Goal: Complete application form: Complete application form

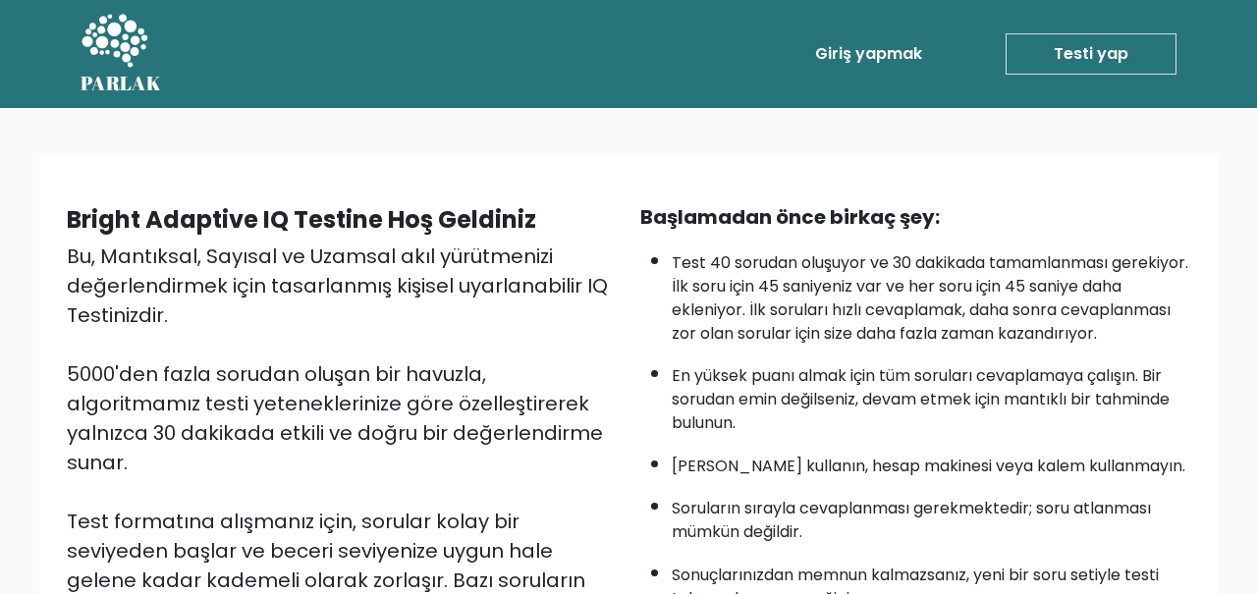
scroll to position [394, 0]
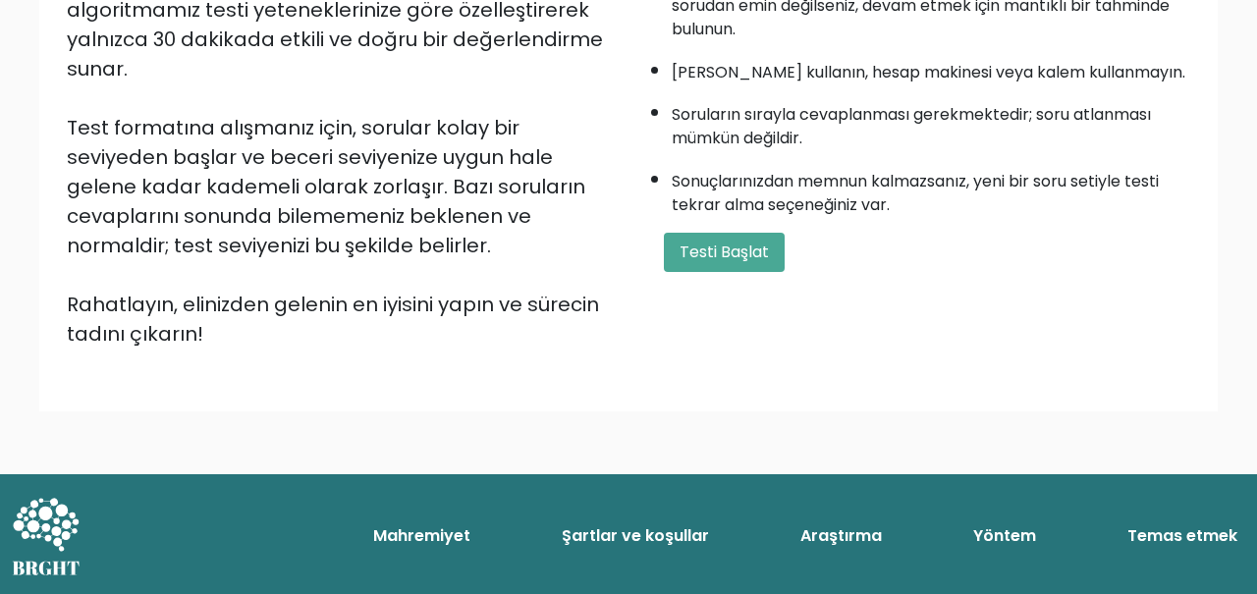
click at [719, 263] on font "Testi Başlat" at bounding box center [724, 252] width 89 height 23
click at [715, 272] on button "Testi Başlat" at bounding box center [724, 252] width 121 height 39
click at [699, 263] on font "Testi Başlat" at bounding box center [724, 252] width 89 height 23
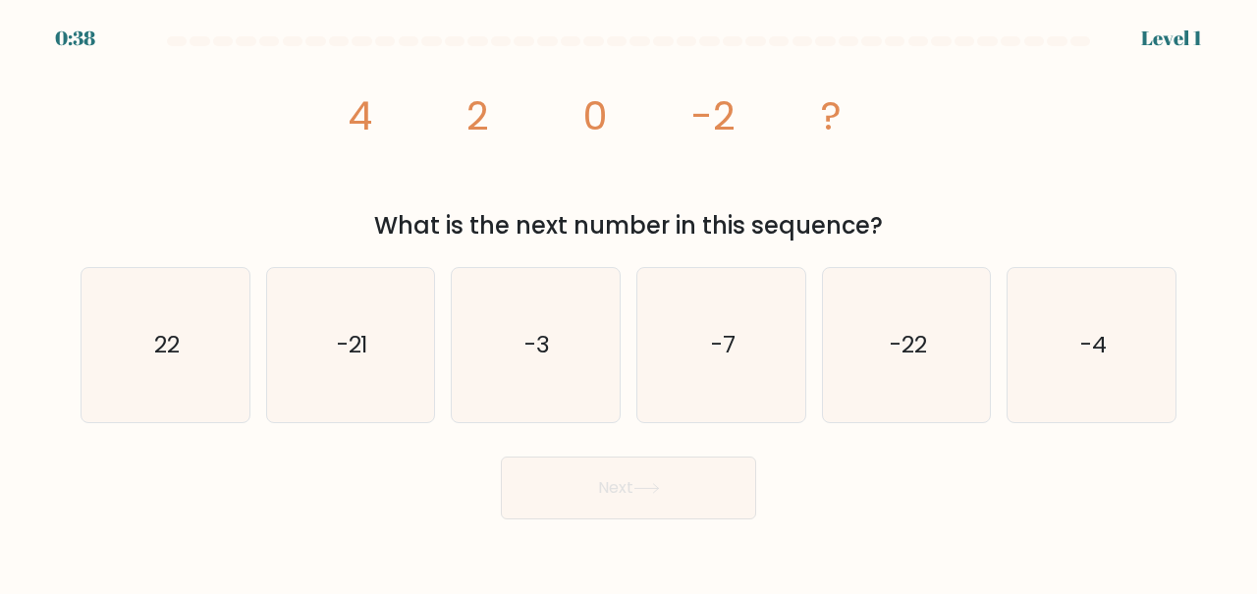
click at [1101, 393] on icon "-4" at bounding box center [1092, 345] width 154 height 154
click at [630, 303] on input "f. -4" at bounding box center [629, 300] width 1 height 5
radio input "true"
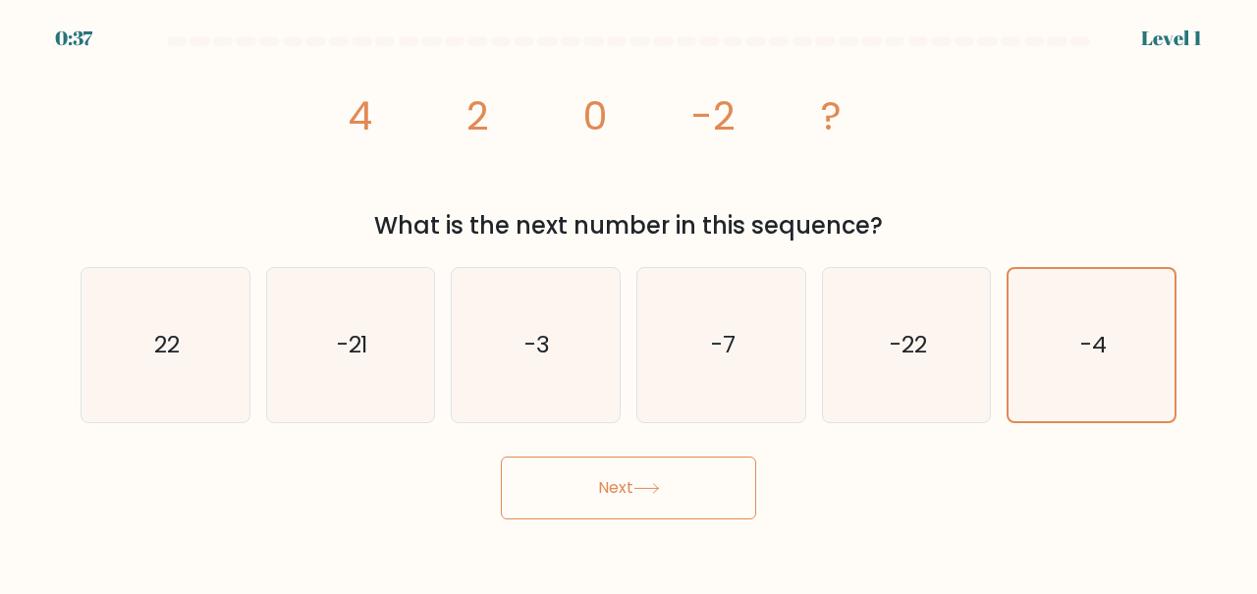
click at [588, 516] on button "Next" at bounding box center [628, 488] width 255 height 63
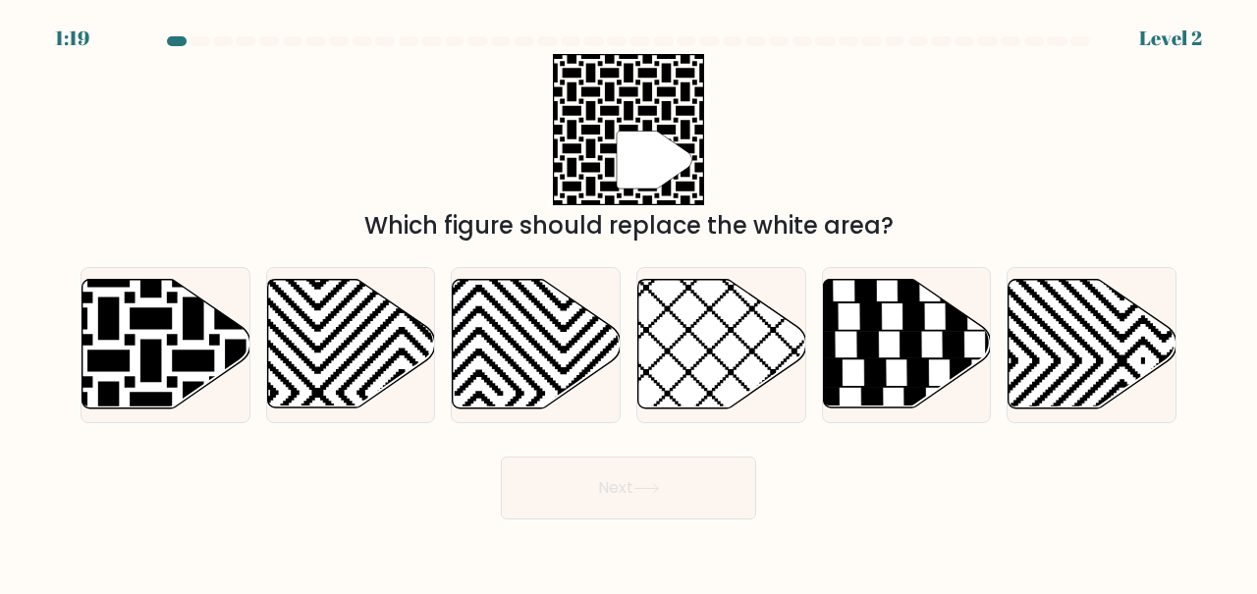
click at [128, 344] on icon at bounding box center [167, 344] width 168 height 129
click at [629, 303] on input "a." at bounding box center [629, 300] width 1 height 5
radio input "true"
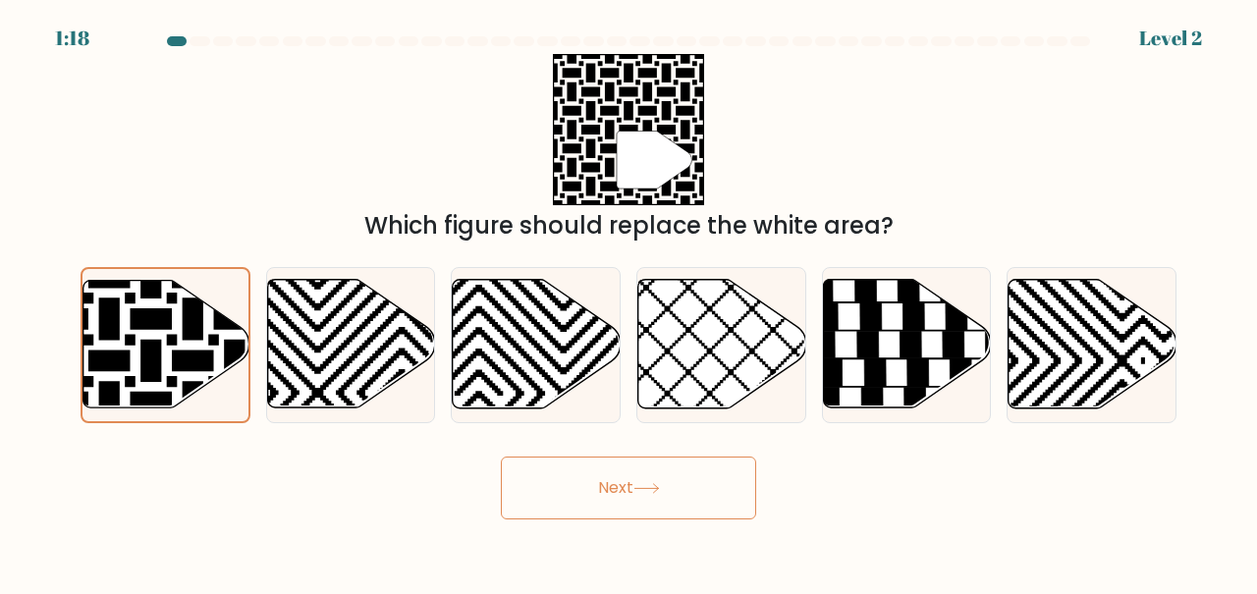
click at [573, 498] on button "Next" at bounding box center [628, 488] width 255 height 63
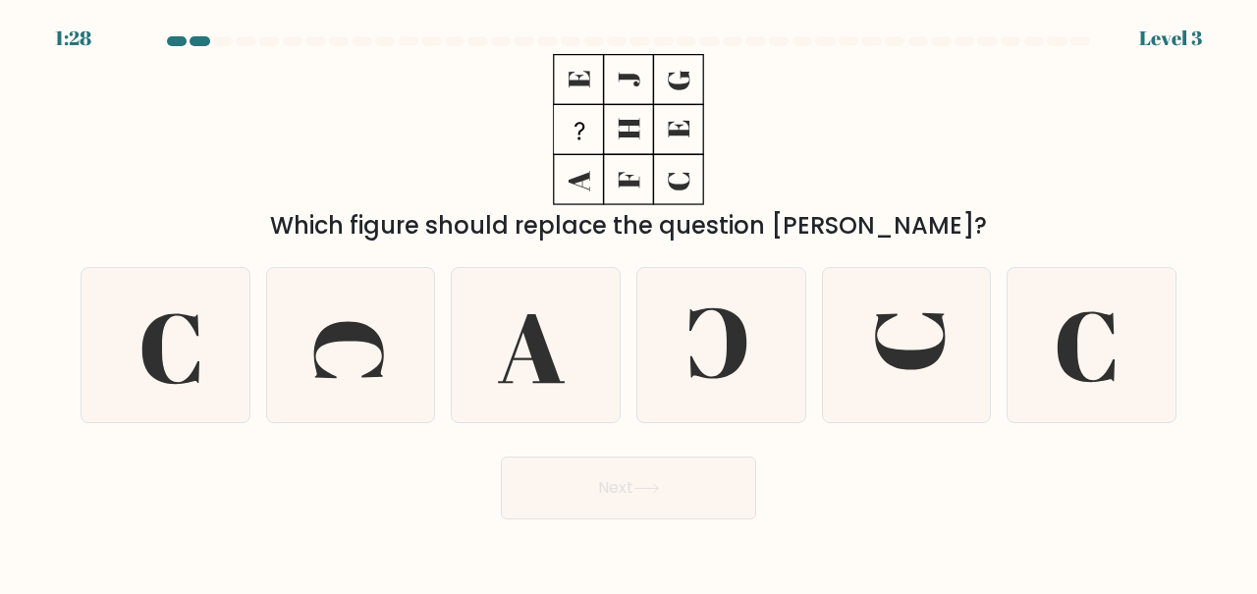
click at [916, 370] on icon at bounding box center [910, 341] width 71 height 57
click at [630, 303] on input "e." at bounding box center [629, 300] width 1 height 5
radio input "true"
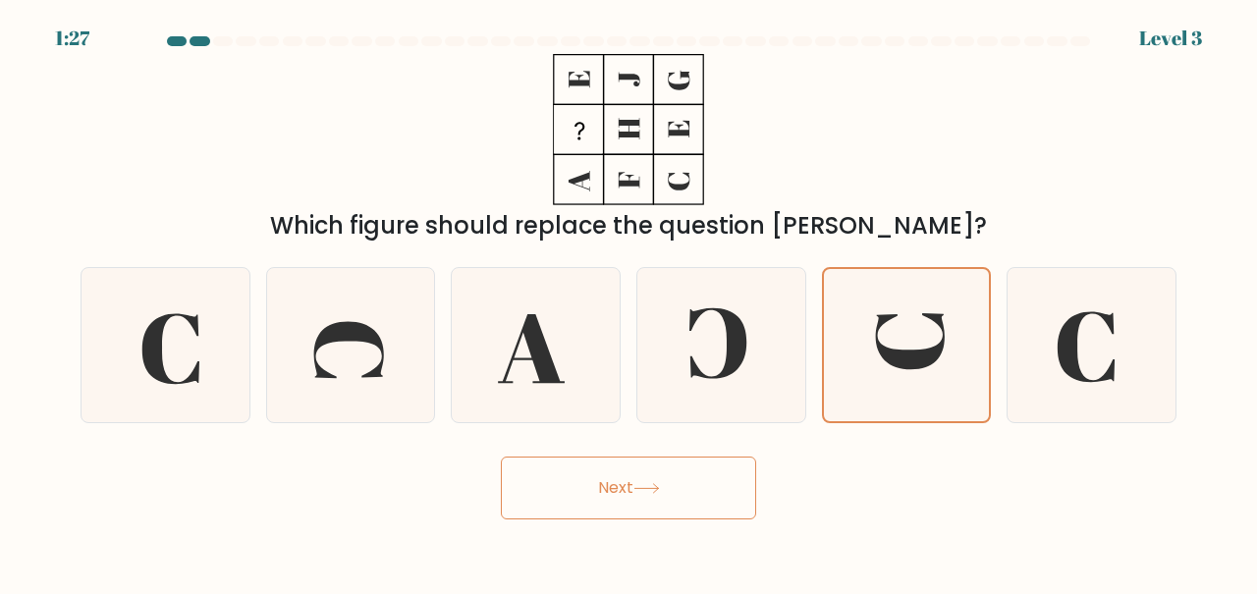
click at [577, 518] on button "Next" at bounding box center [628, 488] width 255 height 63
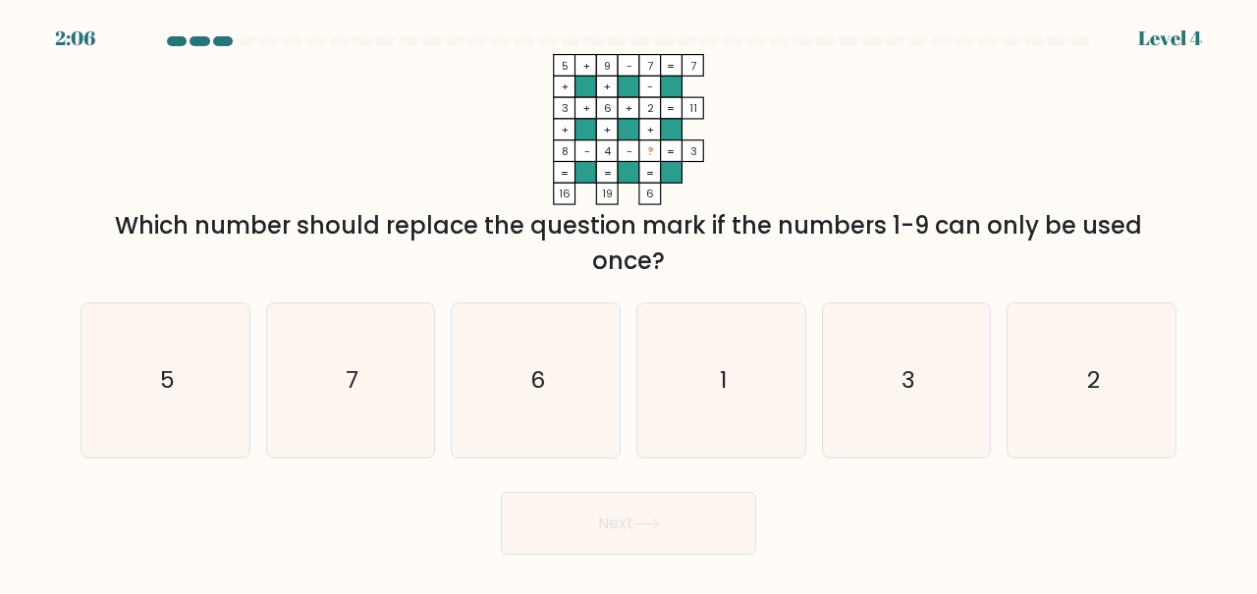
click at [700, 424] on icon "1" at bounding box center [721, 380] width 154 height 154
click at [630, 303] on input "d. 1" at bounding box center [629, 300] width 1 height 5
radio input "true"
click at [598, 551] on button "Next" at bounding box center [628, 523] width 255 height 63
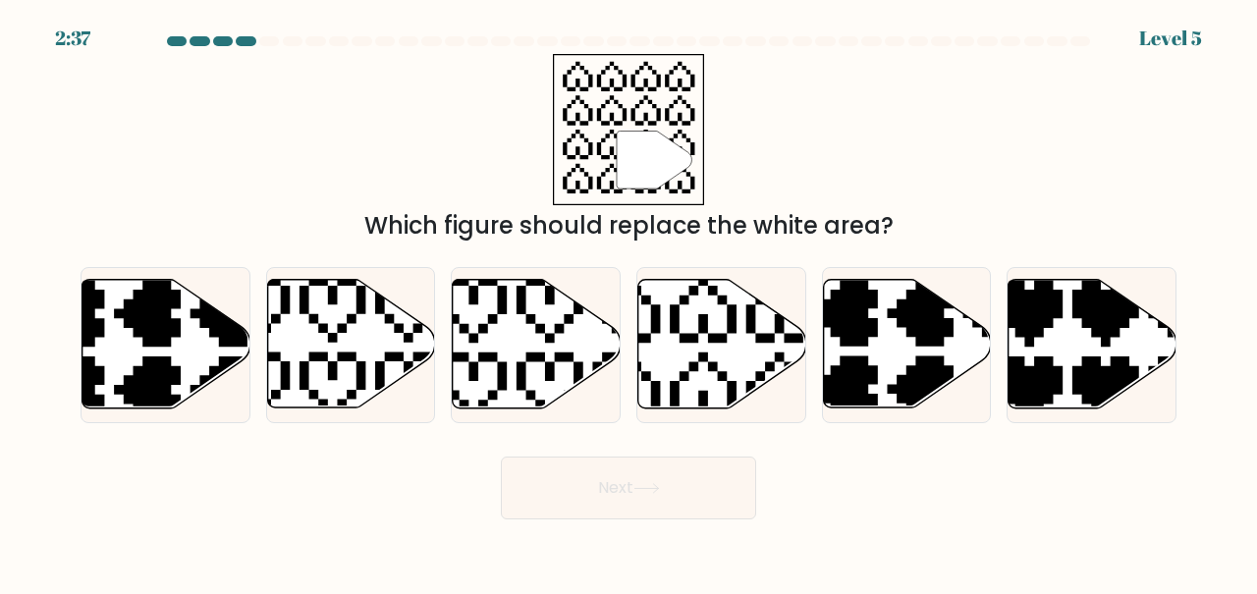
click at [671, 412] on icon at bounding box center [665, 272] width 295 height 295
click at [630, 303] on input "d." at bounding box center [629, 300] width 1 height 5
radio input "true"
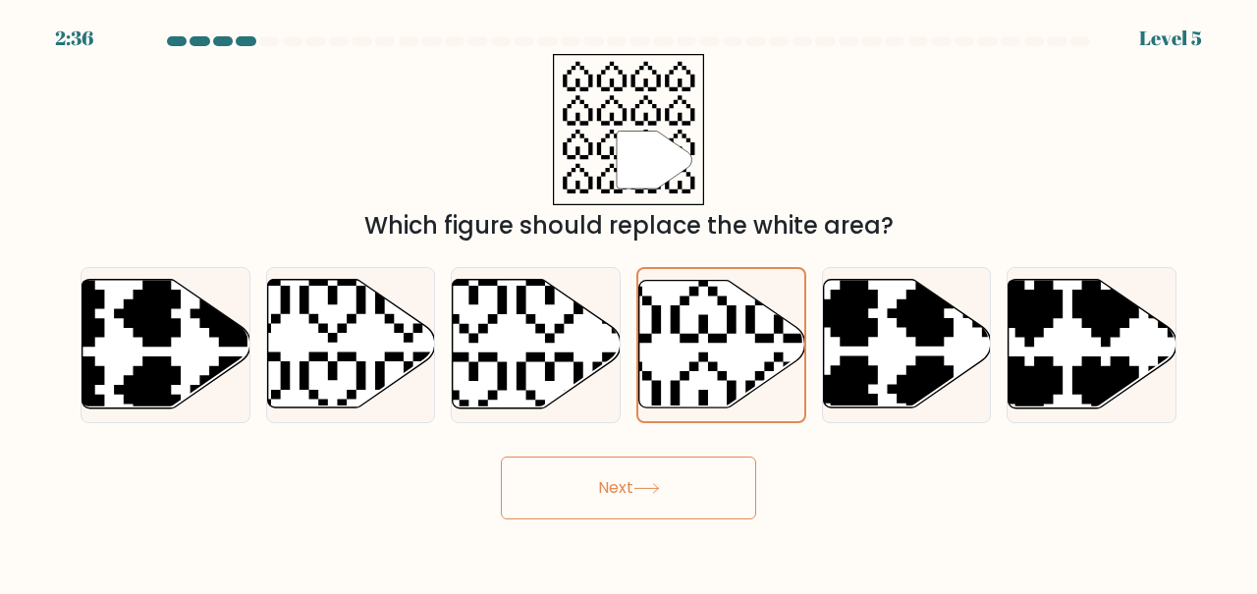
click at [578, 517] on button "Next" at bounding box center [628, 488] width 255 height 63
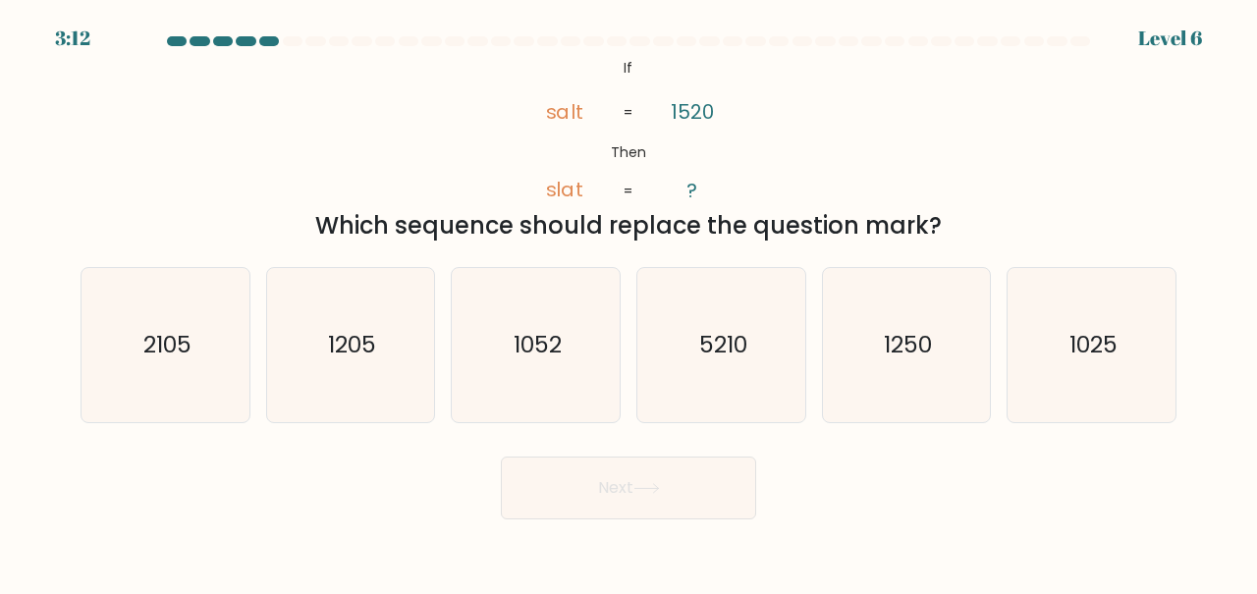
click at [862, 420] on icon "1250" at bounding box center [907, 345] width 154 height 154
click at [630, 303] on input "e. 1250" at bounding box center [629, 300] width 1 height 5
radio input "true"
click at [615, 503] on button "Next" at bounding box center [628, 488] width 255 height 63
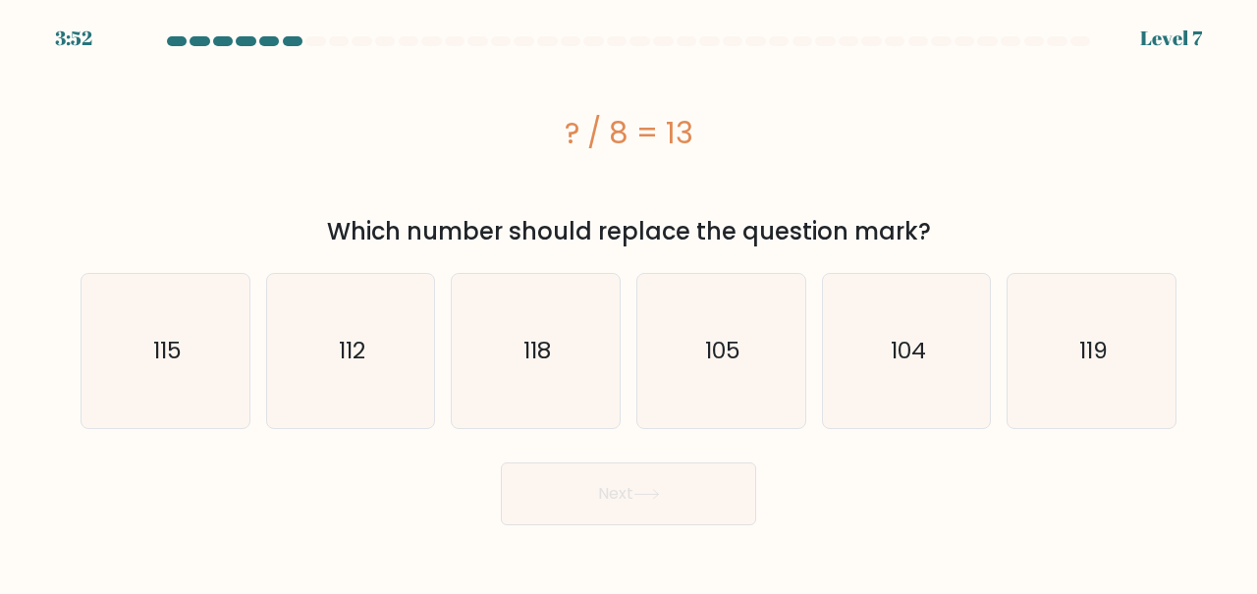
click at [901, 421] on icon "104" at bounding box center [907, 351] width 154 height 154
click at [630, 303] on input "e. 104" at bounding box center [629, 300] width 1 height 5
radio input "true"
click at [622, 494] on button "Next" at bounding box center [628, 494] width 255 height 63
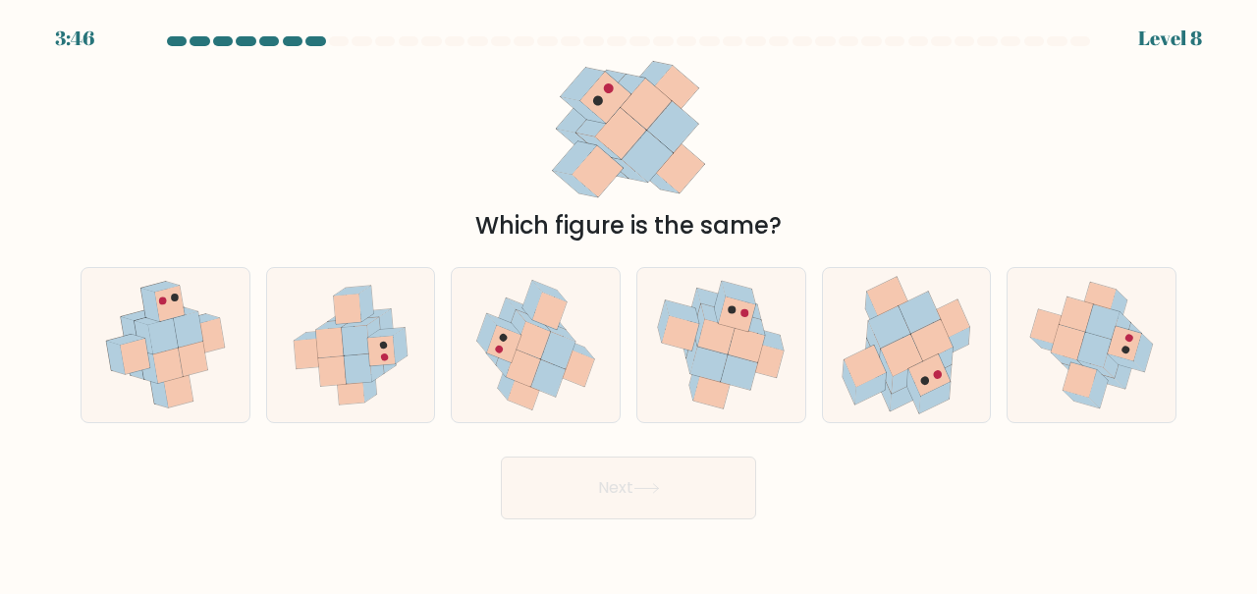
click at [677, 388] on icon at bounding box center [720, 345] width 161 height 154
click at [630, 303] on input "d." at bounding box center [629, 300] width 1 height 5
radio input "true"
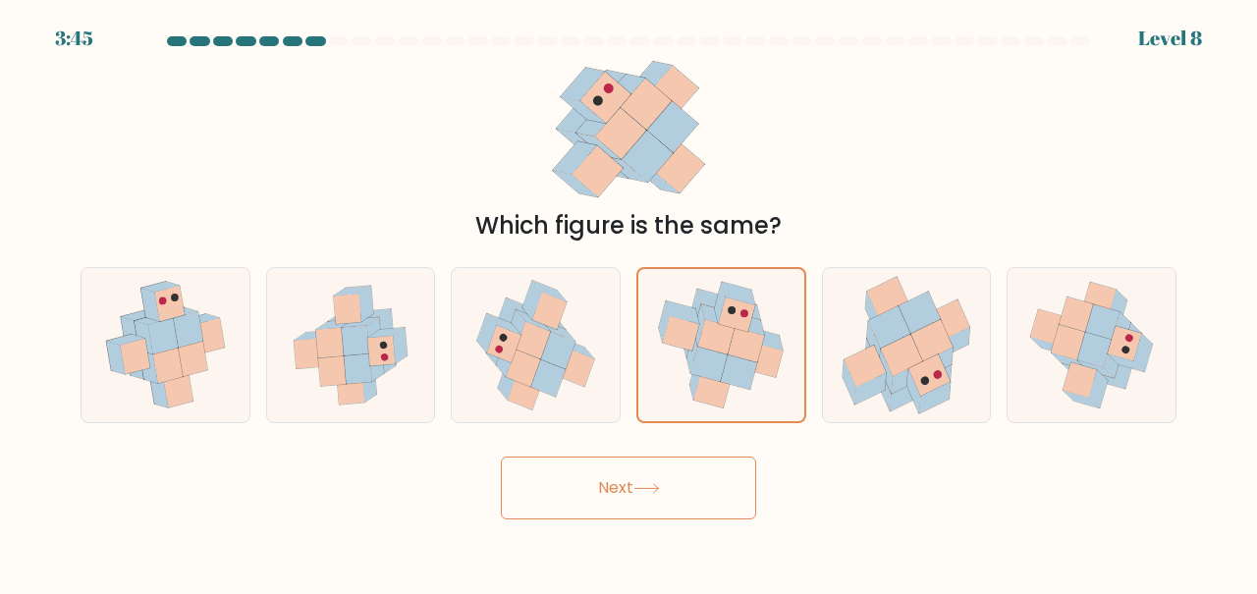
click at [616, 511] on button "Next" at bounding box center [628, 488] width 255 height 63
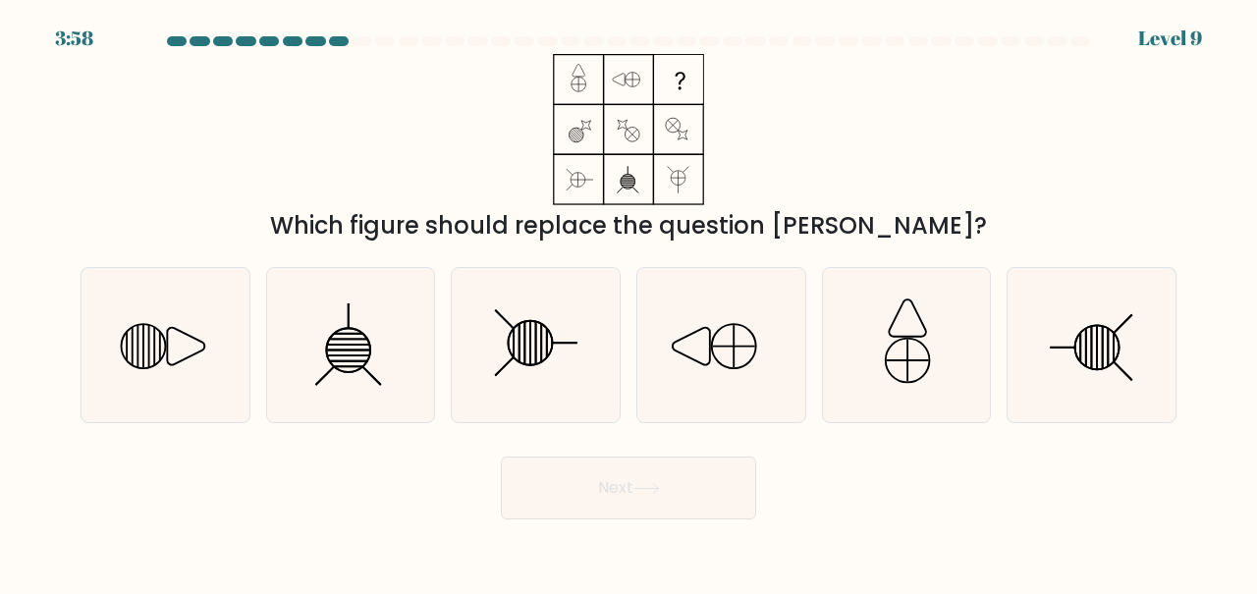
click at [503, 308] on icon at bounding box center [536, 345] width 154 height 154
click at [629, 303] on input "c." at bounding box center [629, 300] width 1 height 5
radio input "true"
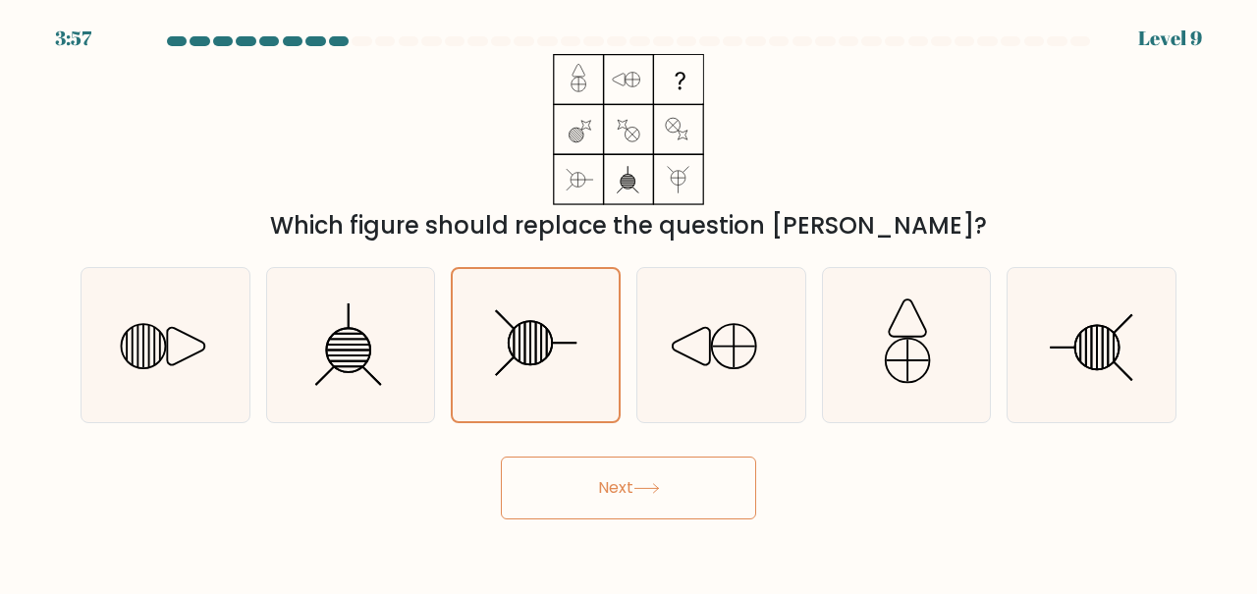
click at [575, 520] on button "Next" at bounding box center [628, 488] width 255 height 63
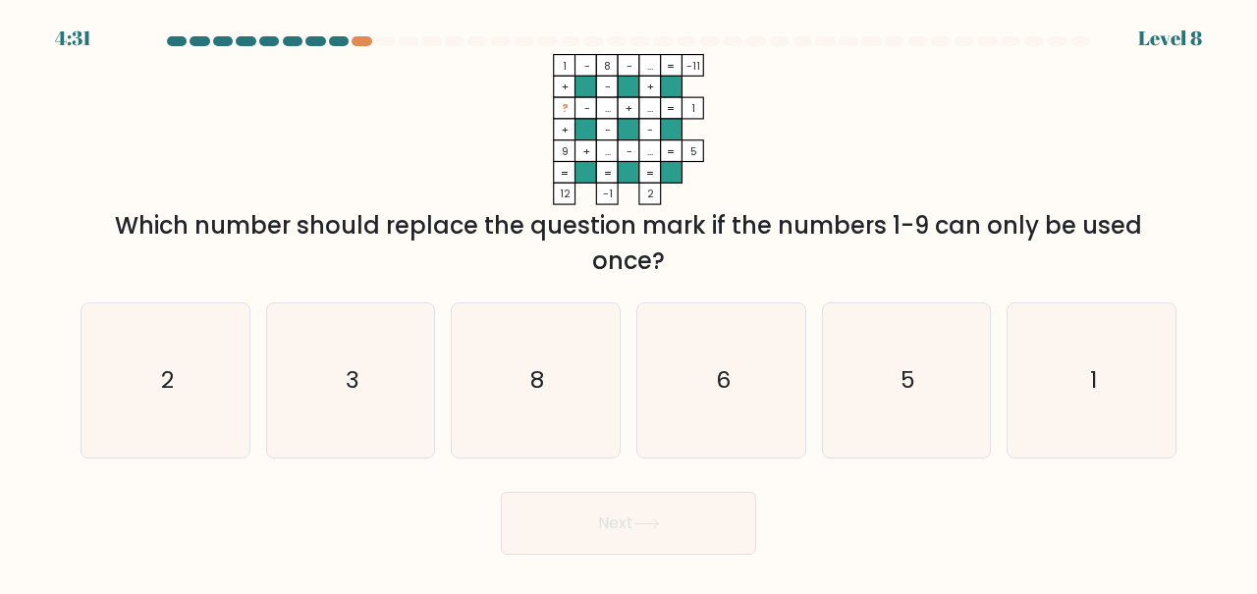
scroll to position [2, 0]
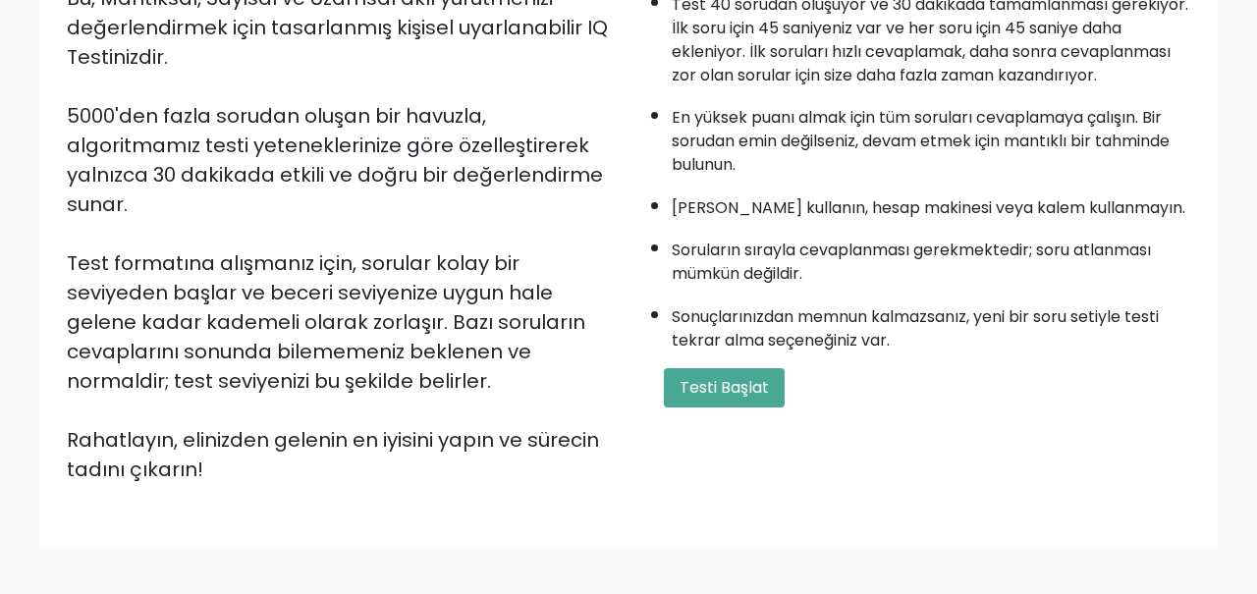
scroll to position [261, 0]
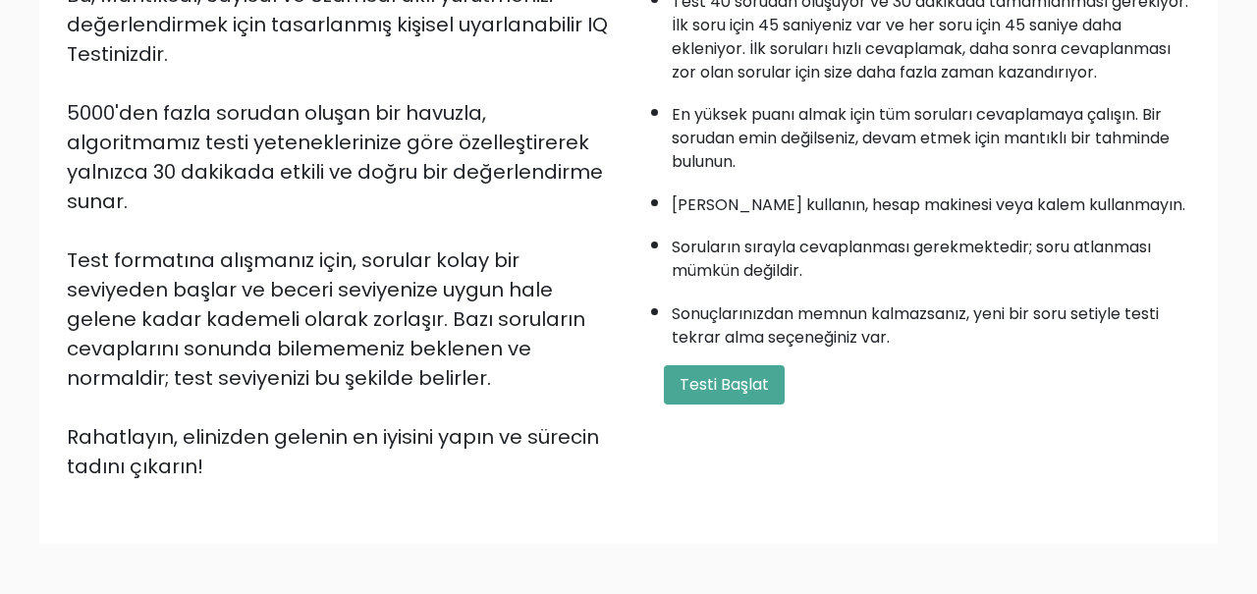
click at [711, 396] on font "Testi Başlat" at bounding box center [724, 384] width 89 height 23
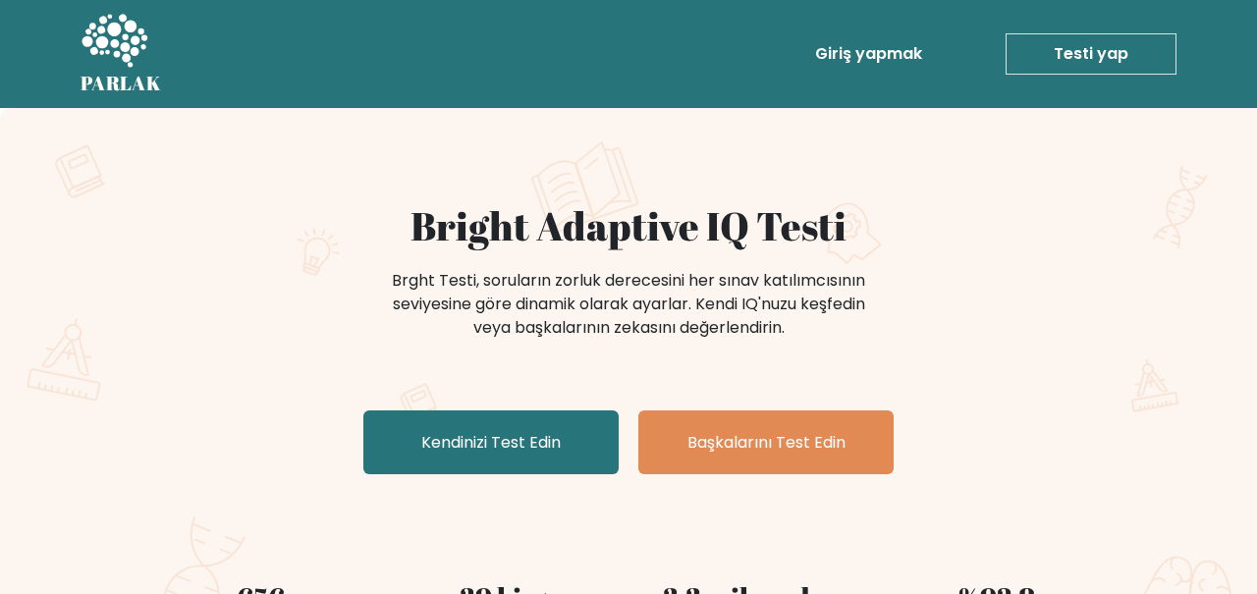
click at [462, 424] on link "Kendinizi Test Edin" at bounding box center [490, 443] width 255 height 64
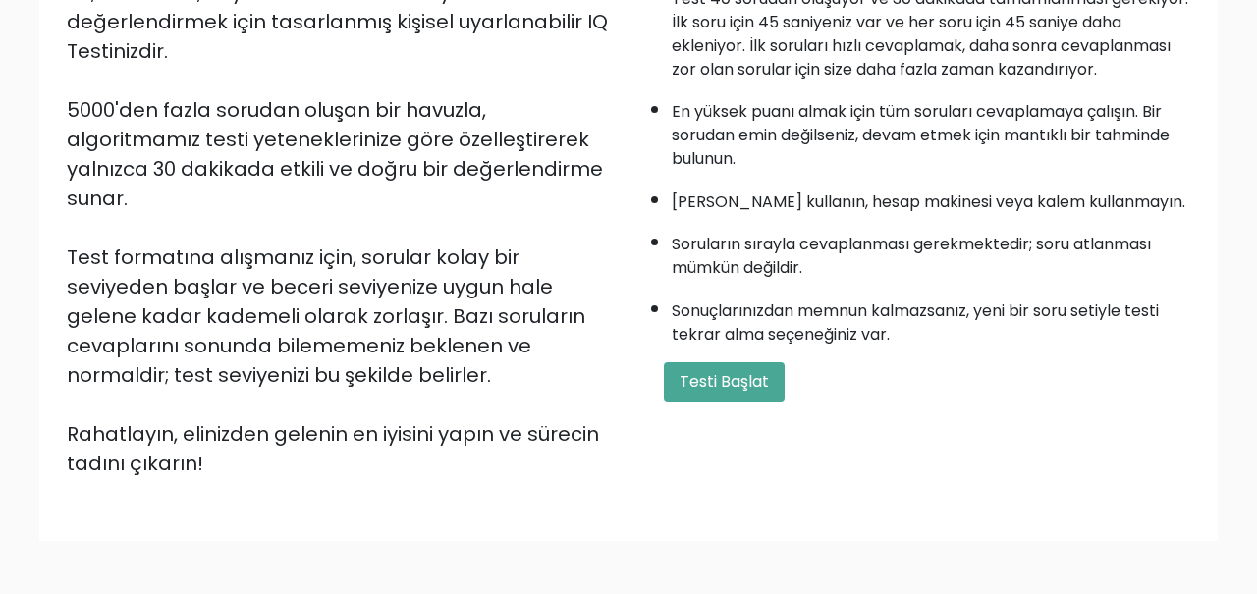
scroll to position [265, 0]
click at [721, 395] on div "Başlamadan önce birkaç şey: Test 40 sorudan oluşuyor ve 30 dakikada tamamlanmas…" at bounding box center [916, 207] width 574 height 540
click at [719, 401] on button "Testi Başlat" at bounding box center [724, 380] width 121 height 39
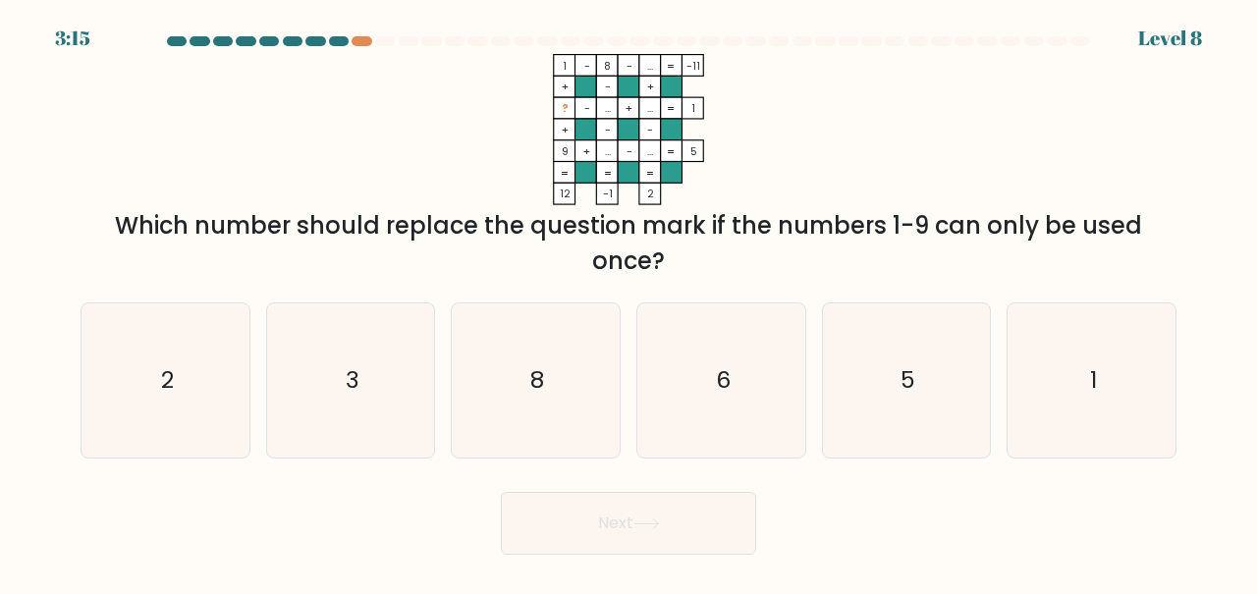
click at [185, 391] on icon "2" at bounding box center [165, 380] width 154 height 154
click at [629, 303] on input "a. 2" at bounding box center [629, 300] width 1 height 5
radio input "true"
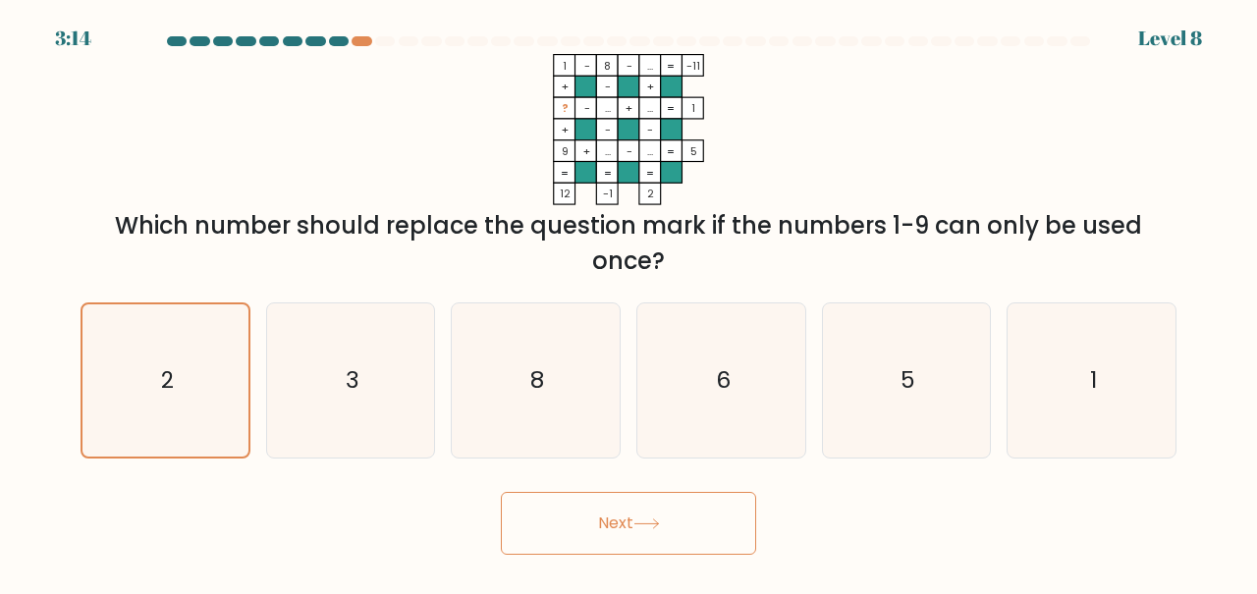
click at [570, 555] on button "Next" at bounding box center [628, 523] width 255 height 63
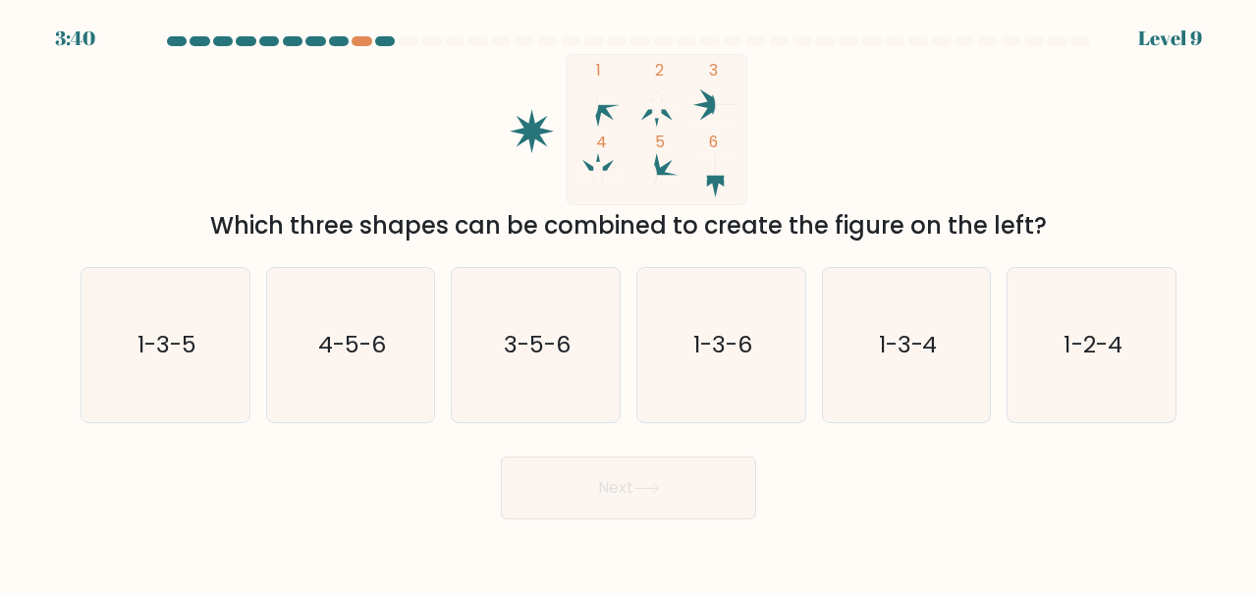
click at [183, 326] on icon "1-3-5" at bounding box center [165, 345] width 154 height 154
click at [629, 303] on input "a. 1-3-5" at bounding box center [629, 300] width 1 height 5
radio input "true"
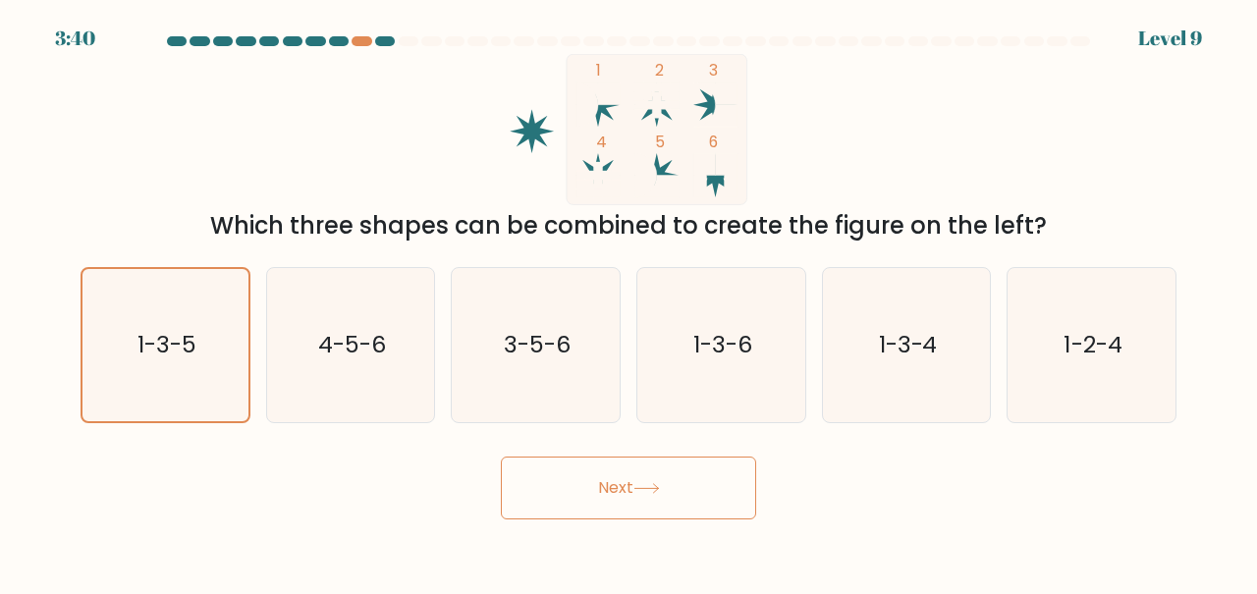
click at [574, 483] on button "Next" at bounding box center [628, 488] width 255 height 63
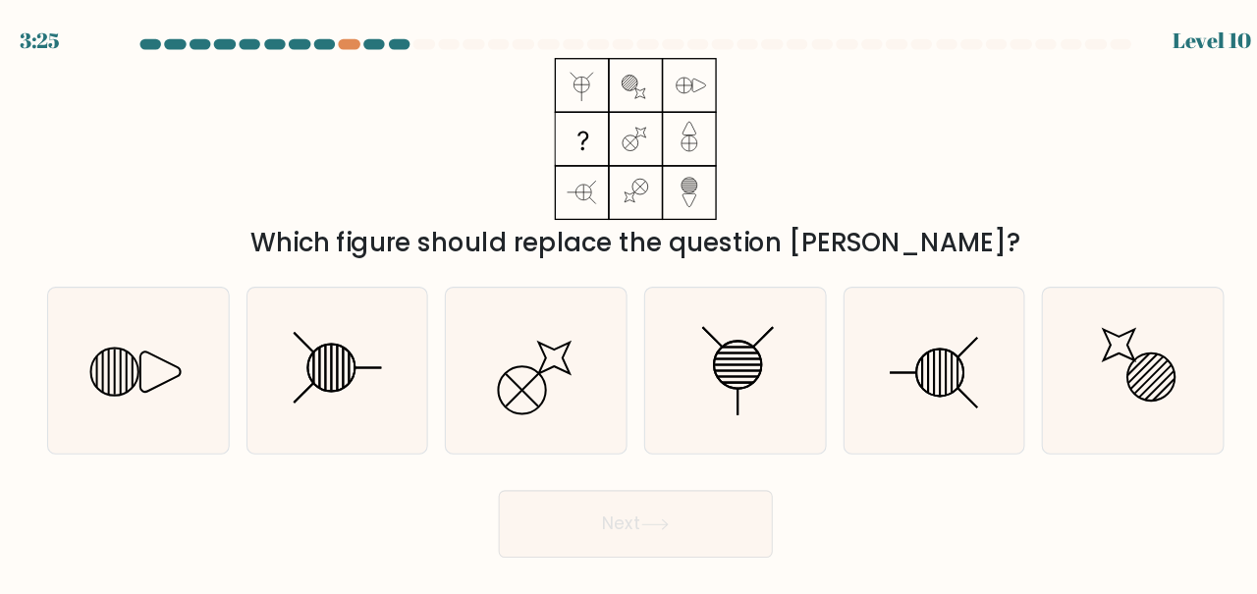
click at [351, 363] on line at bounding box center [351, 342] width 0 height 42
click at [629, 303] on input "b." at bounding box center [629, 300] width 1 height 5
radio input "true"
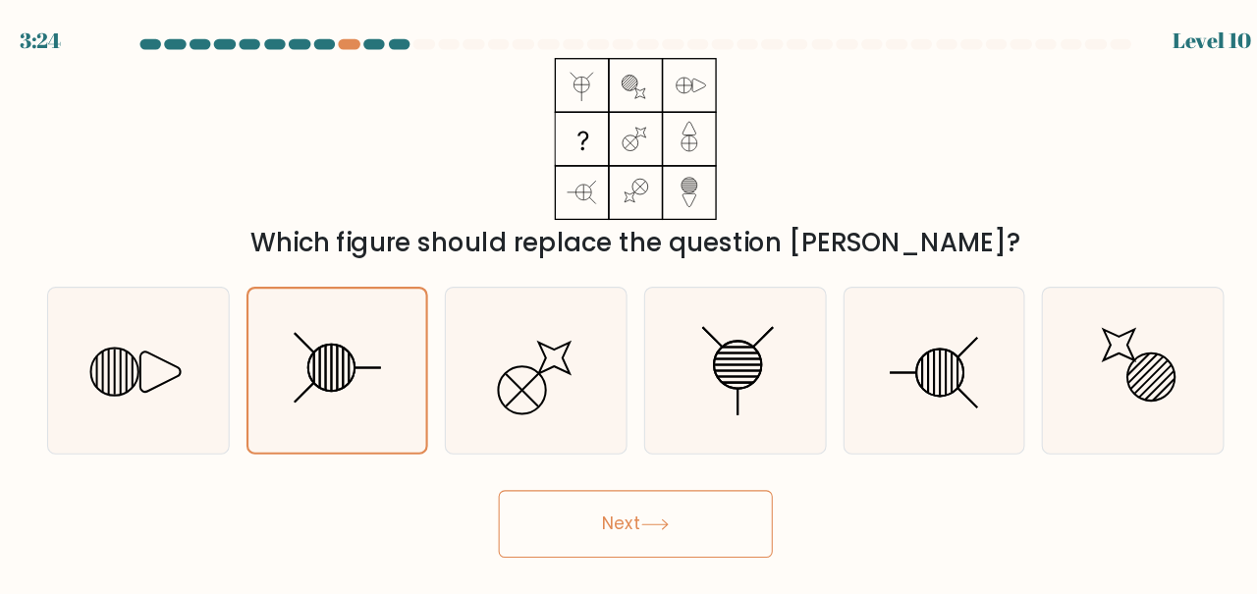
click at [579, 516] on button "Next" at bounding box center [628, 488] width 255 height 63
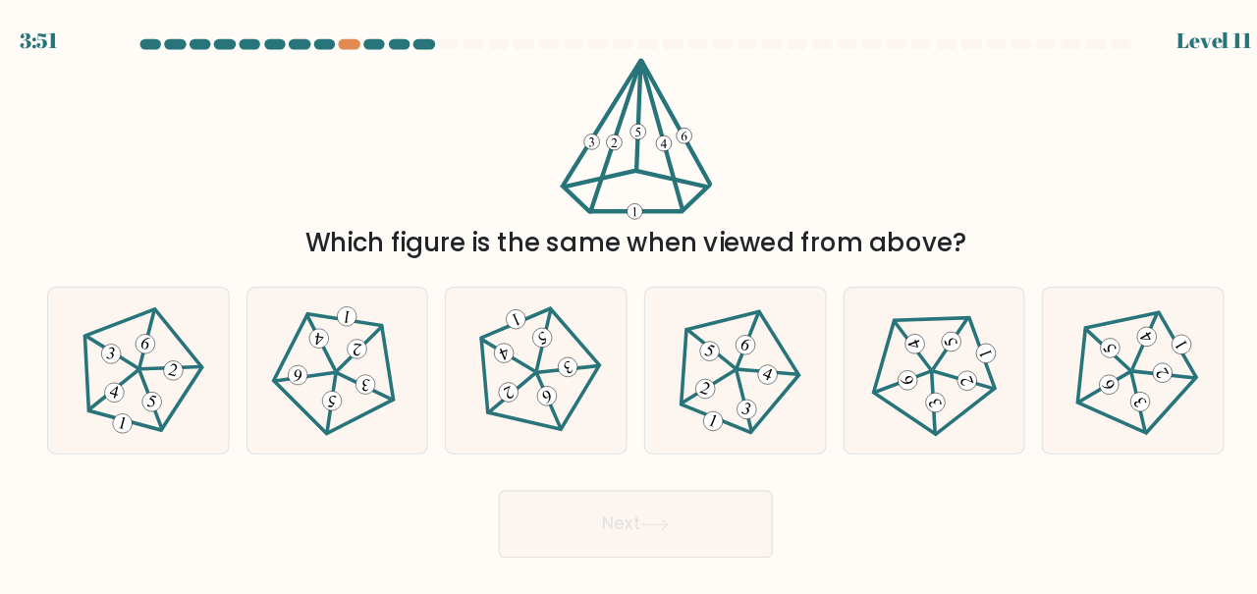
click at [513, 339] on icon at bounding box center [535, 345] width 123 height 123
click at [629, 303] on input "c." at bounding box center [629, 300] width 1 height 5
radio input "true"
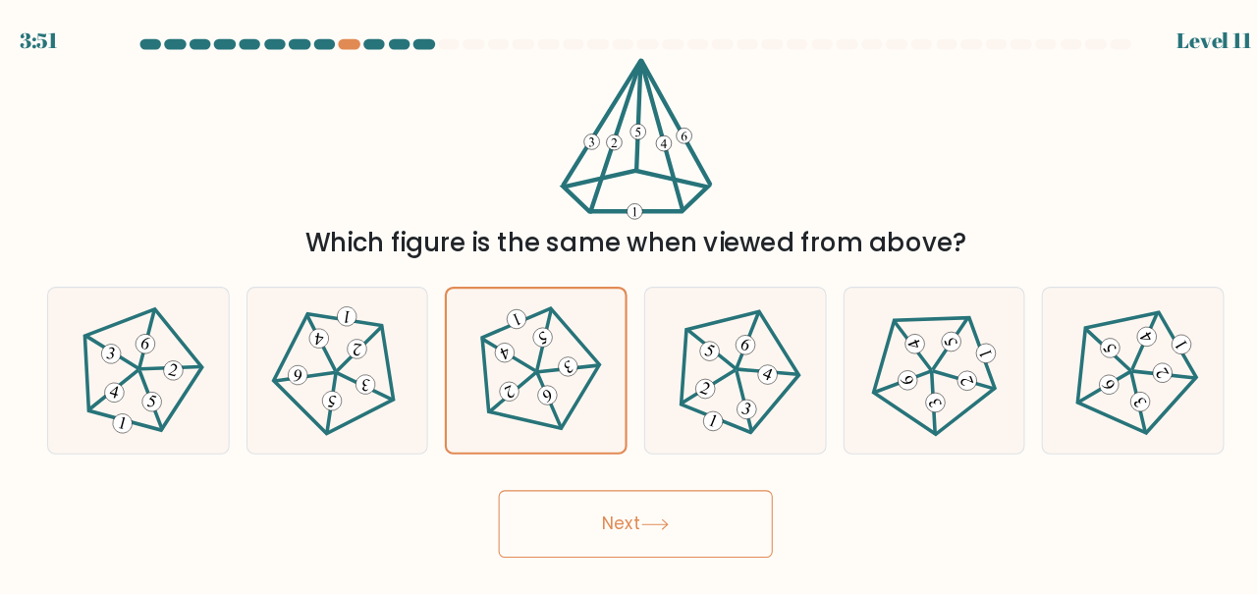
click at [583, 512] on button "Next" at bounding box center [628, 488] width 255 height 63
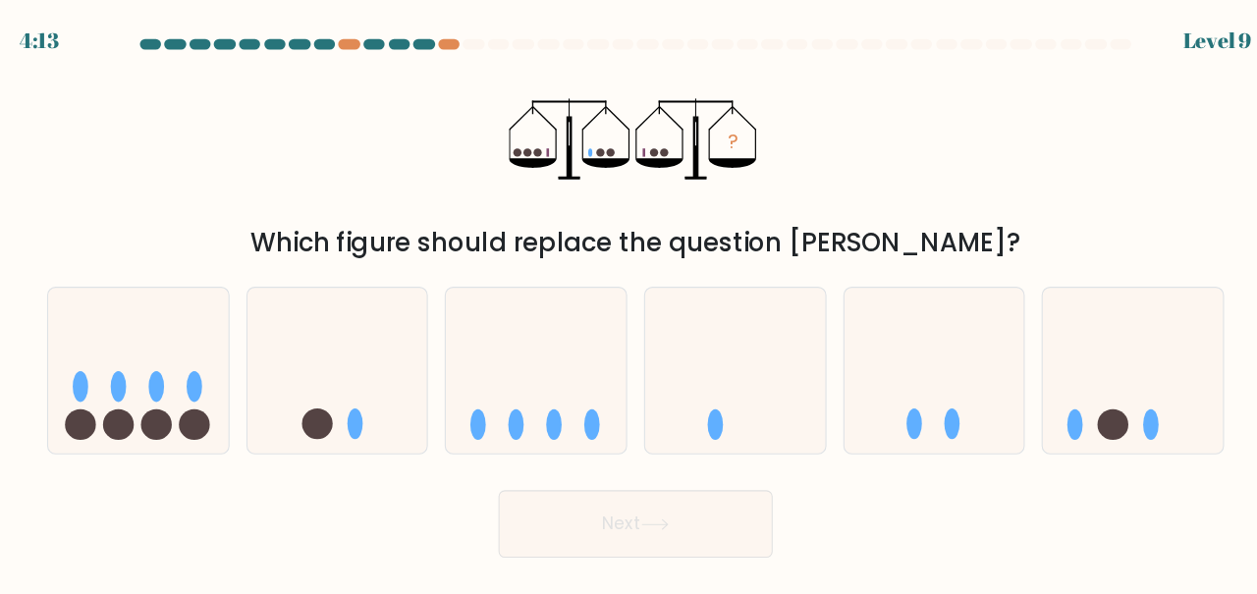
click at [333, 334] on icon at bounding box center [351, 344] width 168 height 138
click at [629, 303] on input "b." at bounding box center [629, 300] width 1 height 5
radio input "true"
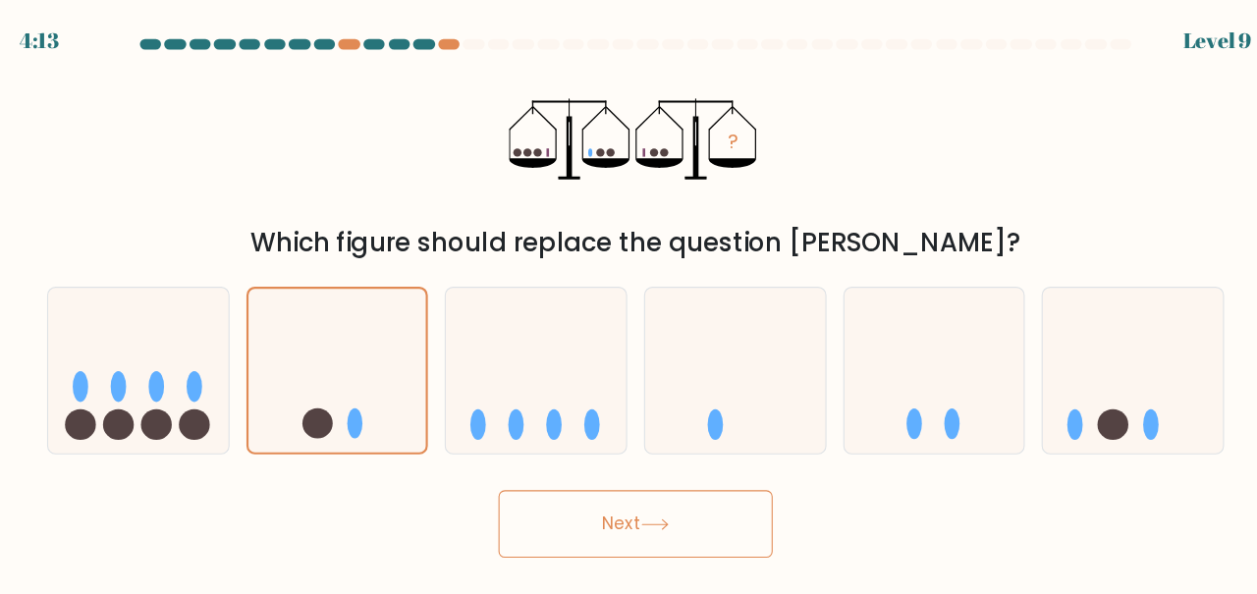
click at [557, 509] on button "Next" at bounding box center [628, 488] width 255 height 63
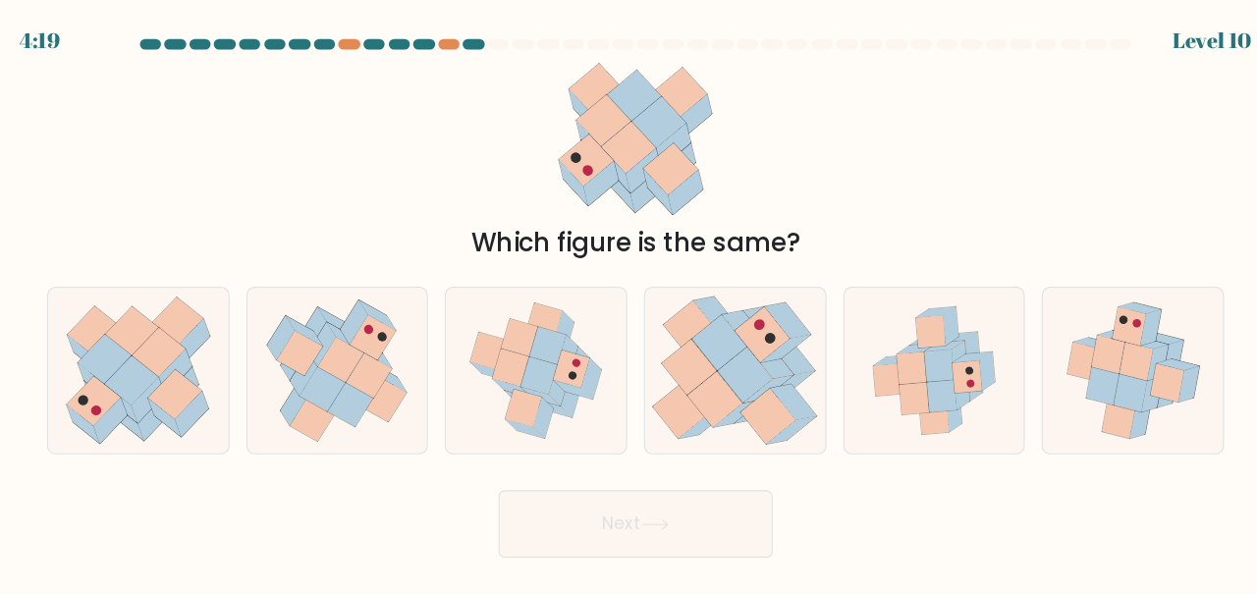
click at [358, 356] on icon at bounding box center [354, 334] width 42 height 41
click at [629, 303] on input "b." at bounding box center [629, 300] width 1 height 5
radio input "true"
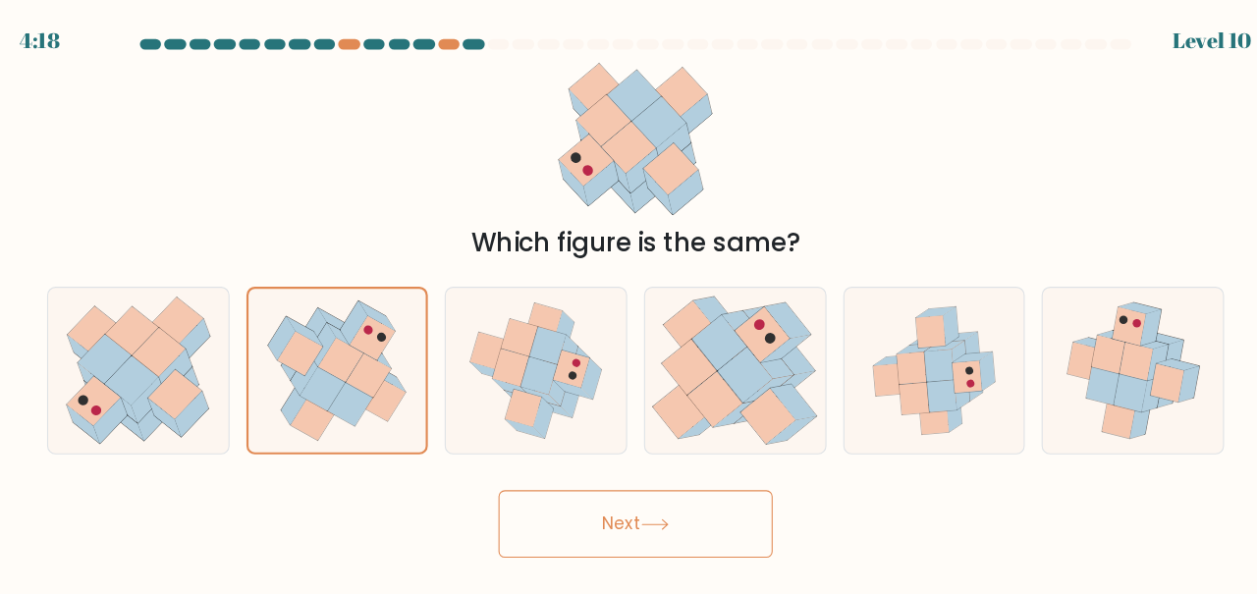
click at [557, 505] on button "Next" at bounding box center [628, 488] width 255 height 63
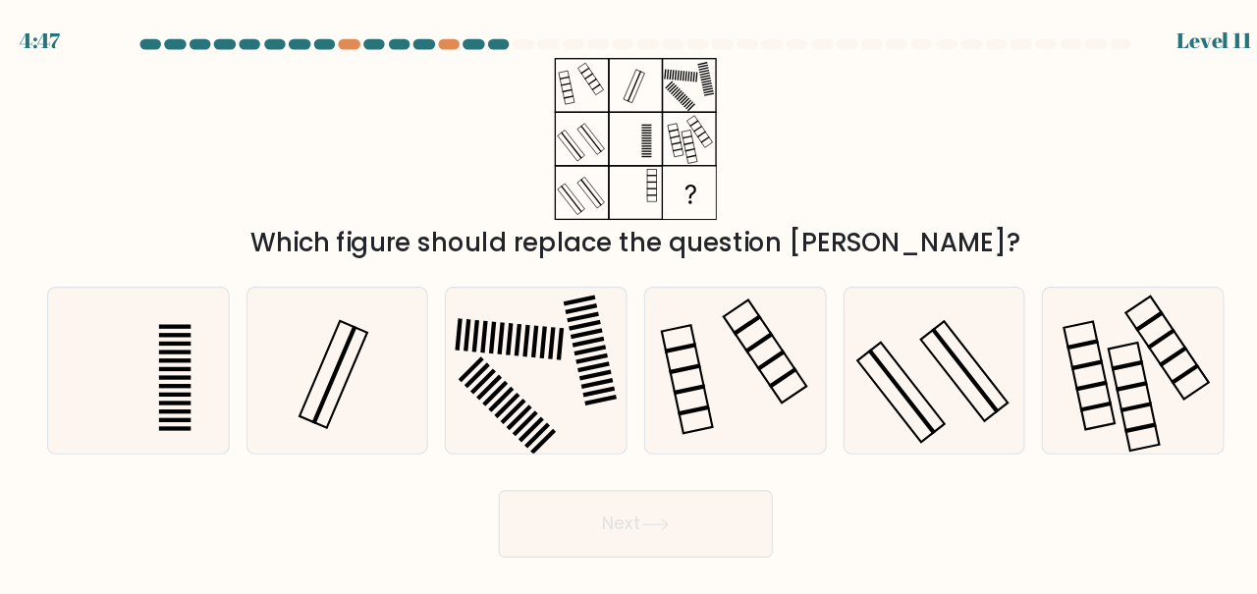
click at [507, 376] on icon at bounding box center [536, 345] width 154 height 154
click at [629, 303] on input "c." at bounding box center [629, 300] width 1 height 5
radio input "true"
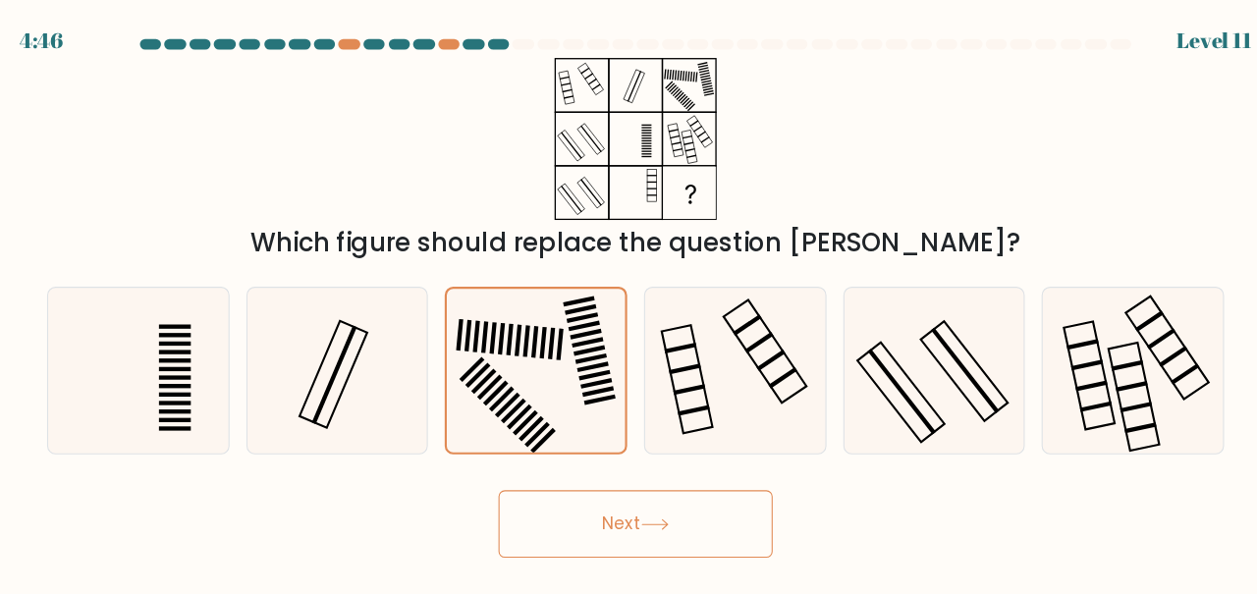
click at [562, 490] on button "Next" at bounding box center [628, 488] width 255 height 63
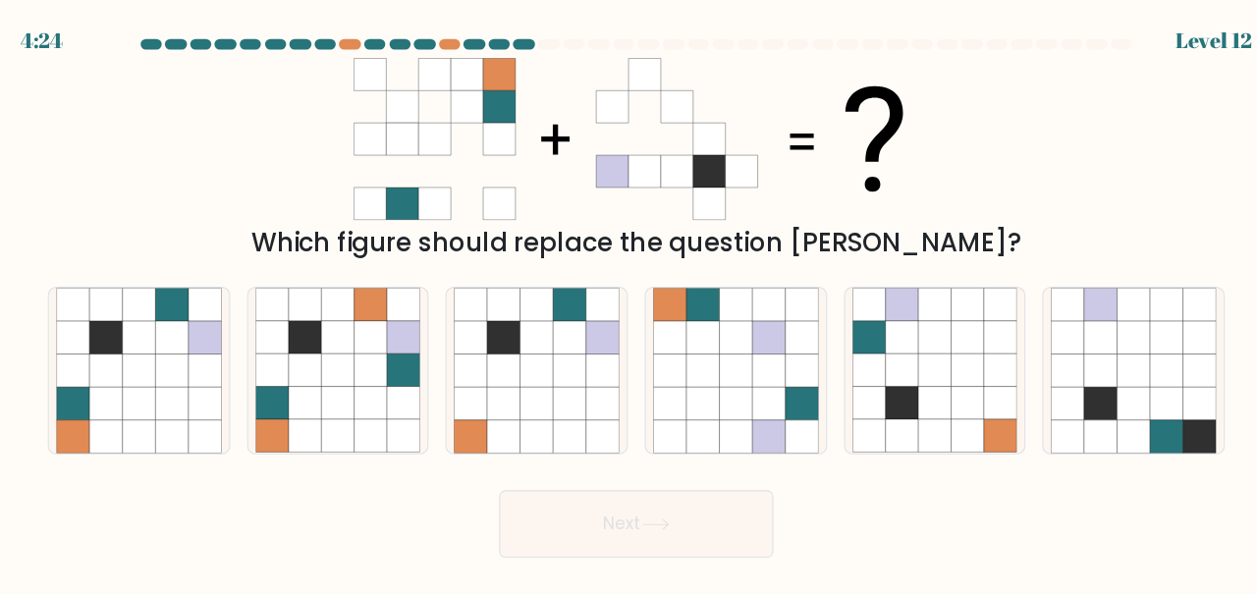
click at [153, 358] on icon at bounding box center [165, 345] width 30 height 30
click at [629, 303] on input "a." at bounding box center [629, 300] width 1 height 5
radio input "true"
click at [580, 520] on button "Next" at bounding box center [628, 488] width 255 height 63
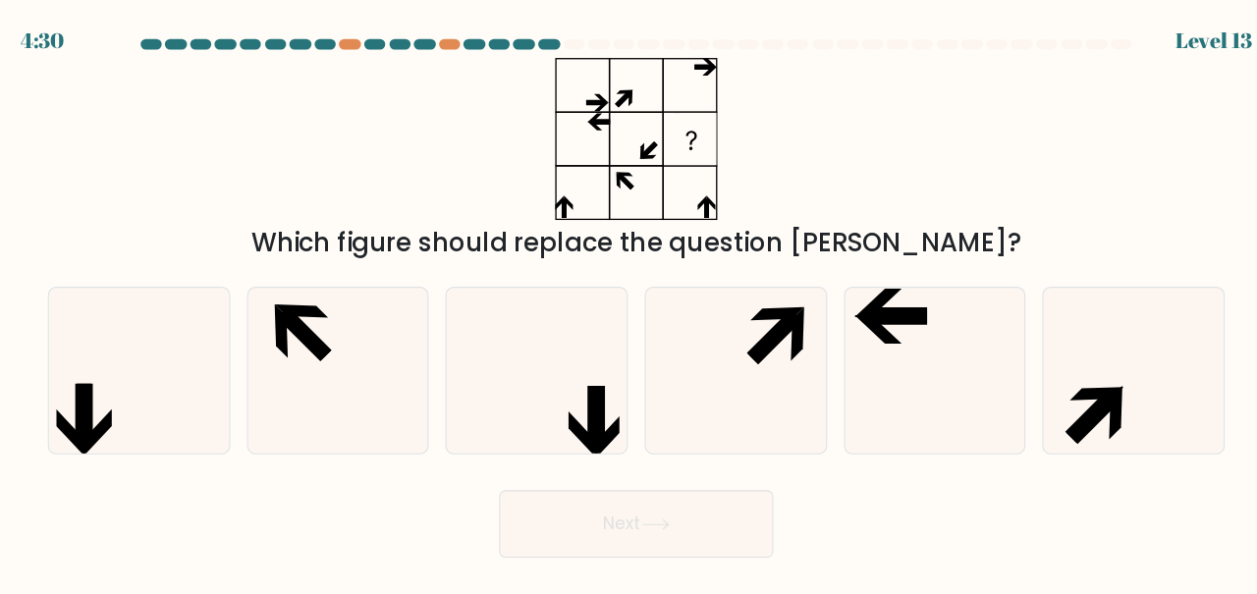
click at [856, 396] on icon at bounding box center [907, 345] width 154 height 154
click at [630, 303] on input "e." at bounding box center [629, 300] width 1 height 5
radio input "true"
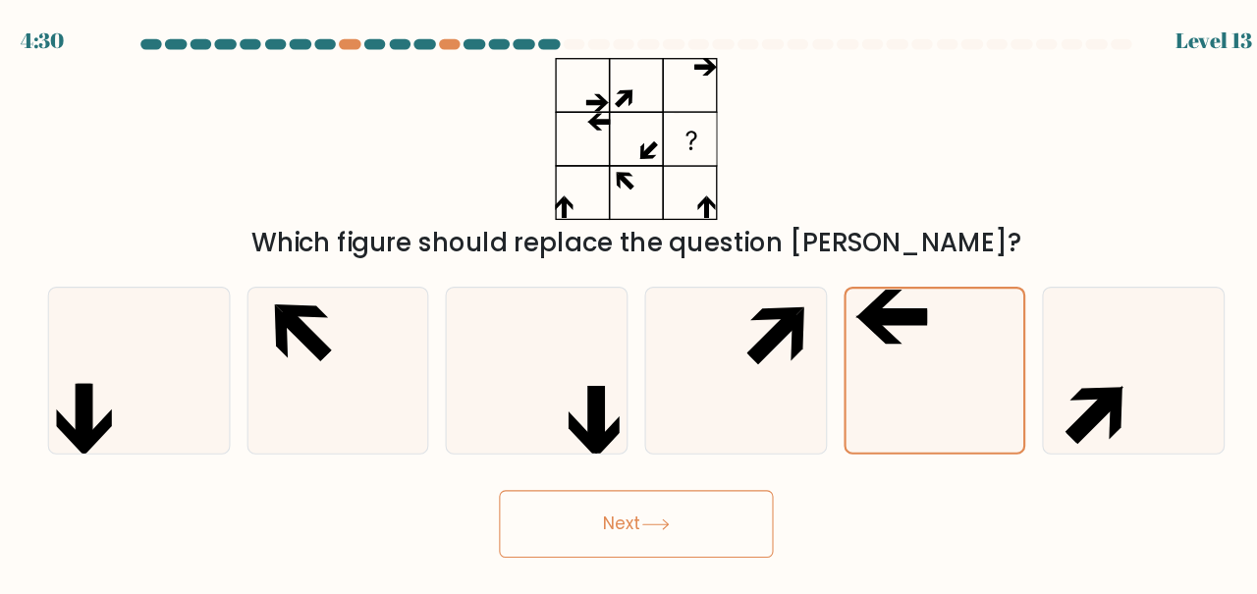
click at [623, 506] on button "Next" at bounding box center [628, 488] width 255 height 63
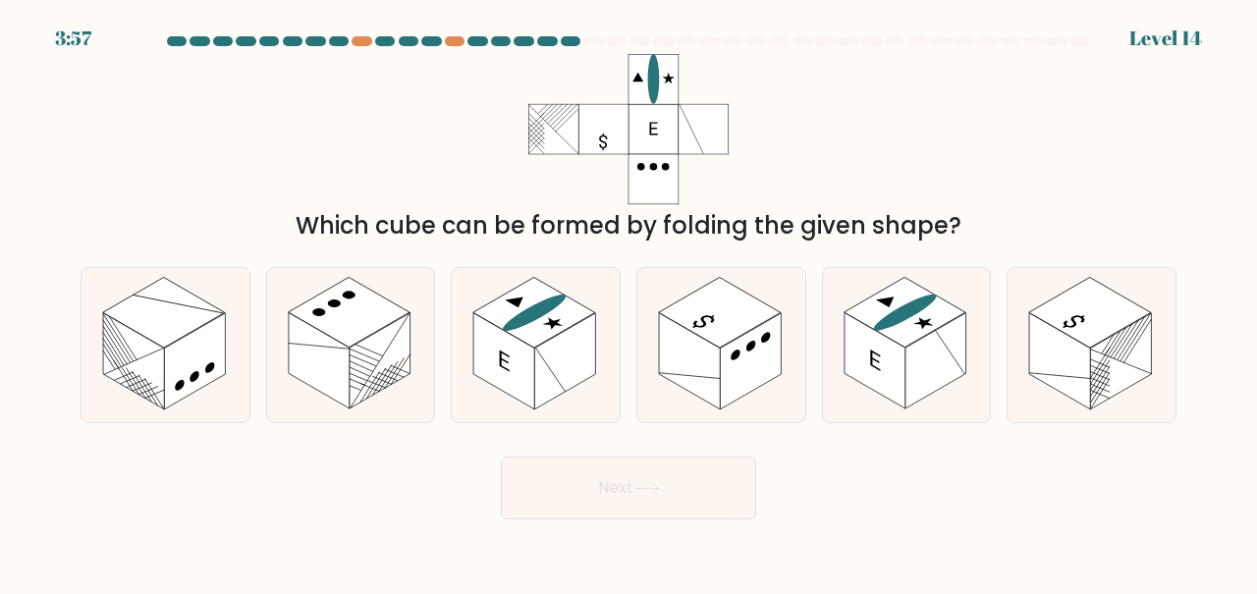
click at [902, 348] on rect at bounding box center [905, 312] width 122 height 71
click at [630, 303] on input "e." at bounding box center [629, 300] width 1 height 5
radio input "true"
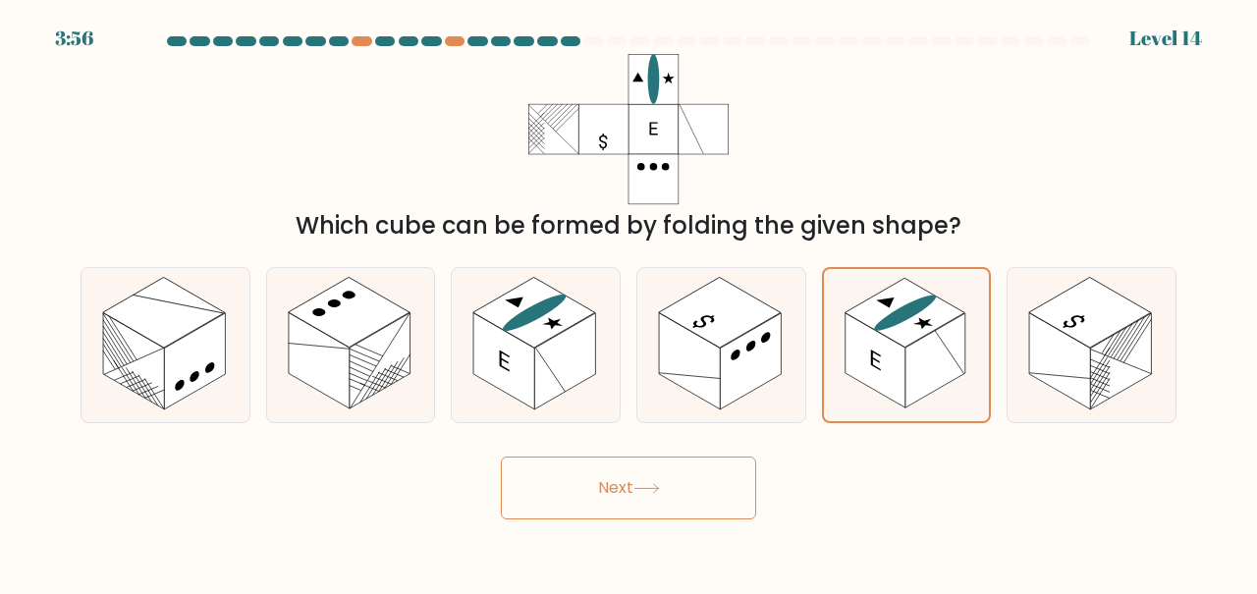
click at [674, 520] on button "Next" at bounding box center [628, 488] width 255 height 63
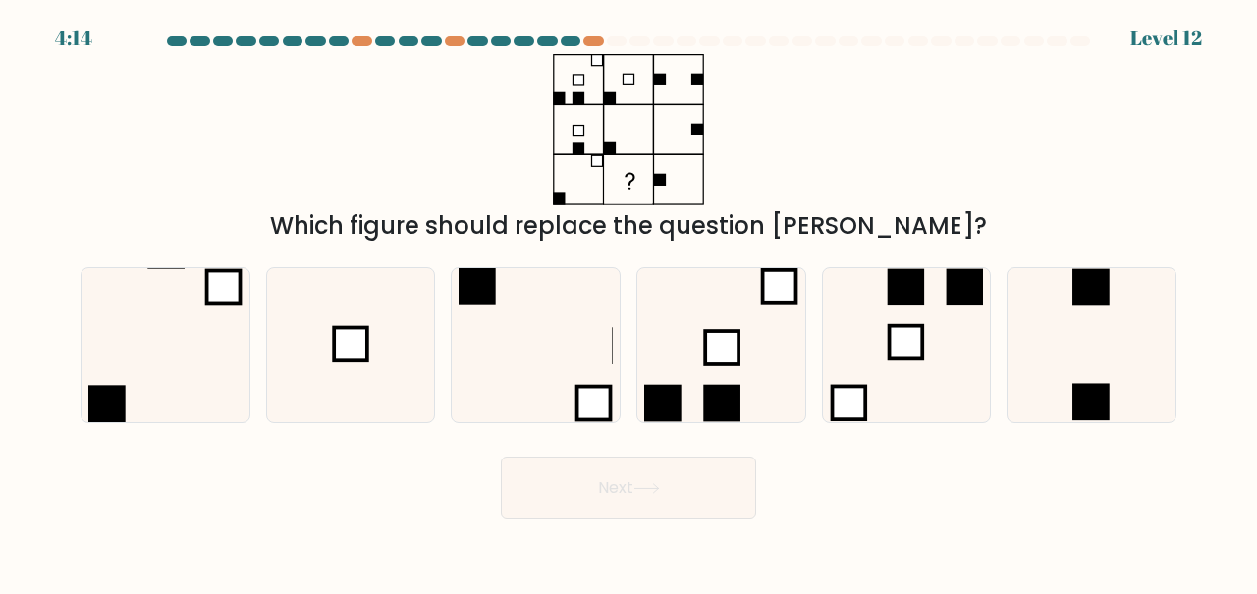
click at [351, 361] on rect at bounding box center [350, 344] width 33 height 33
click at [629, 303] on input "b." at bounding box center [629, 300] width 1 height 5
radio input "true"
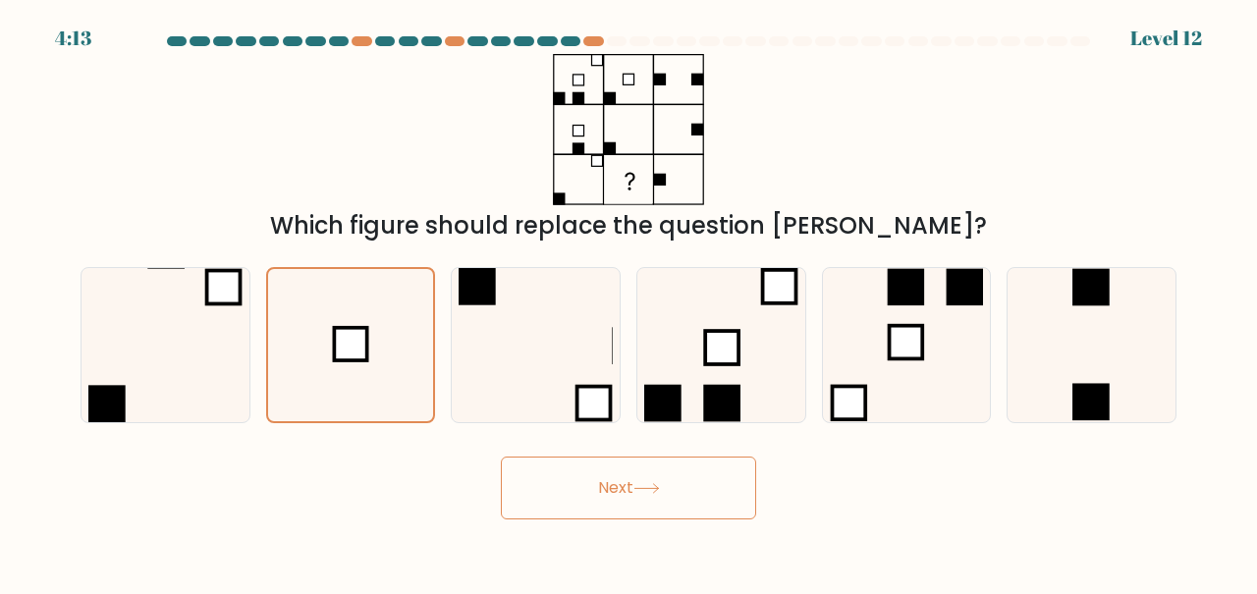
click at [683, 516] on button "Next" at bounding box center [628, 488] width 255 height 63
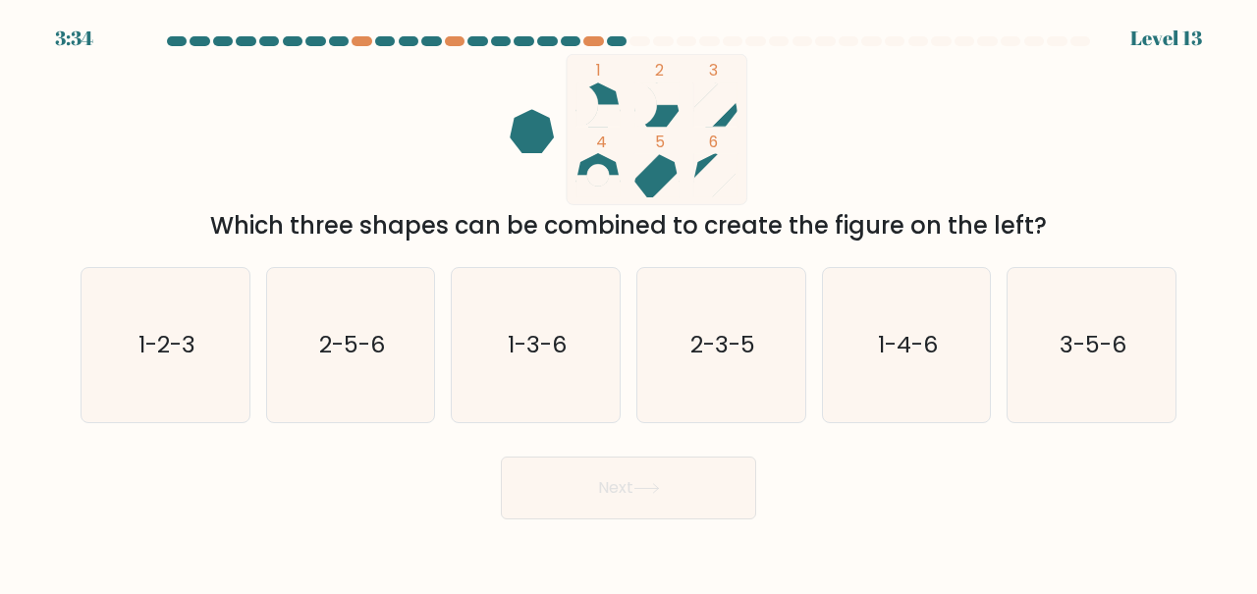
click at [1092, 360] on text "3-5-6" at bounding box center [1093, 344] width 67 height 32
click at [630, 303] on input "f. 3-5-6" at bounding box center [629, 300] width 1 height 5
radio input "true"
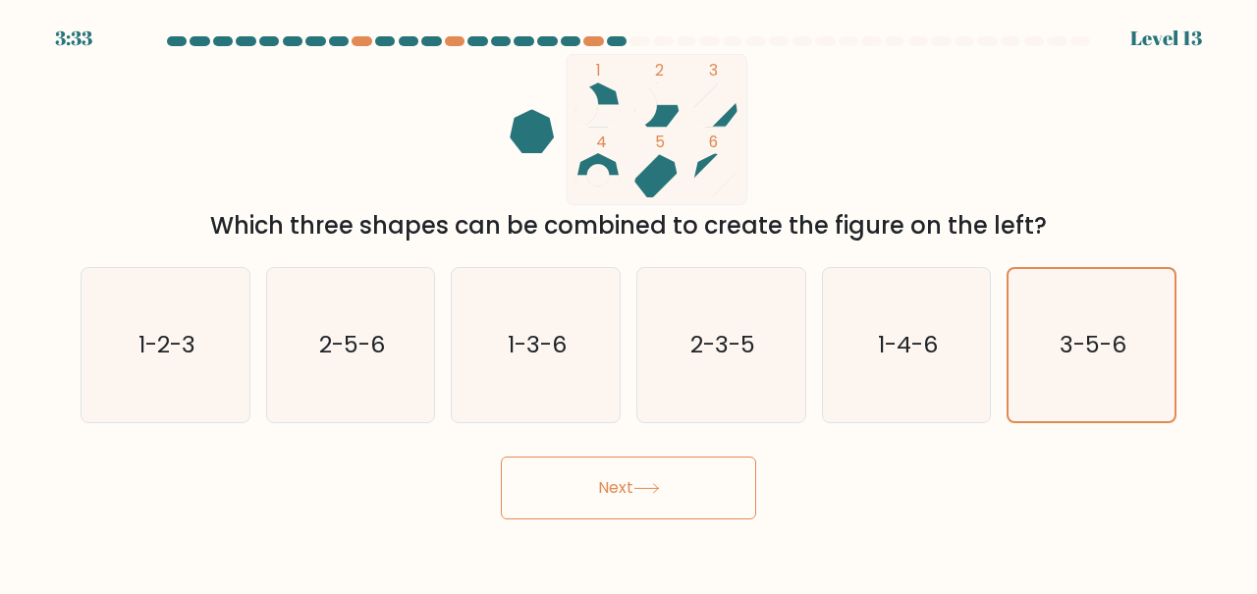
click at [688, 495] on button "Next" at bounding box center [628, 488] width 255 height 63
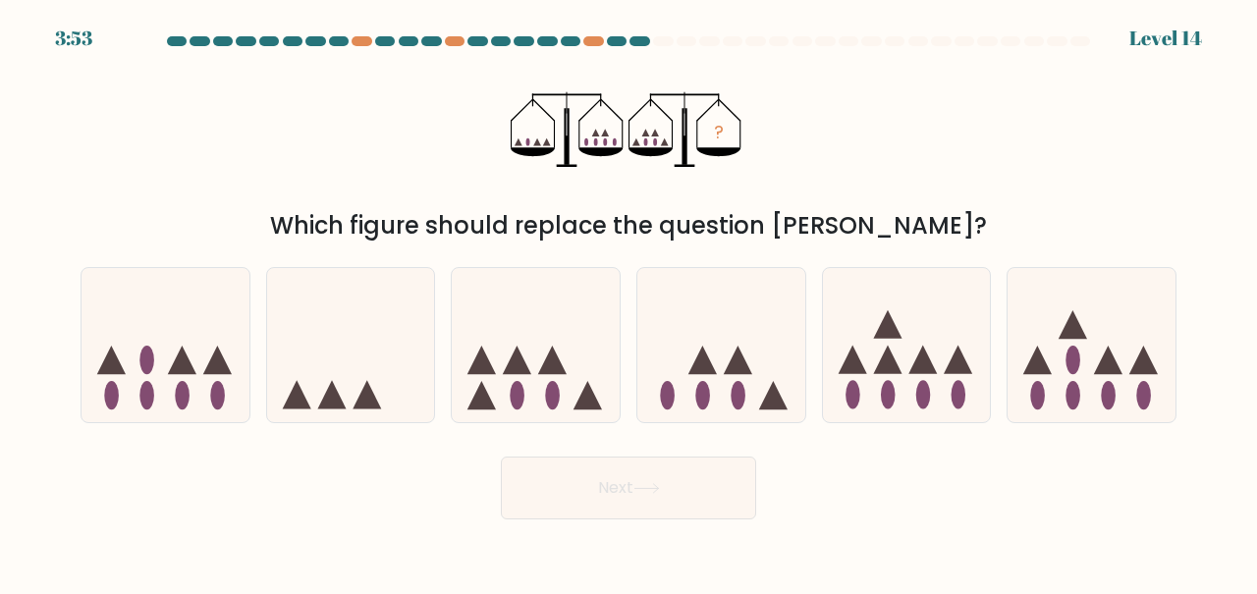
click at [236, 462] on form at bounding box center [628, 277] width 1257 height 483
click at [212, 408] on icon at bounding box center [166, 344] width 168 height 138
click at [629, 303] on input "a." at bounding box center [629, 300] width 1 height 5
radio input "true"
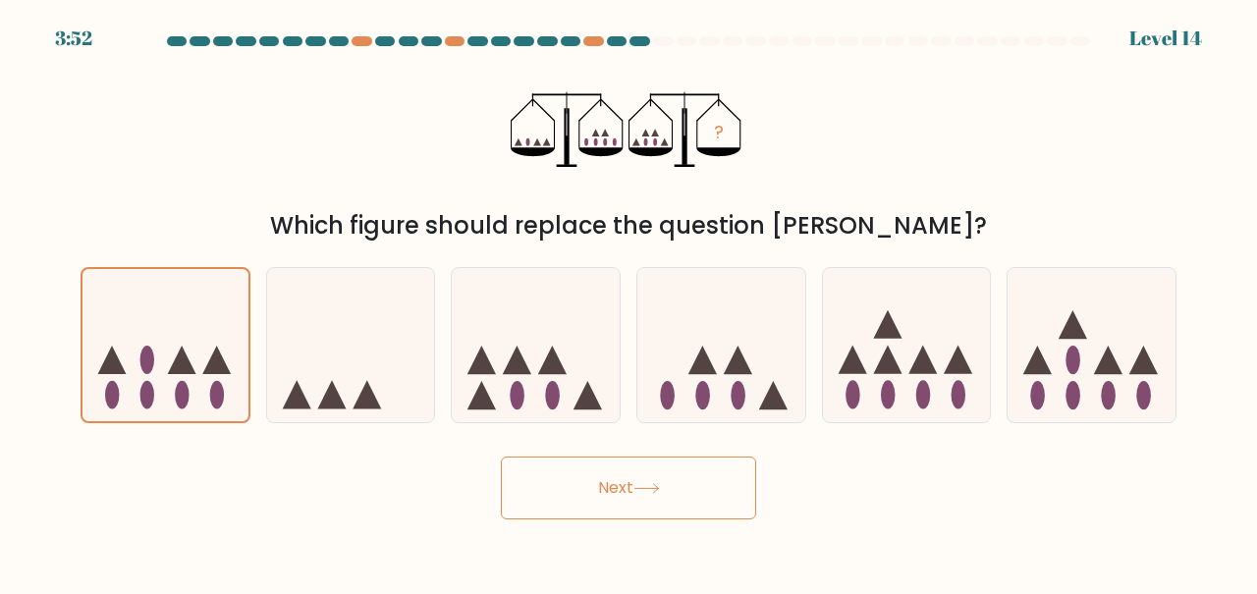
click at [686, 520] on button "Next" at bounding box center [628, 488] width 255 height 63
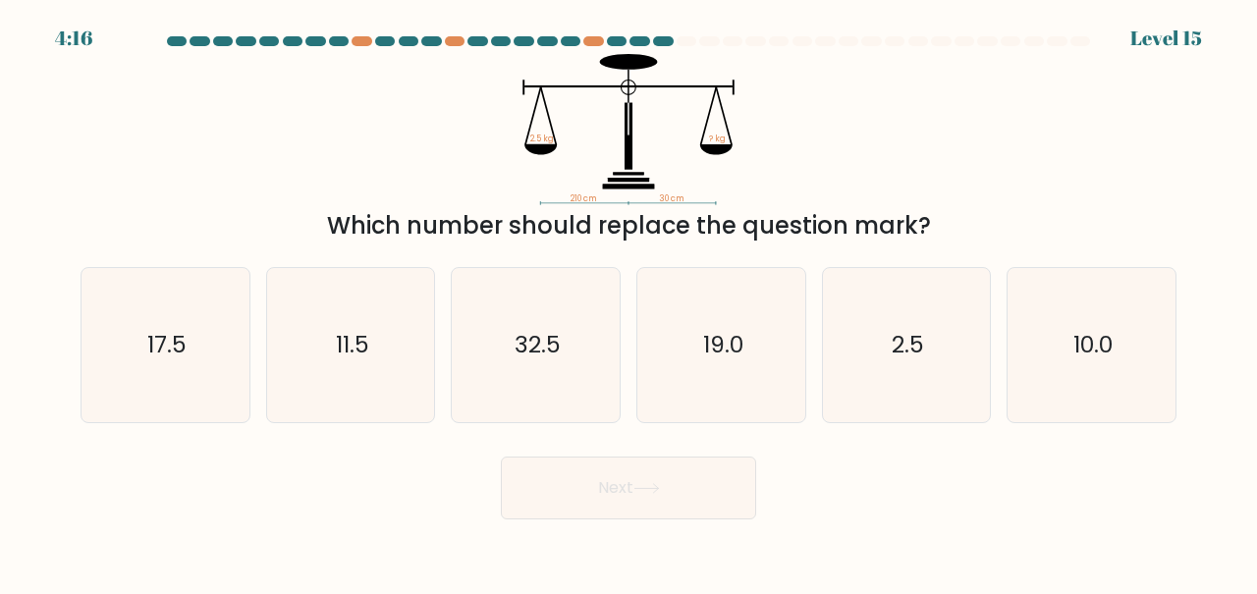
click at [184, 360] on text "17.5" at bounding box center [166, 344] width 39 height 32
click at [629, 303] on input "a. 17.5" at bounding box center [629, 300] width 1 height 5
radio input "true"
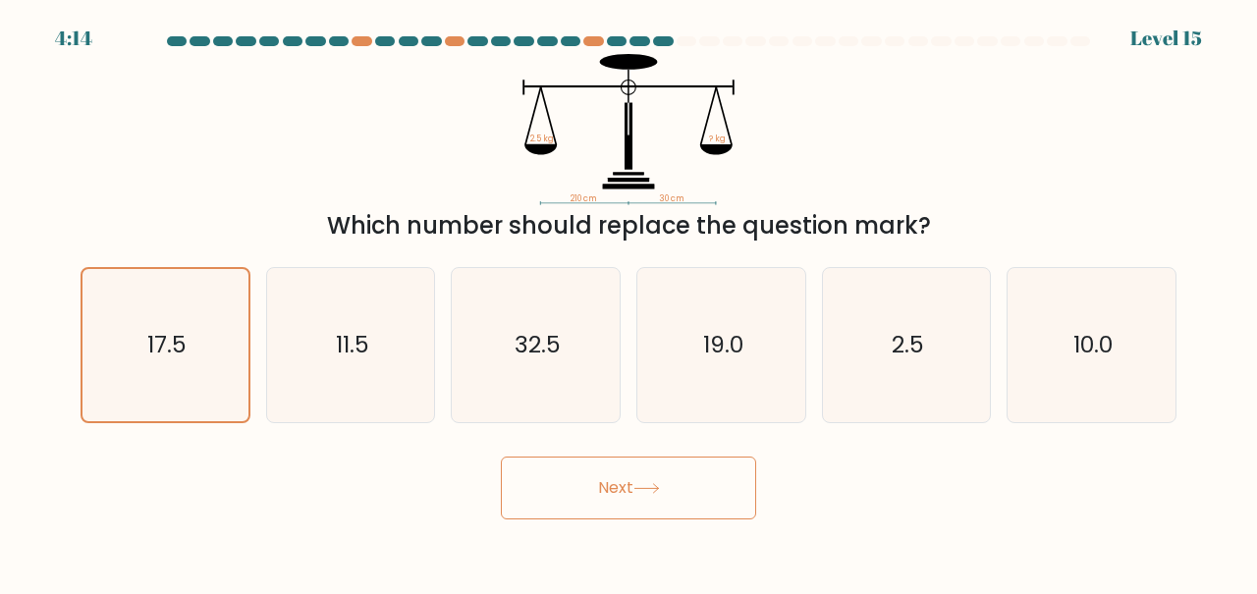
click at [647, 519] on button "Next" at bounding box center [628, 488] width 255 height 63
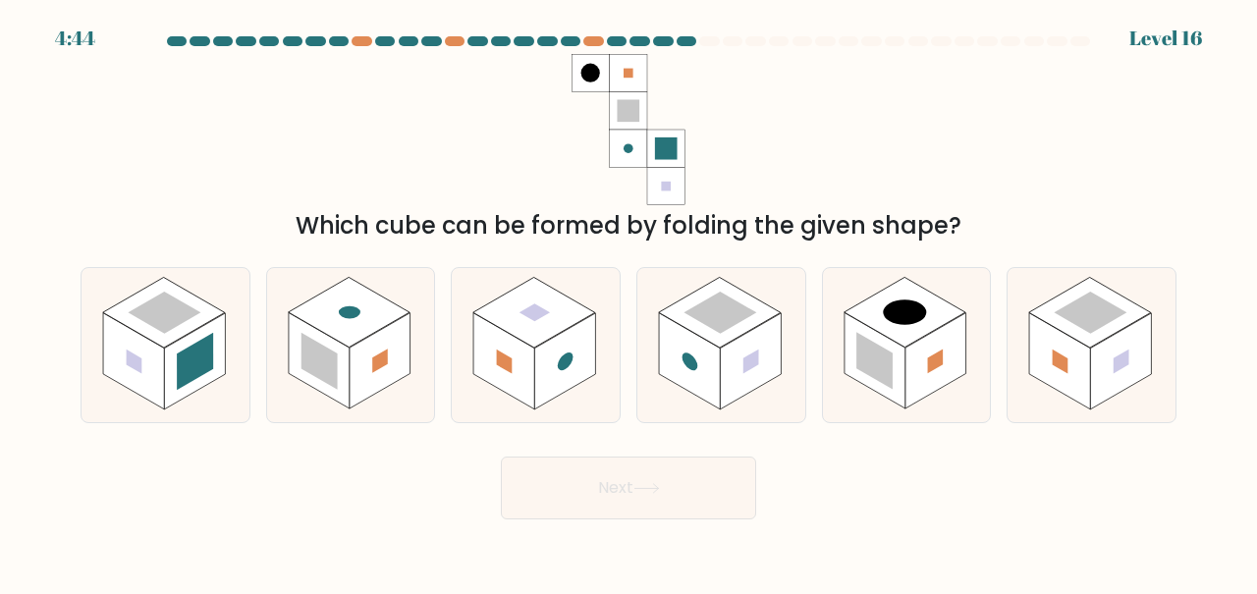
click at [613, 383] on icon at bounding box center [536, 345] width 168 height 154
click at [629, 303] on input "c." at bounding box center [629, 300] width 1 height 5
radio input "true"
click at [627, 520] on button "Next" at bounding box center [628, 488] width 255 height 63
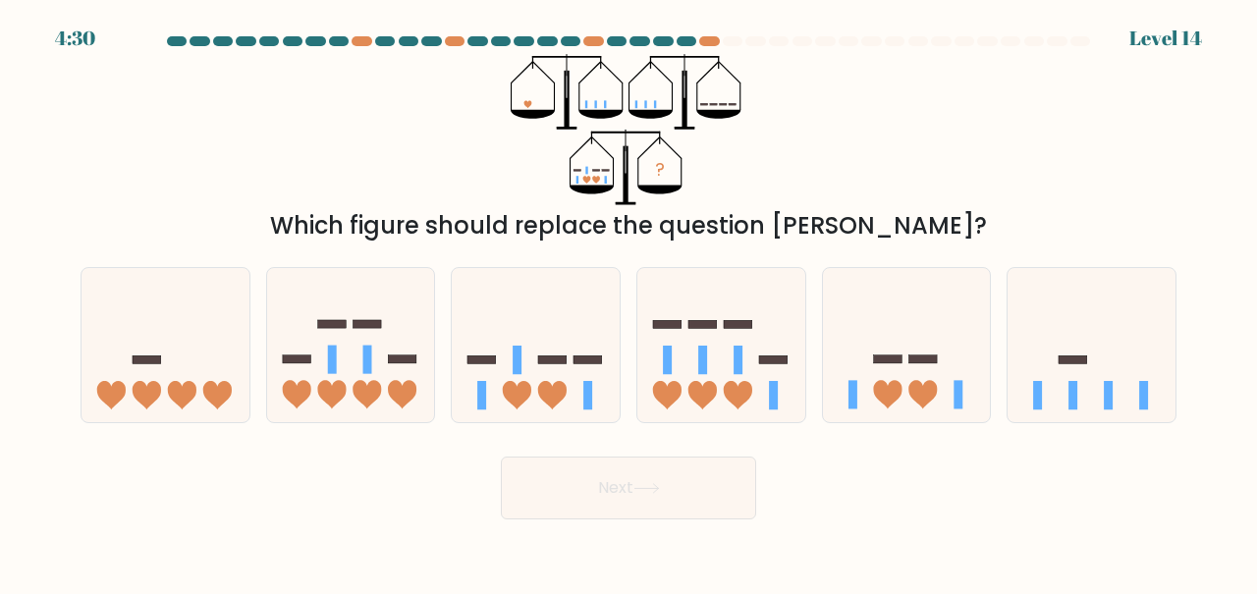
scroll to position [35, 0]
click at [523, 352] on icon at bounding box center [536, 344] width 168 height 138
click at [629, 303] on input "c." at bounding box center [629, 300] width 1 height 5
radio input "true"
click at [542, 488] on button "Next" at bounding box center [628, 488] width 255 height 63
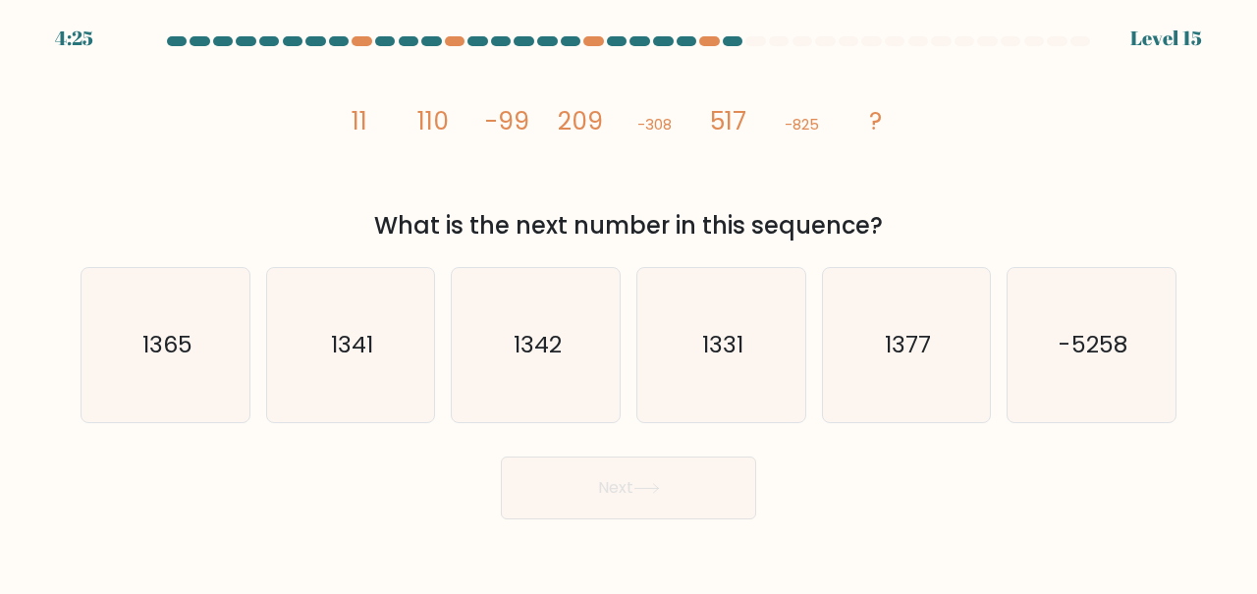
click at [536, 473] on button "Next" at bounding box center [628, 488] width 255 height 63
click at [236, 143] on div "image/svg+xml 11 110 -99 209 -308 517 -825 ? What is the next number in this se…" at bounding box center [629, 149] width 1120 height 190
click at [566, 390] on icon "1342" at bounding box center [536, 345] width 154 height 154
click at [629, 303] on input "c. 1342" at bounding box center [629, 300] width 1 height 5
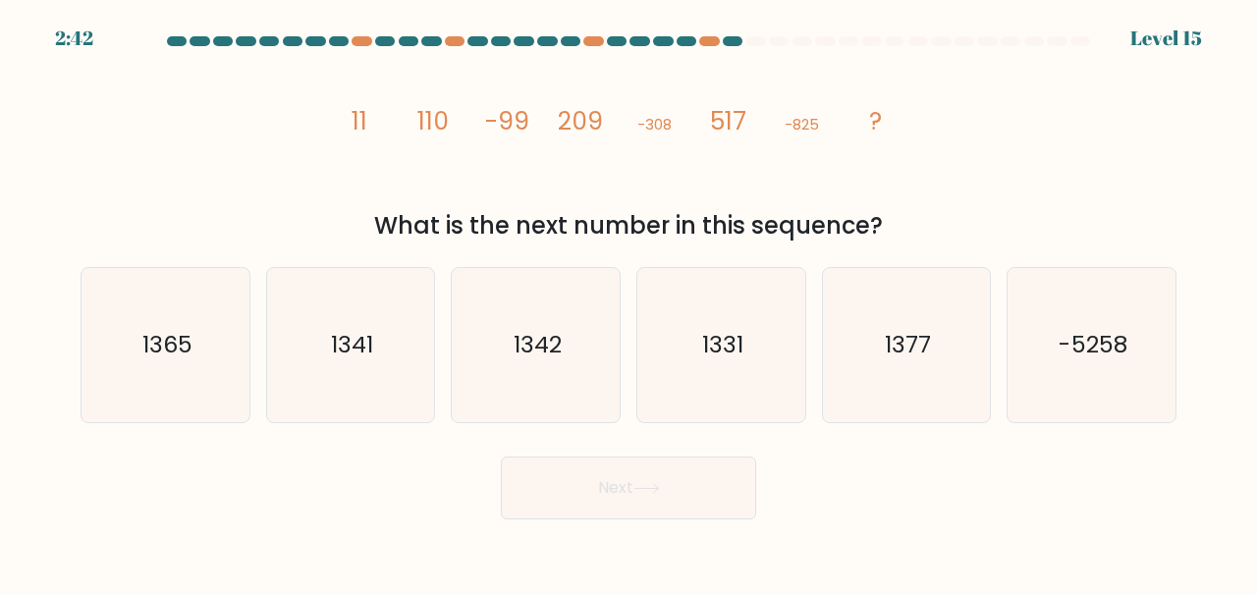
radio input "true"
click at [633, 520] on button "Next" at bounding box center [628, 488] width 255 height 63
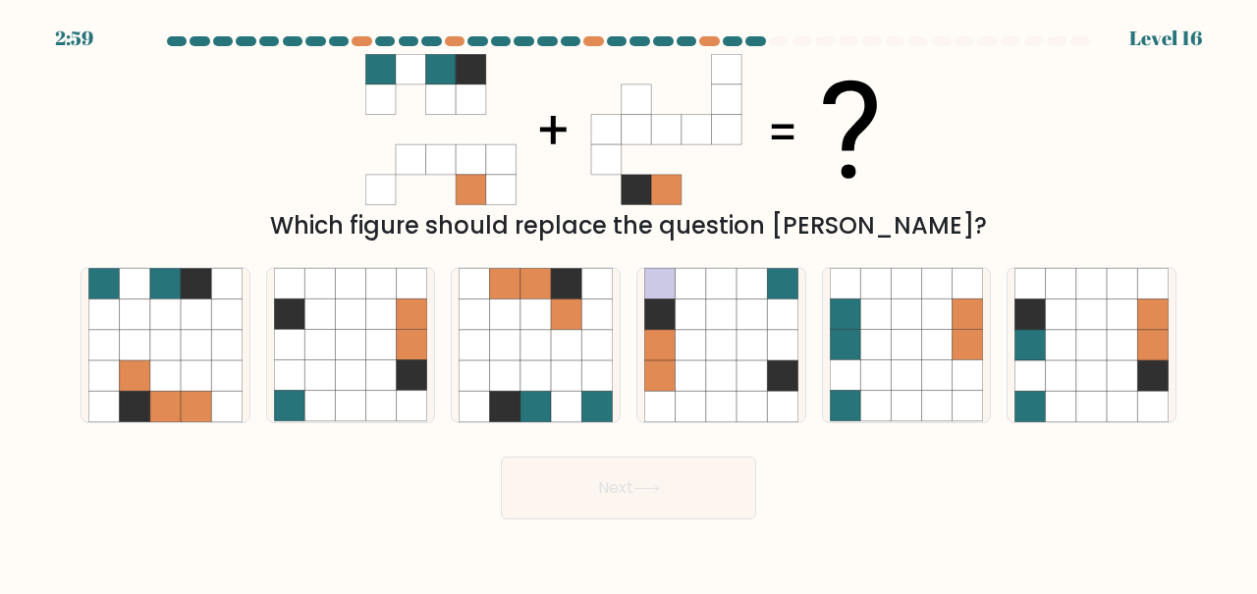
click at [1106, 384] on icon at bounding box center [1091, 375] width 30 height 30
click at [630, 303] on input "f." at bounding box center [629, 300] width 1 height 5
radio input "true"
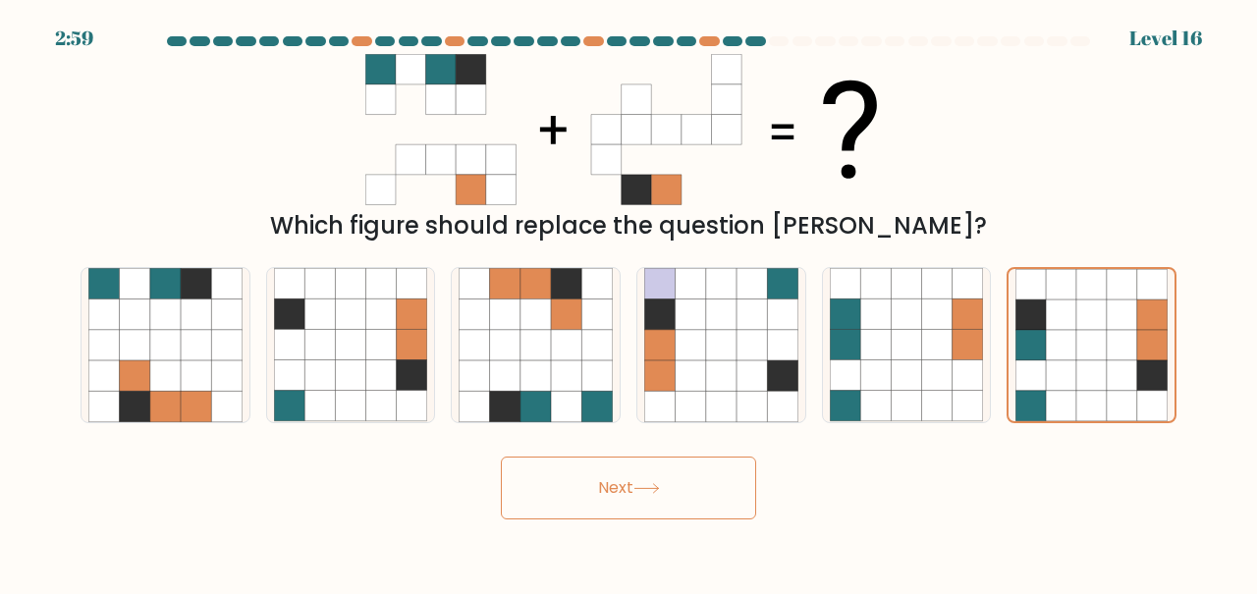
click at [706, 508] on button "Next" at bounding box center [628, 488] width 255 height 63
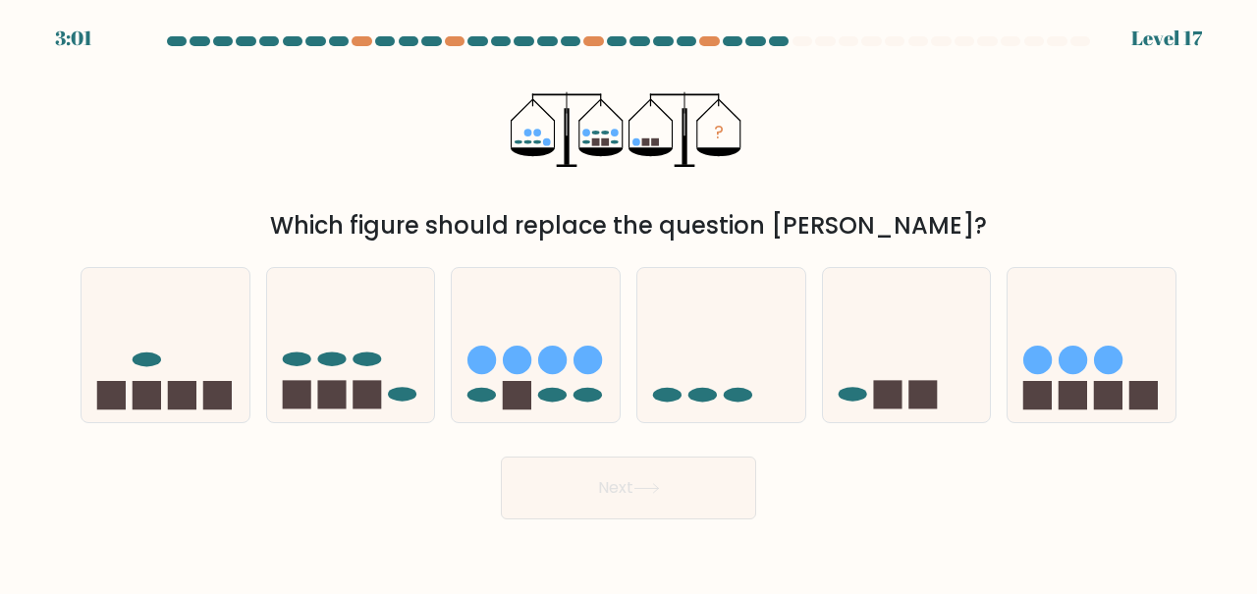
click at [153, 359] on icon at bounding box center [166, 344] width 168 height 138
click at [629, 303] on input "a." at bounding box center [629, 300] width 1 height 5
radio input "true"
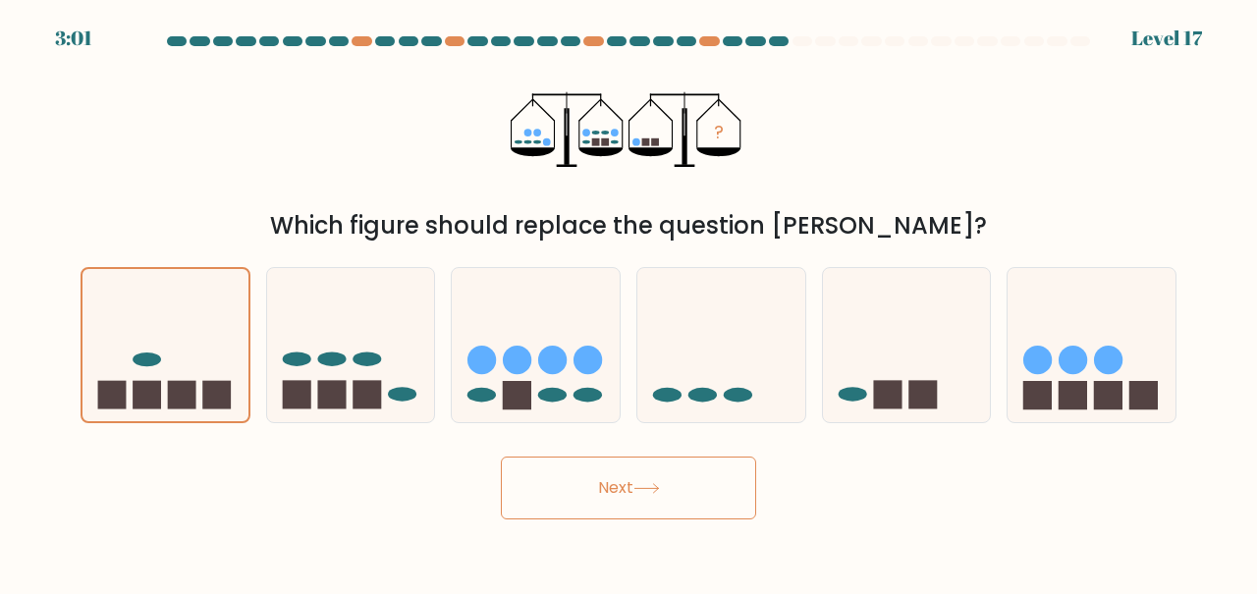
click at [662, 501] on button "Next" at bounding box center [628, 488] width 255 height 63
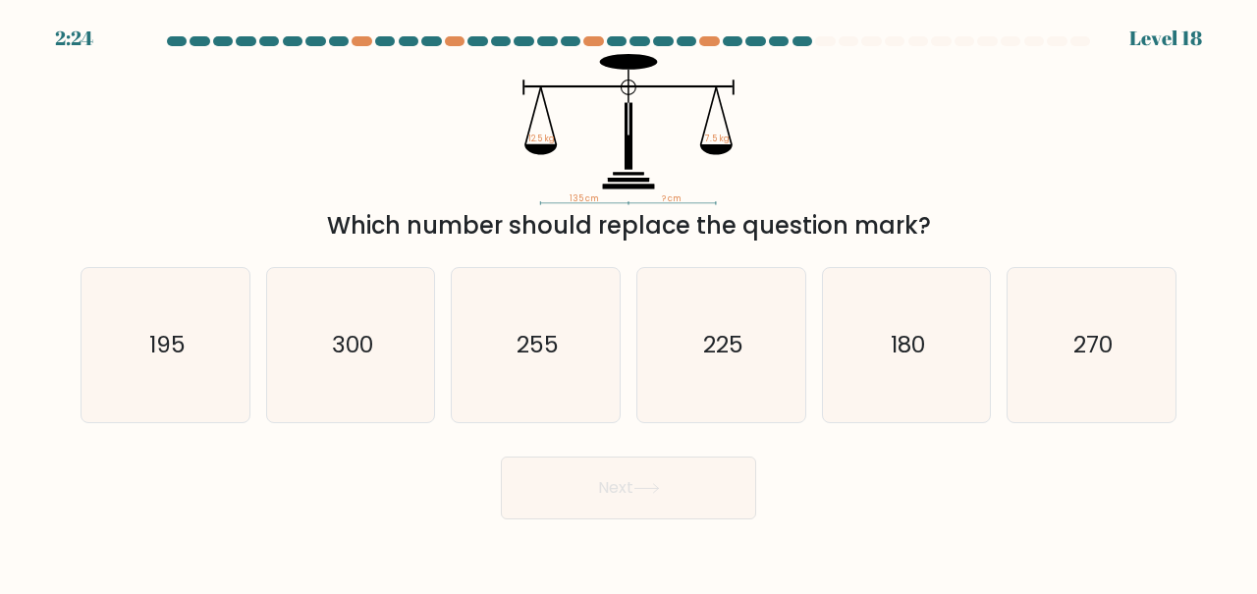
click at [578, 359] on icon "255" at bounding box center [536, 345] width 154 height 154
click at [629, 303] on input "c. 255" at bounding box center [629, 300] width 1 height 5
radio input "true"
click at [677, 502] on button "Next" at bounding box center [628, 488] width 255 height 63
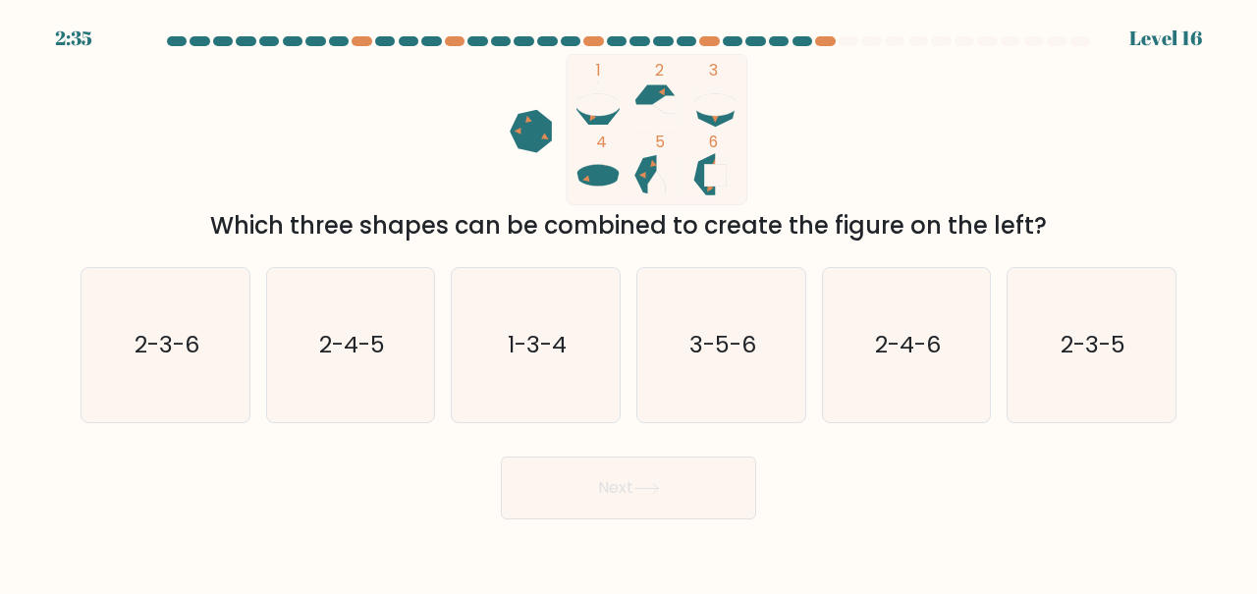
click at [579, 377] on icon "1-3-4" at bounding box center [536, 345] width 154 height 154
click at [629, 303] on input "c. 1-3-4" at bounding box center [629, 300] width 1 height 5
radio input "true"
click at [631, 520] on button "Next" at bounding box center [628, 488] width 255 height 63
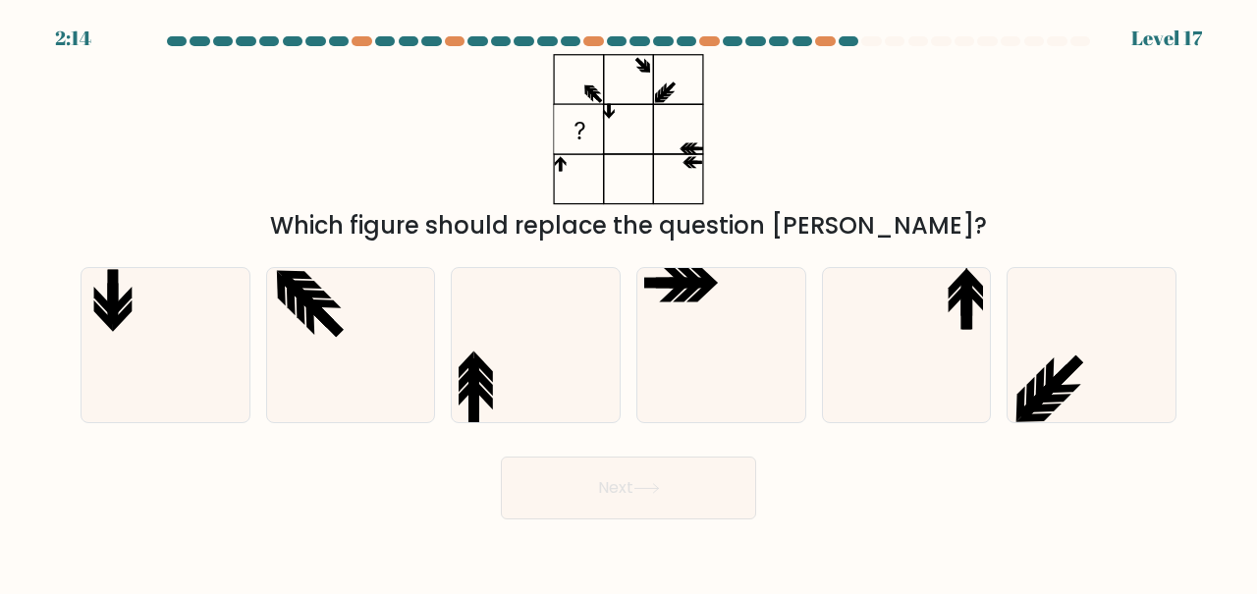
scroll to position [2, 0]
click at [1050, 391] on icon at bounding box center [1065, 373] width 36 height 36
click at [630, 303] on input "f." at bounding box center [629, 300] width 1 height 5
radio input "true"
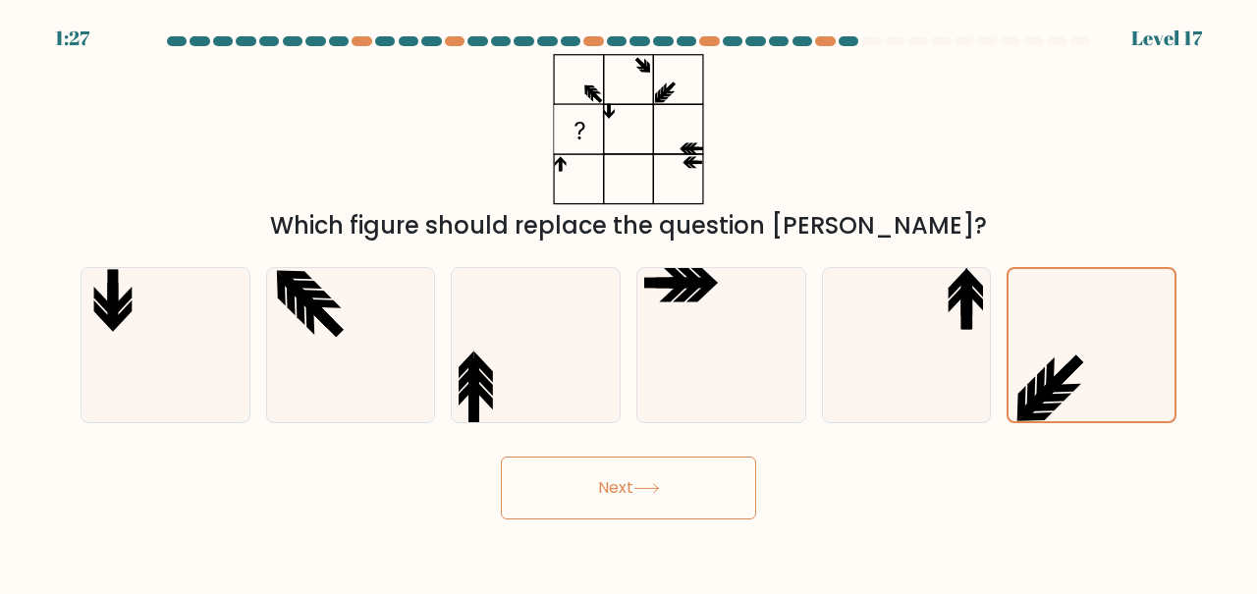
click at [594, 499] on button "Next" at bounding box center [628, 488] width 255 height 63
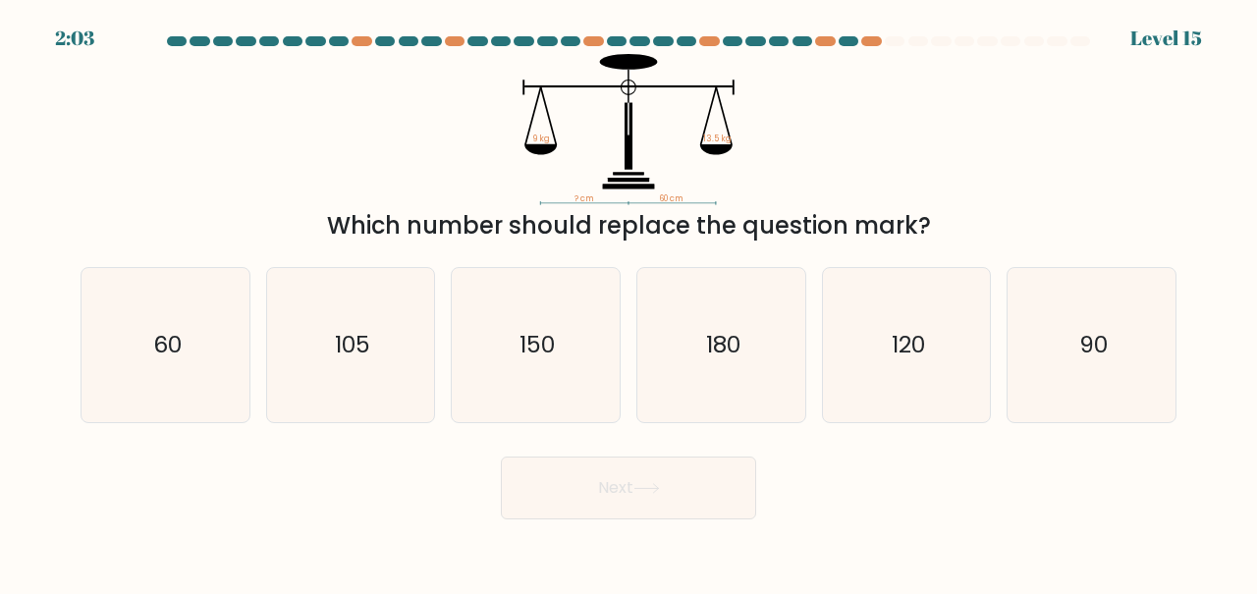
click at [562, 409] on icon "150" at bounding box center [536, 345] width 154 height 154
click at [629, 303] on input "c. 150" at bounding box center [629, 300] width 1 height 5
radio input "true"
click at [586, 503] on button "Next" at bounding box center [628, 488] width 255 height 63
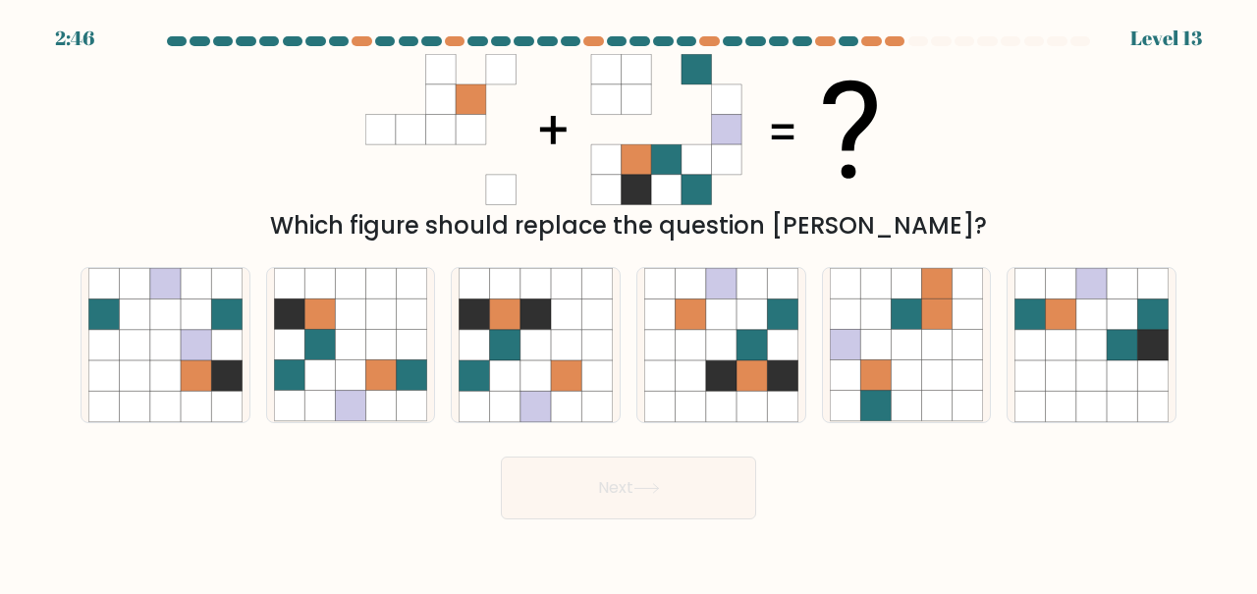
click at [546, 413] on icon at bounding box center [536, 406] width 30 height 30
click at [629, 303] on input "c." at bounding box center [629, 300] width 1 height 5
radio input "true"
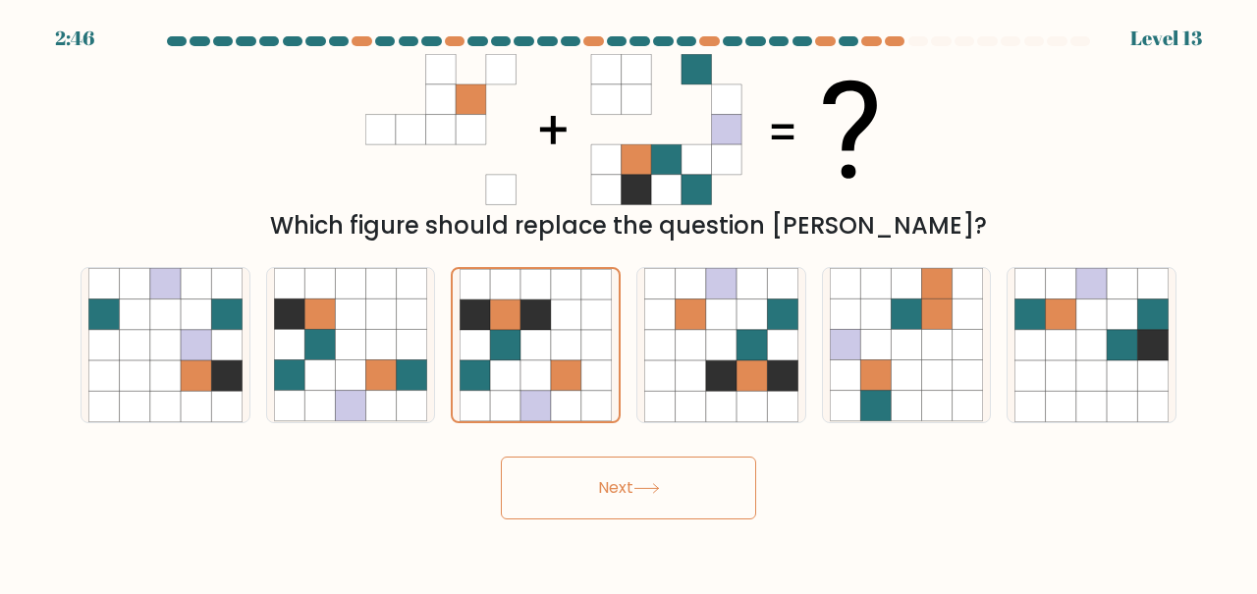
click at [578, 507] on button "Next" at bounding box center [628, 488] width 255 height 63
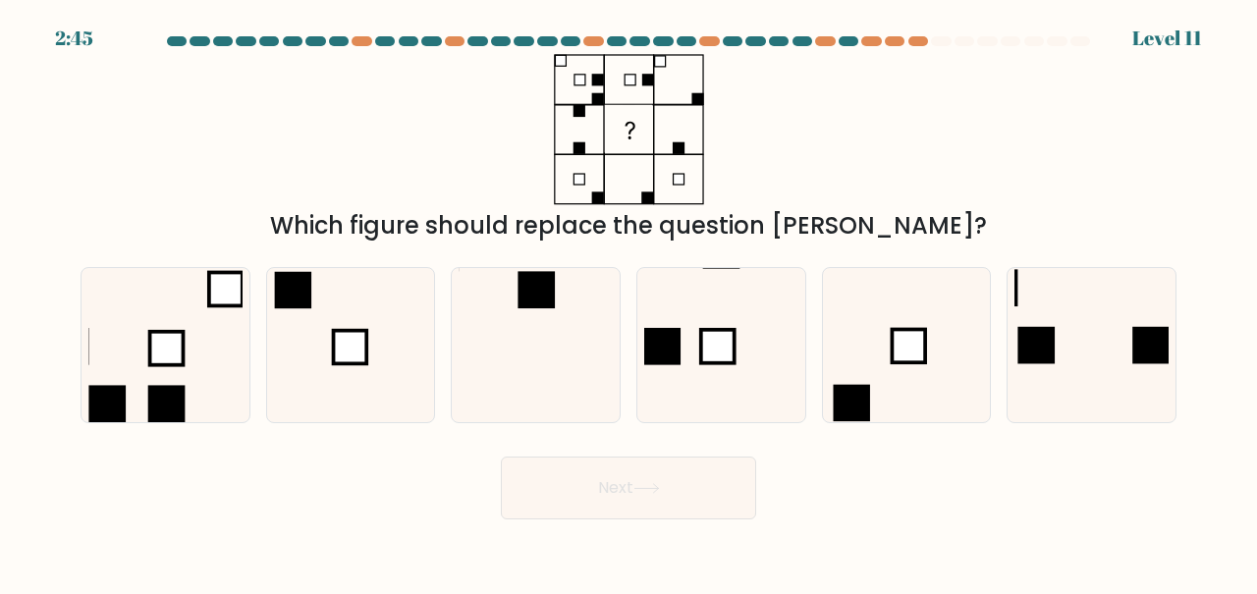
click at [542, 379] on icon at bounding box center [536, 345] width 154 height 154
click at [629, 303] on input "c." at bounding box center [629, 300] width 1 height 5
radio input "true"
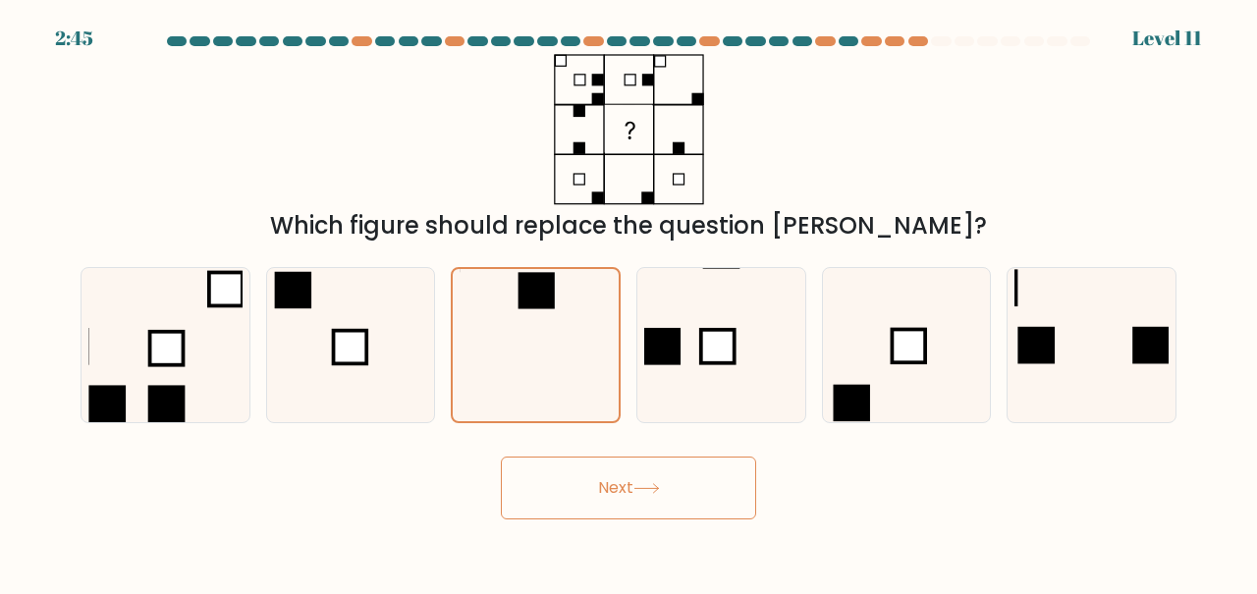
click at [573, 502] on button "Next" at bounding box center [628, 488] width 255 height 63
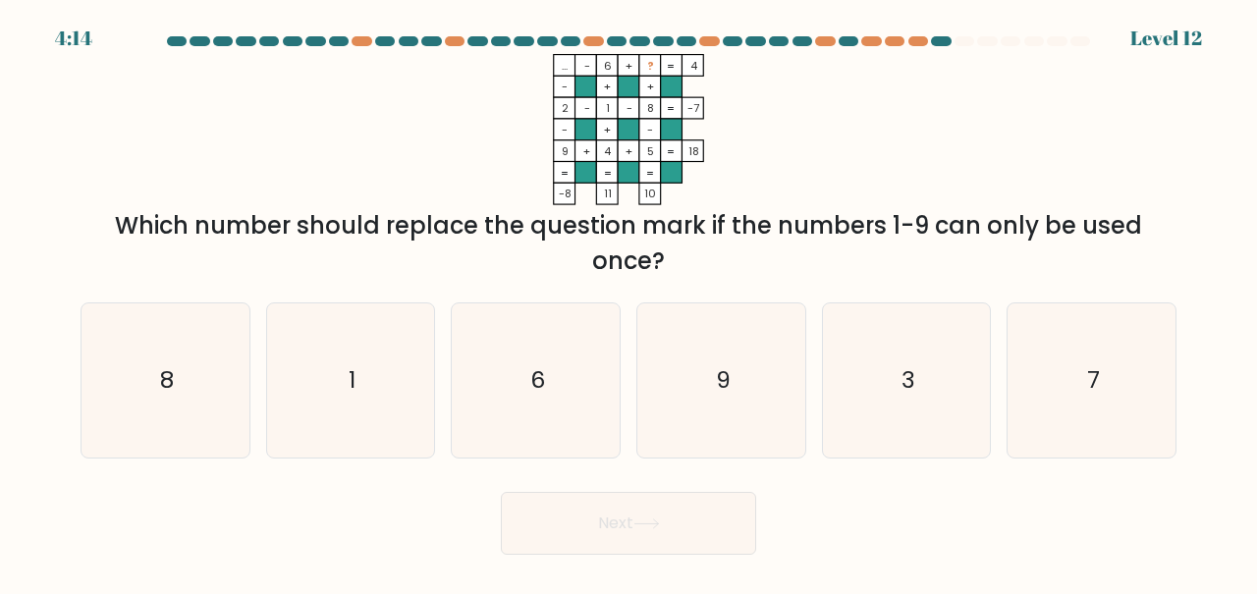
click at [542, 393] on text "6" at bounding box center [537, 379] width 15 height 32
click at [629, 303] on input "c. 6" at bounding box center [629, 300] width 1 height 5
radio input "true"
click at [579, 515] on button "Next" at bounding box center [628, 523] width 255 height 63
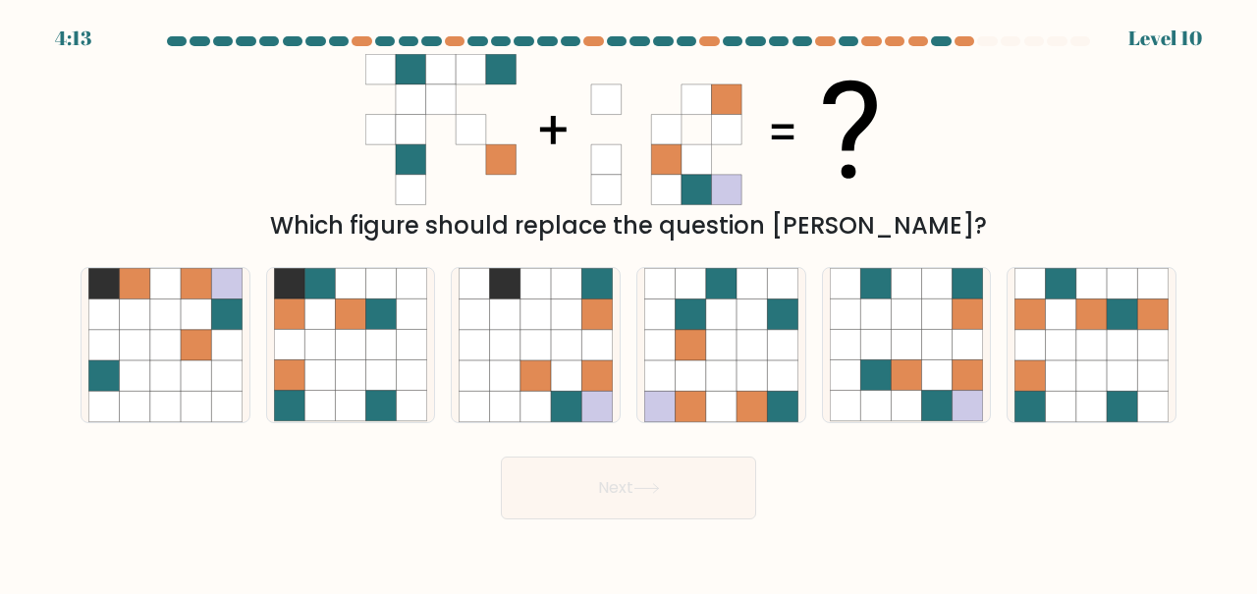
click at [536, 416] on icon at bounding box center [536, 406] width 30 height 30
click at [629, 303] on input "c." at bounding box center [629, 300] width 1 height 5
radio input "true"
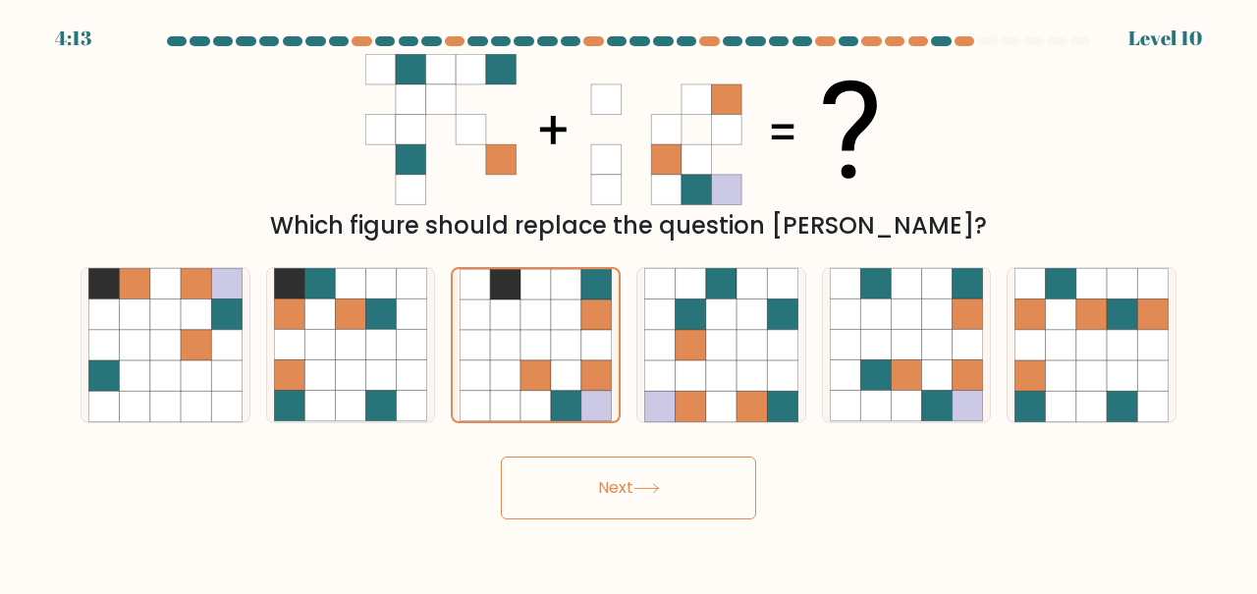
click at [589, 519] on button "Next" at bounding box center [628, 488] width 255 height 63
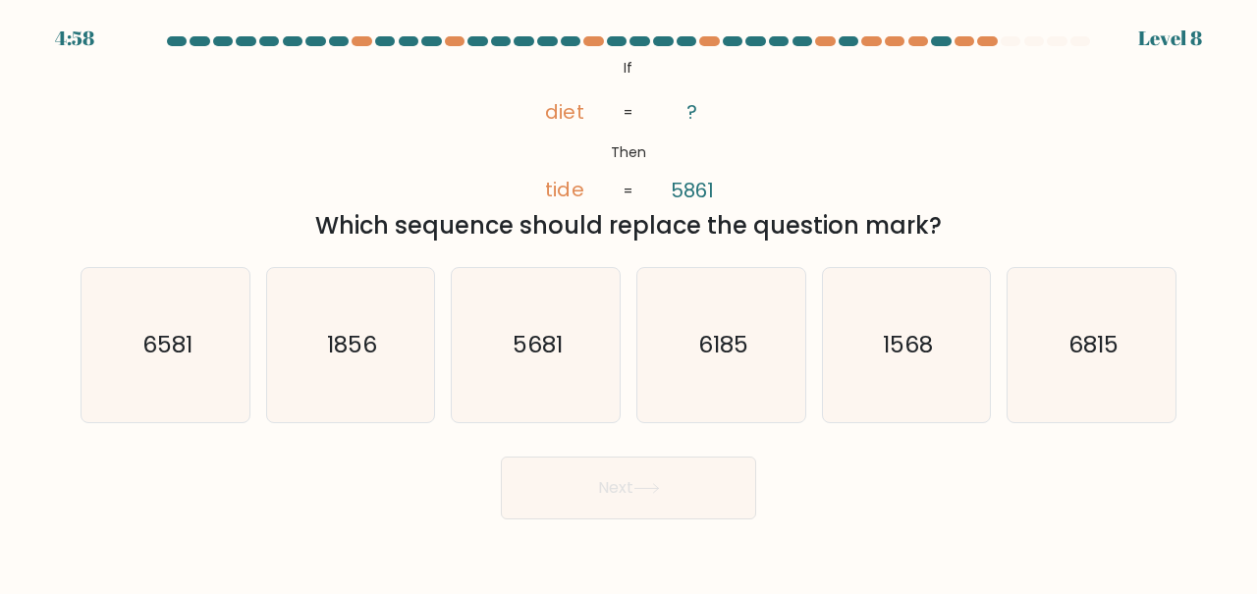
click at [546, 385] on icon "5681" at bounding box center [536, 345] width 154 height 154
click at [629, 303] on input "c. 5681" at bounding box center [629, 300] width 1 height 5
radio input "true"
click at [584, 495] on button "Next" at bounding box center [628, 488] width 255 height 63
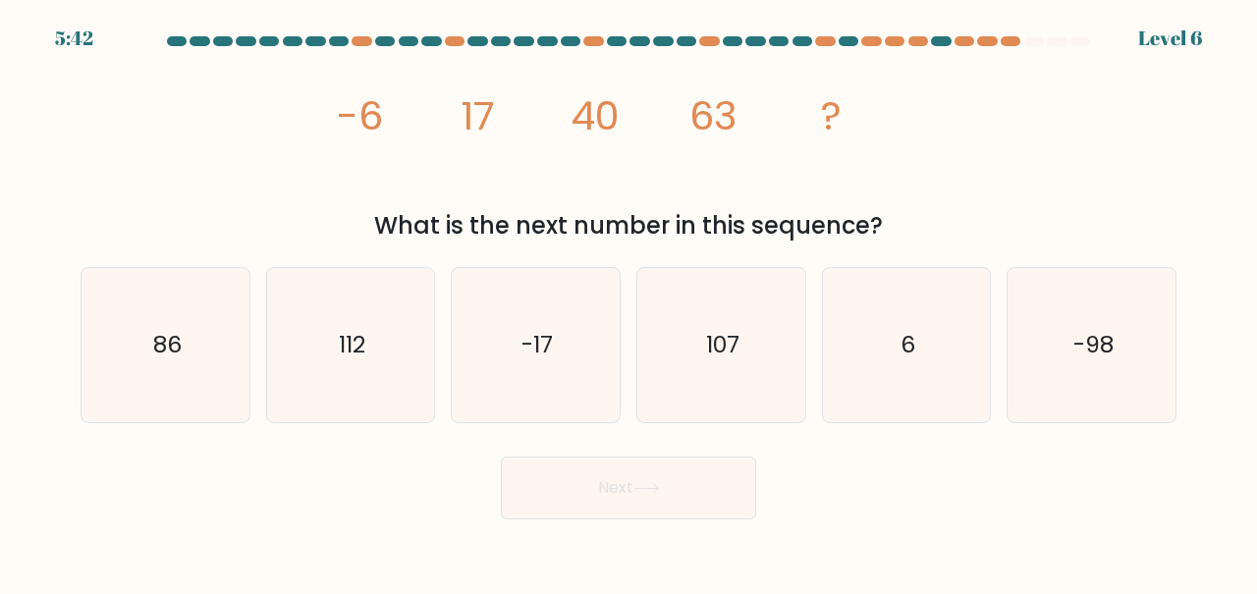
click at [537, 390] on icon "-17" at bounding box center [536, 345] width 154 height 154
click at [629, 303] on input "c. -17" at bounding box center [629, 300] width 1 height 5
radio input "true"
click at [581, 496] on button "Next" at bounding box center [628, 488] width 255 height 63
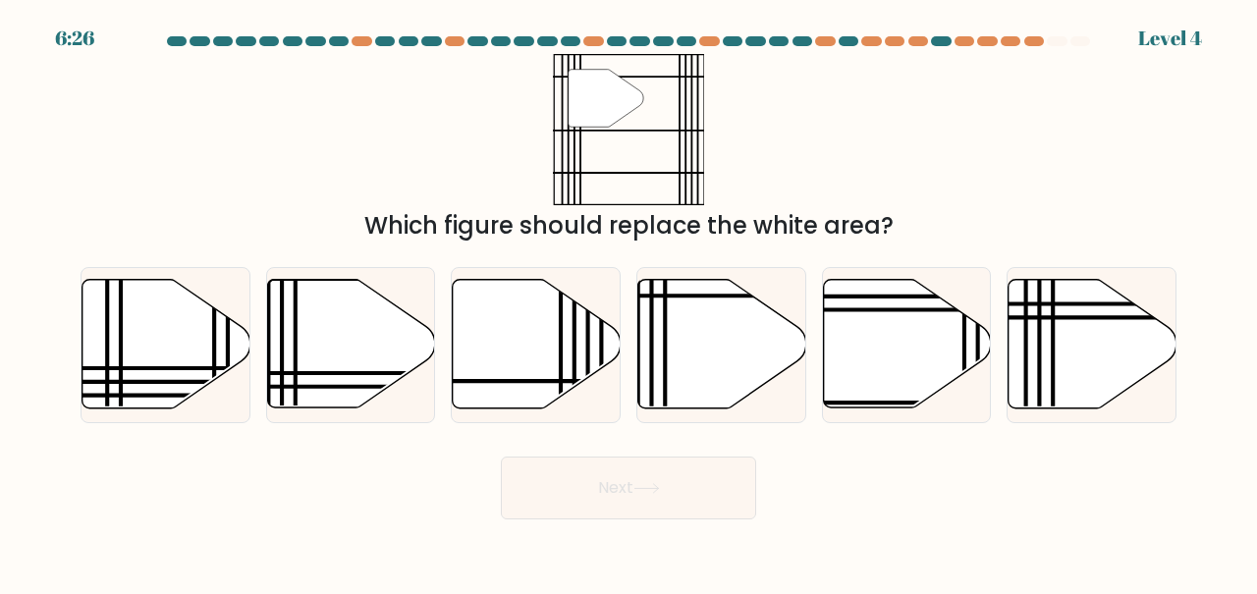
click at [536, 369] on icon at bounding box center [537, 344] width 168 height 129
click at [629, 303] on input "c." at bounding box center [629, 300] width 1 height 5
radio input "true"
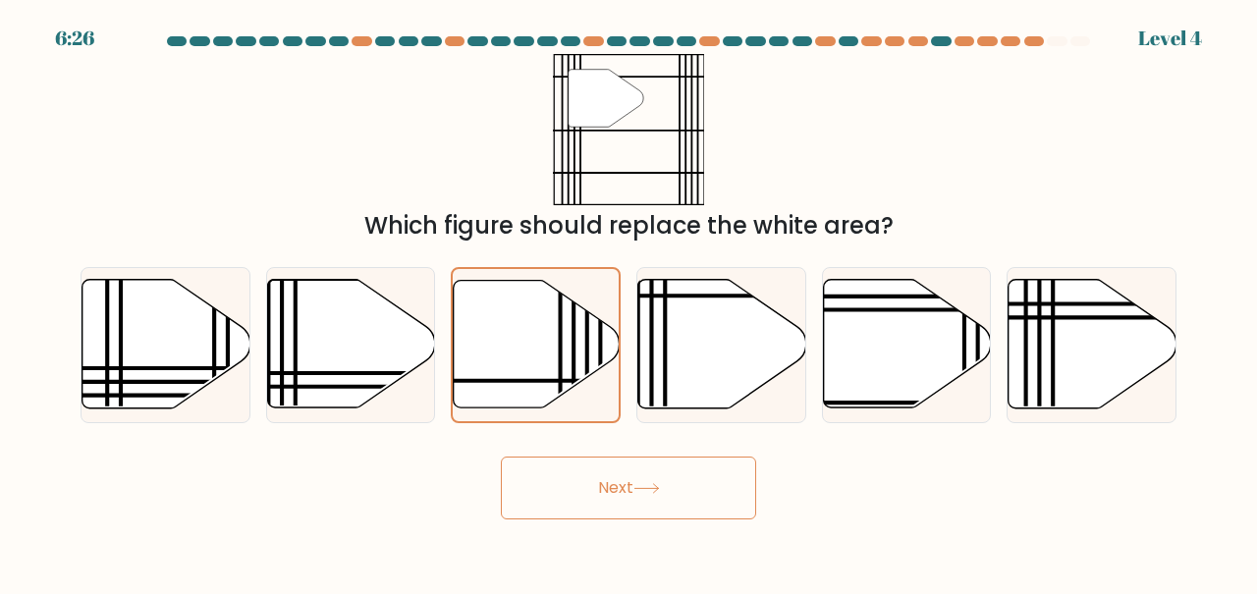
click at [586, 497] on button "Next" at bounding box center [628, 488] width 255 height 63
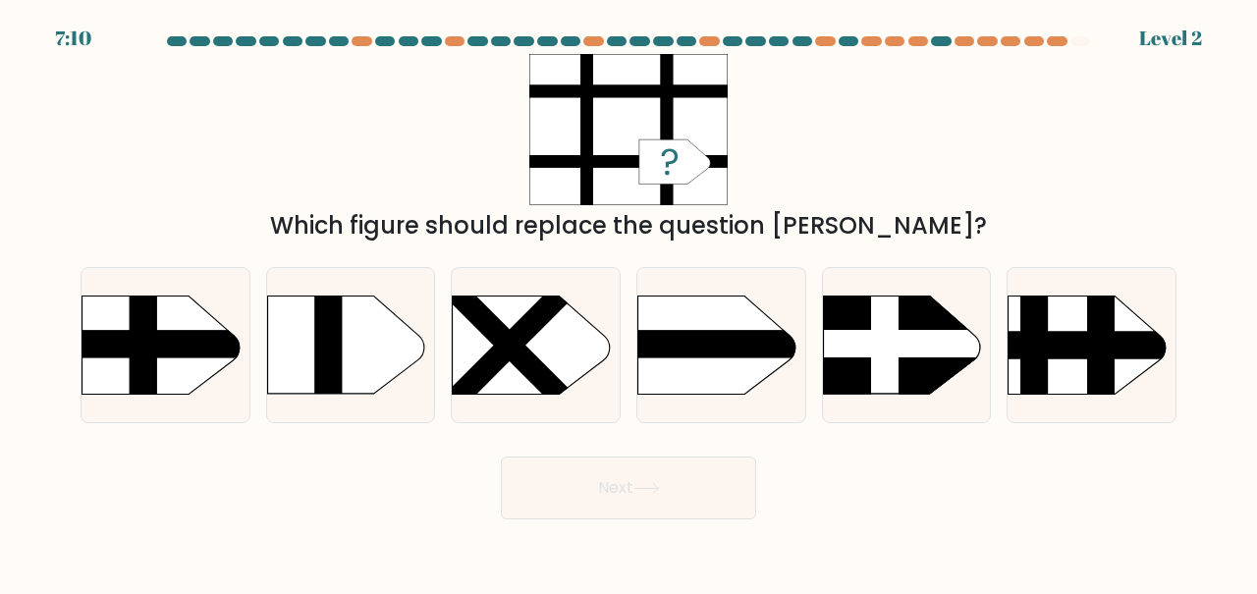
click at [519, 367] on rect at bounding box center [509, 346] width 243 height 243
click at [629, 303] on input "c." at bounding box center [629, 300] width 1 height 5
radio input "true"
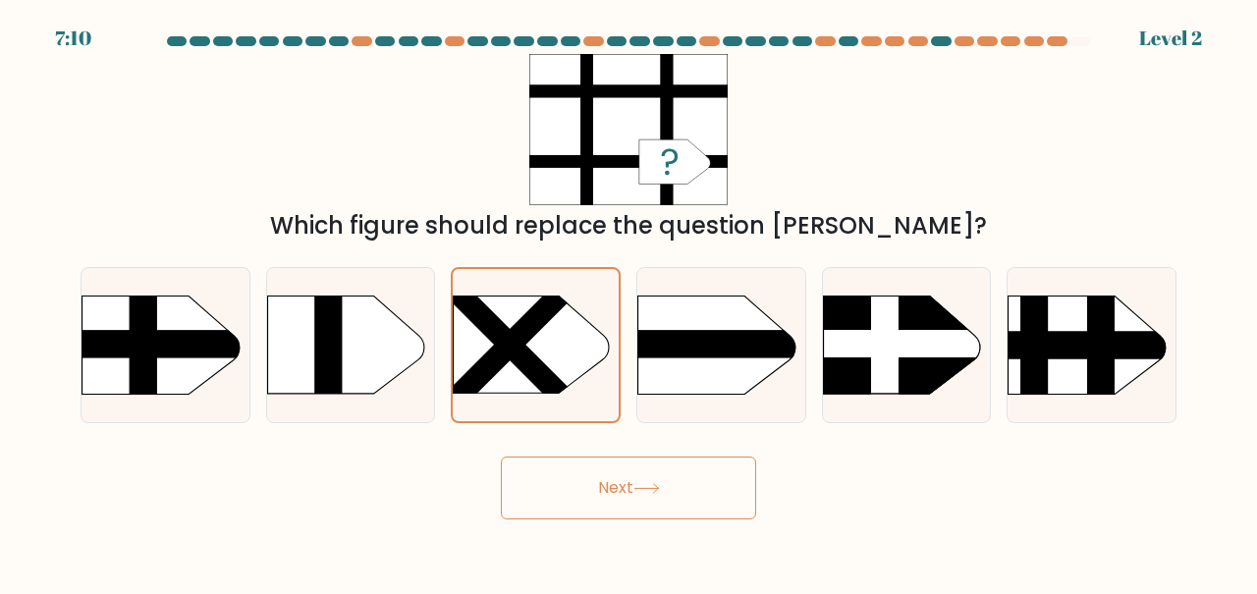
click at [617, 499] on button "Next" at bounding box center [628, 488] width 255 height 63
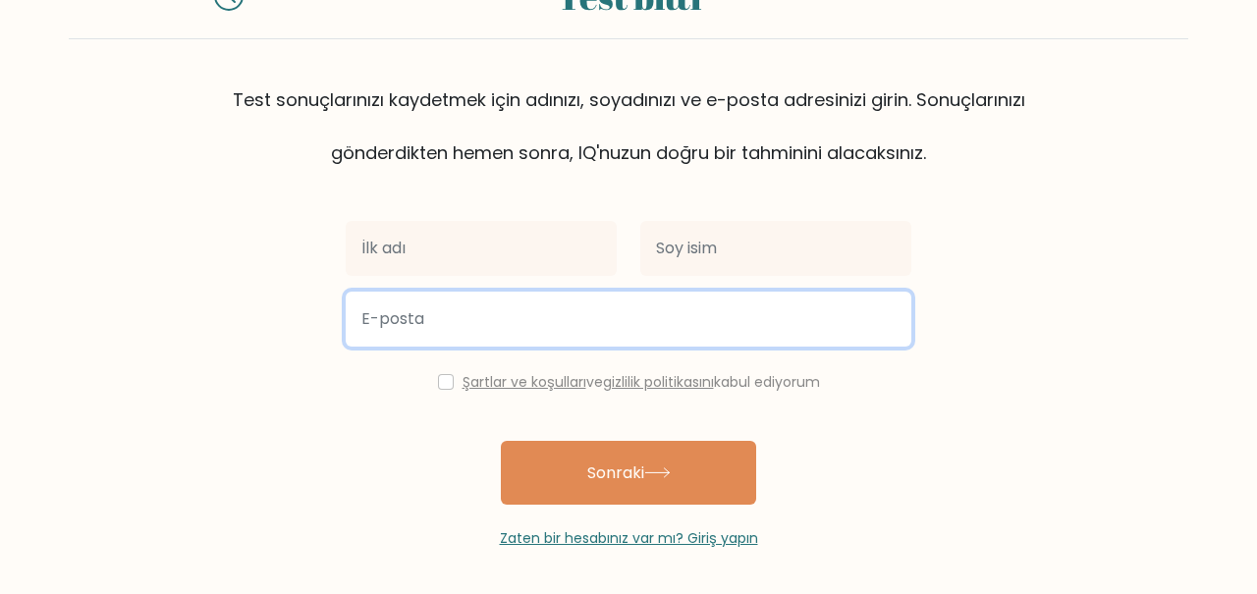
click at [430, 293] on input "email" at bounding box center [629, 319] width 566 height 55
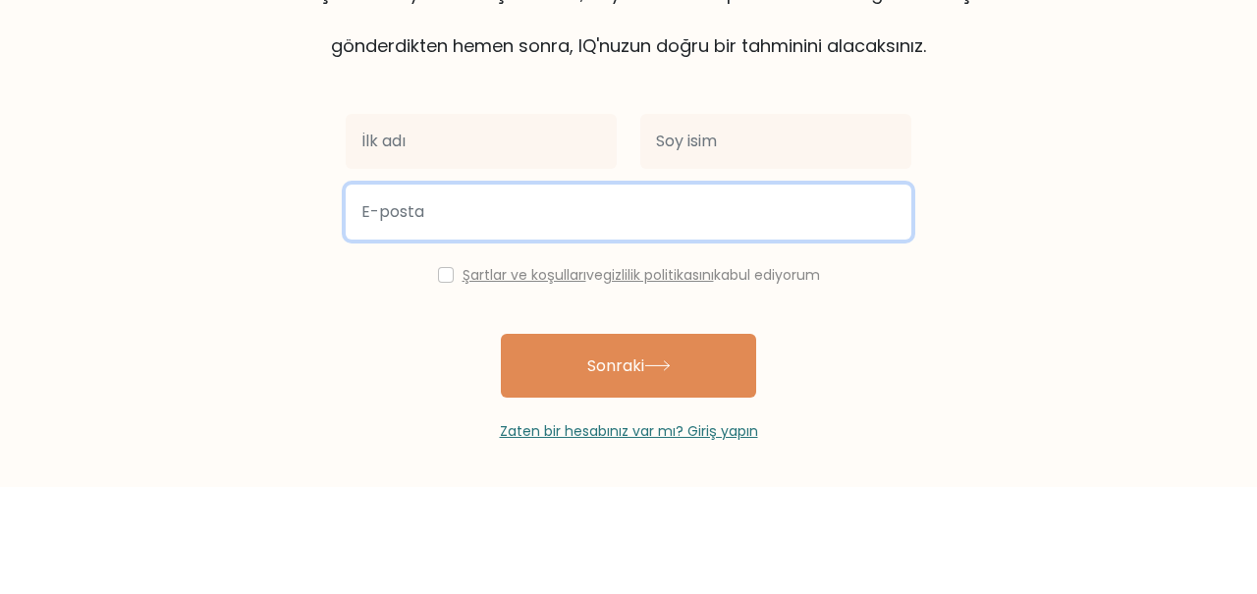
scroll to position [94, 0]
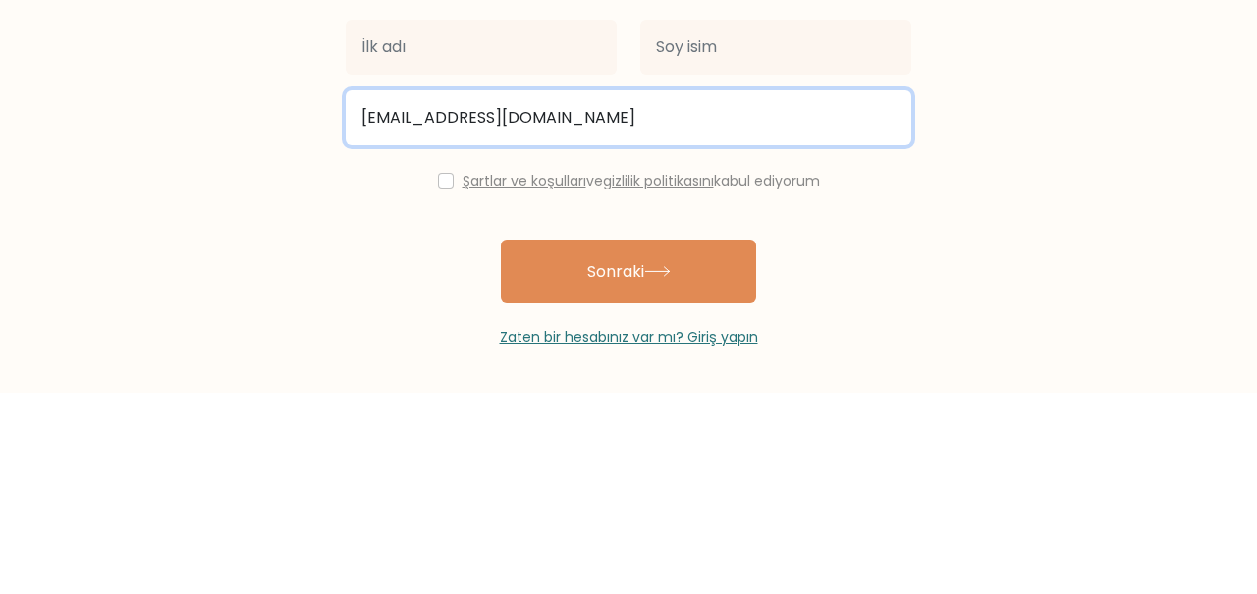
click at [446, 322] on input "[EMAIL_ADDRESS][DOMAIN_NAME]" at bounding box center [629, 319] width 566 height 55
type input "[EMAIL_ADDRESS][DOMAIN_NAME]"
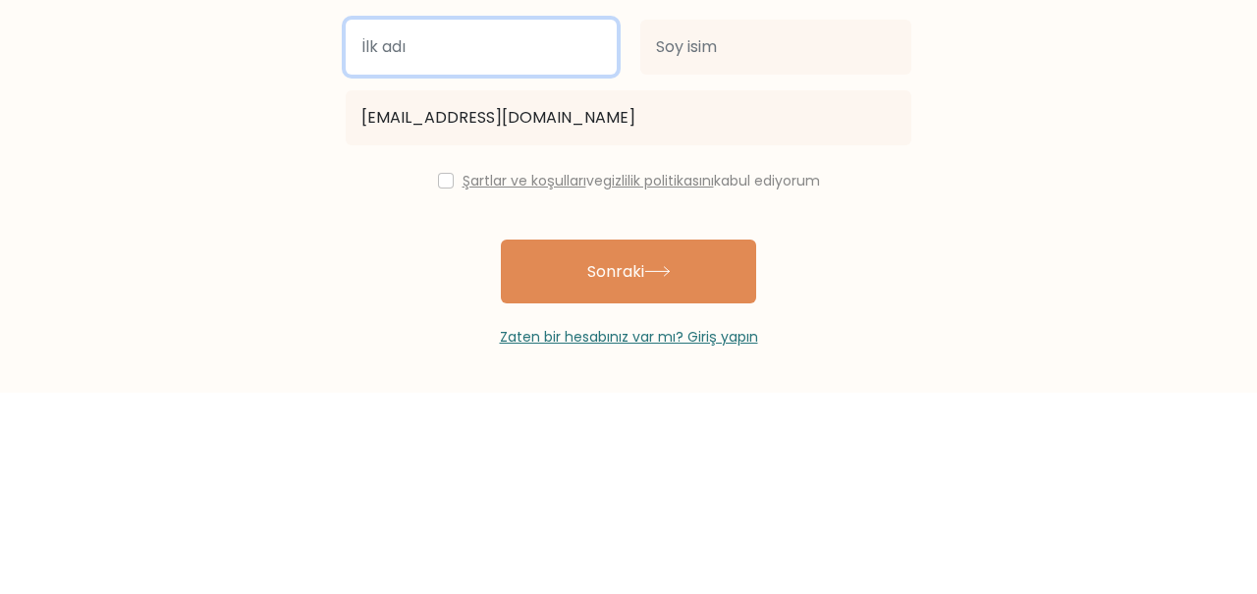
click at [491, 255] on input "text" at bounding box center [481, 248] width 271 height 55
type input "Ss"
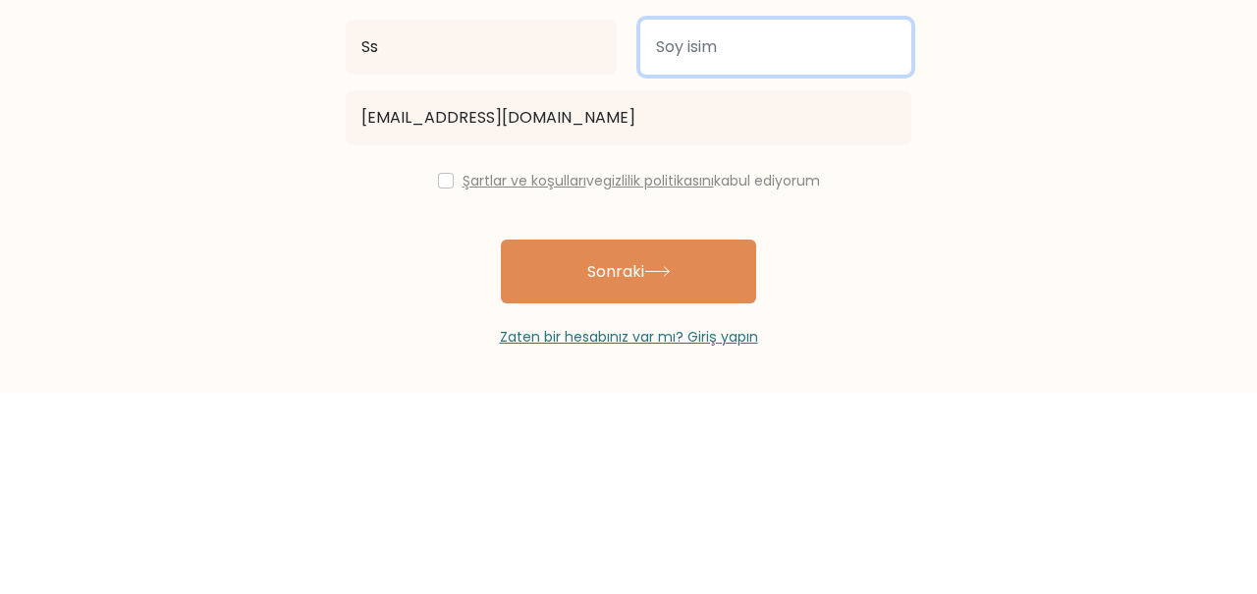
click at [779, 248] on input "text" at bounding box center [775, 248] width 271 height 55
type input "Ss"
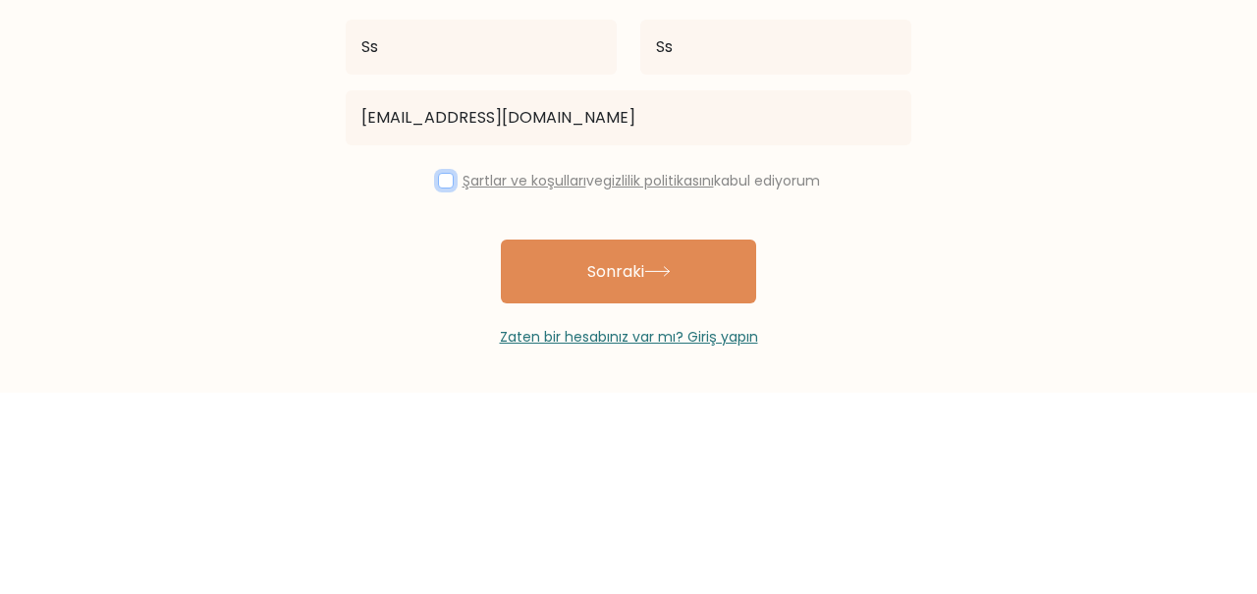
click at [438, 377] on input "checkbox" at bounding box center [446, 382] width 16 height 16
checkbox input "true"
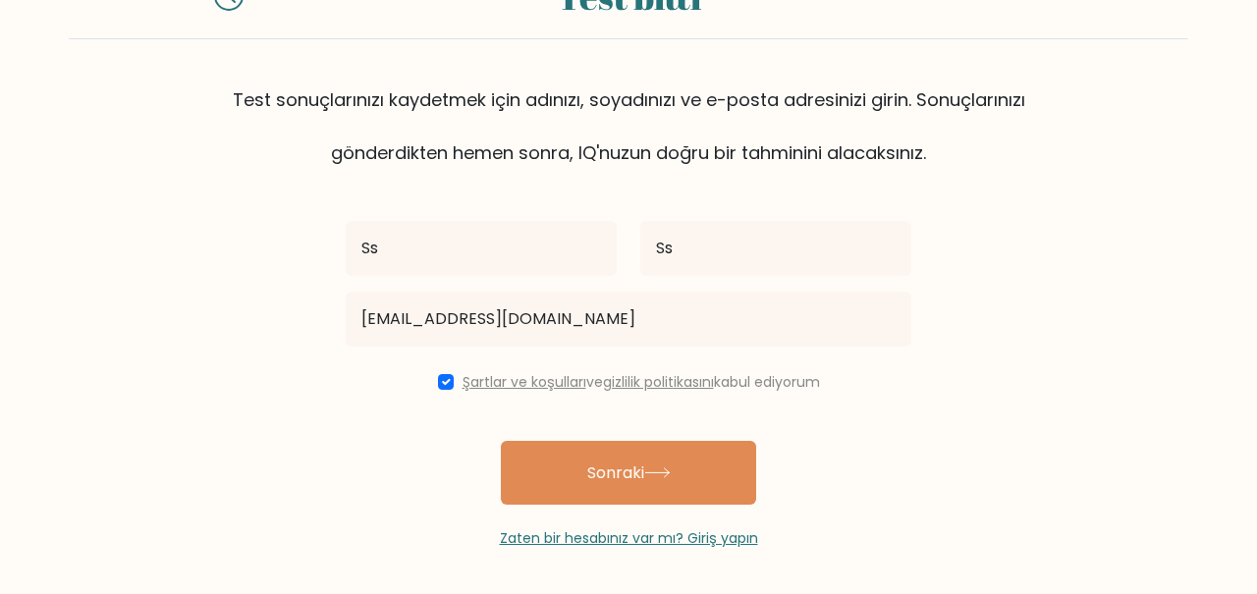
click at [644, 473] on font "Sonraki" at bounding box center [615, 473] width 57 height 23
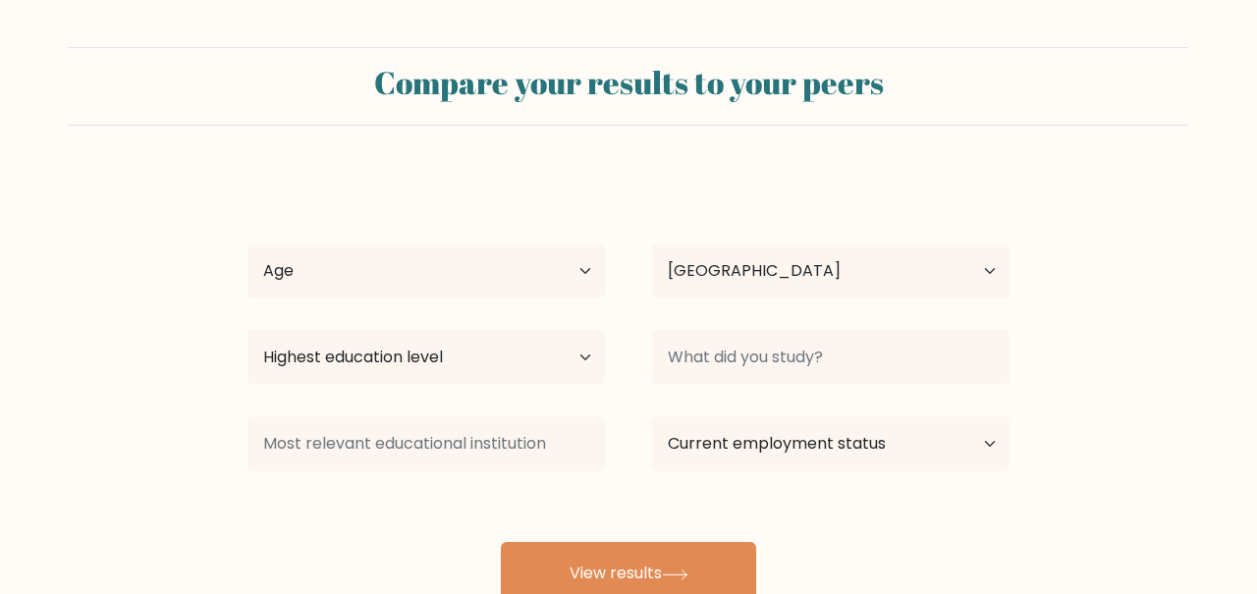
select select "TR"
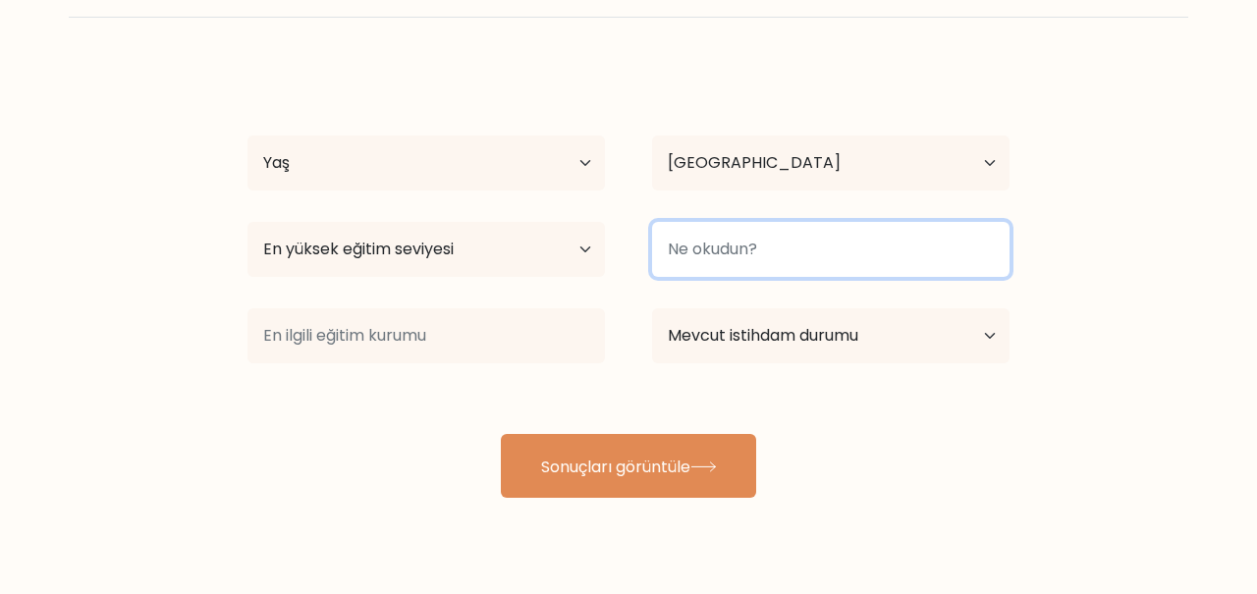
click at [849, 272] on input at bounding box center [831, 249] width 358 height 55
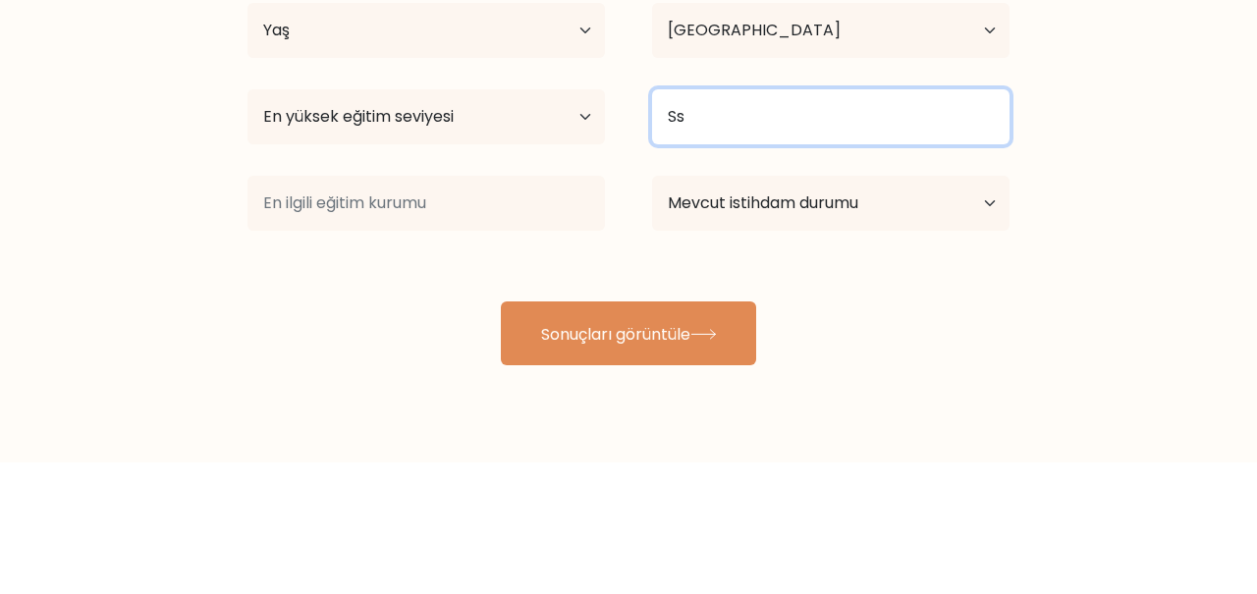
type input "Ss"
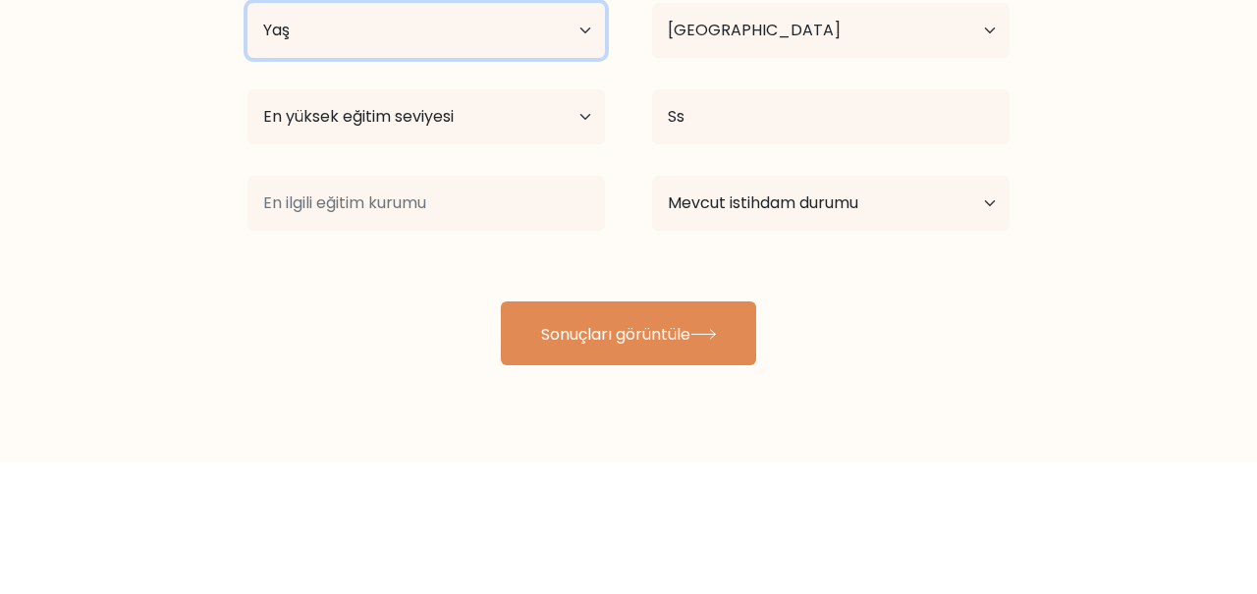
click at [312, 183] on select "Yaş 18 yaş altı 18-24 yaş arası 25-34 yaş arası 35-44 yaş arası 45-54 yaş arası…" at bounding box center [427, 163] width 358 height 55
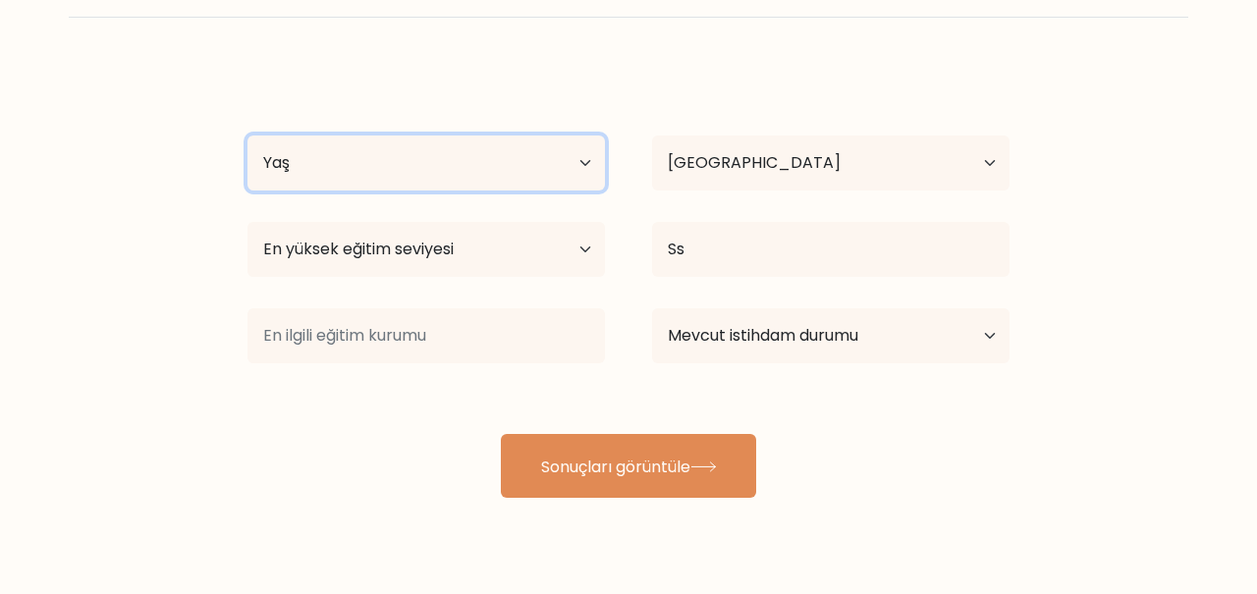
select select "min_18"
click at [248, 136] on select "Yaş 18 yaş altı 18-24 yaş arası 25-34 yaş arası 35-44 yaş arası 45-54 yaş arası…" at bounding box center [427, 163] width 358 height 55
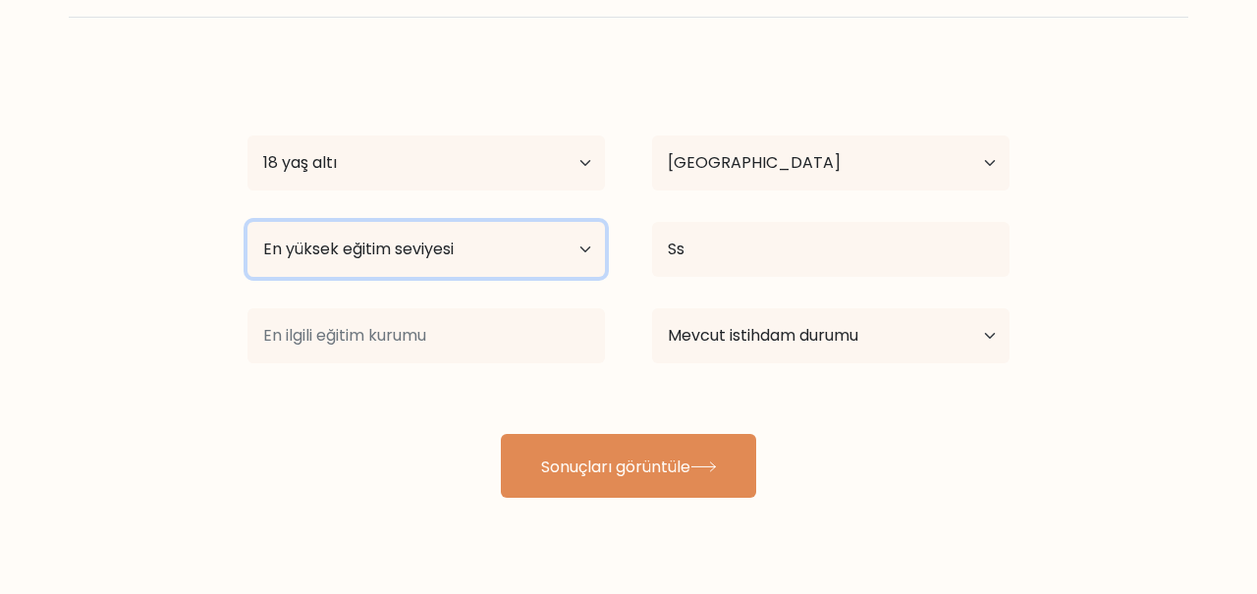
click at [529, 246] on select "En yüksek eğitim seviyesi Okul yok Öncelik Alt Ortaöğretim Üst Ortaöğretim Mesl…" at bounding box center [427, 249] width 358 height 55
select select "no_schooling"
click at [248, 222] on select "En yüksek eğitim seviyesi Okul yok Öncelik Alt Ortaöğretim Üst Ortaöğretim Mesl…" at bounding box center [427, 249] width 358 height 55
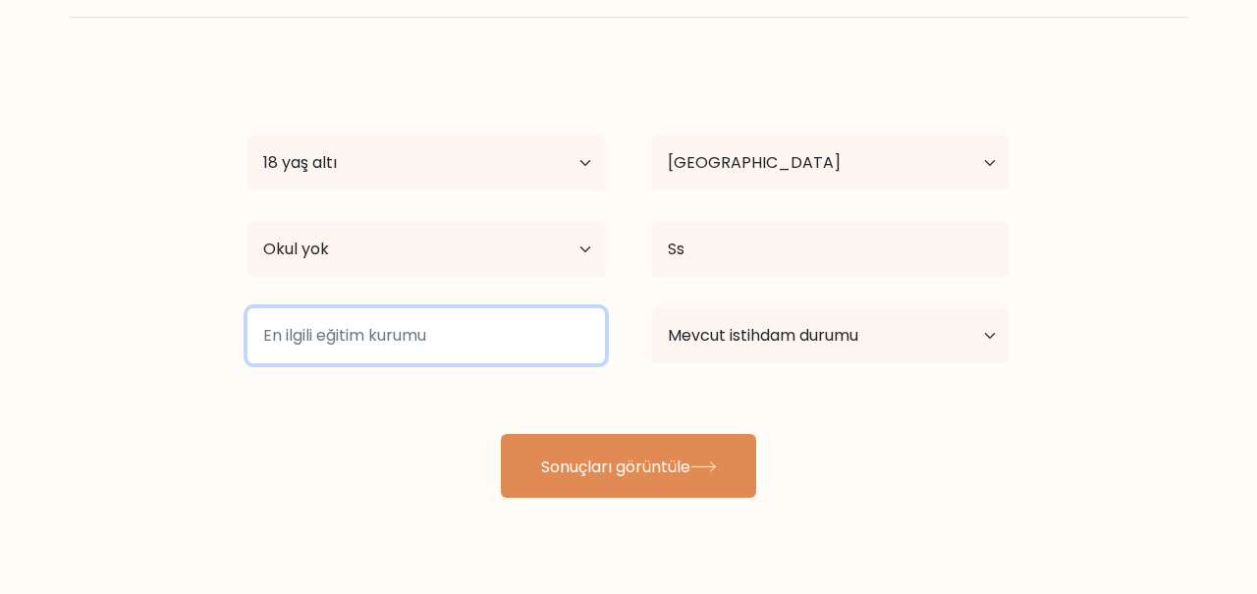
click at [288, 331] on input at bounding box center [427, 335] width 358 height 55
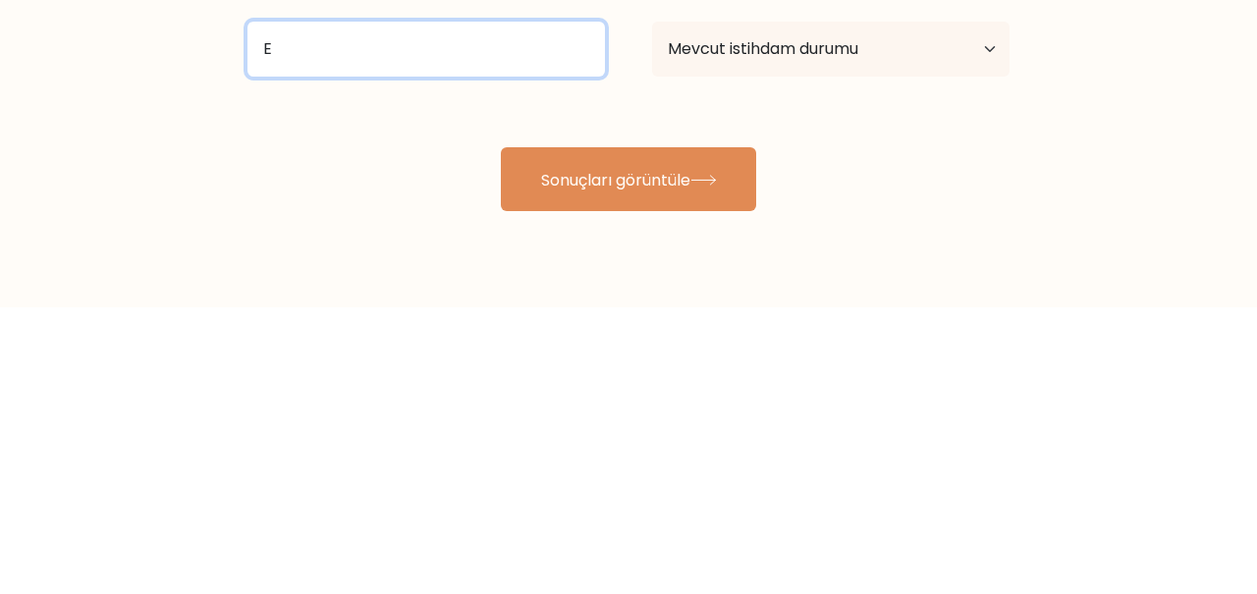
type input "E"
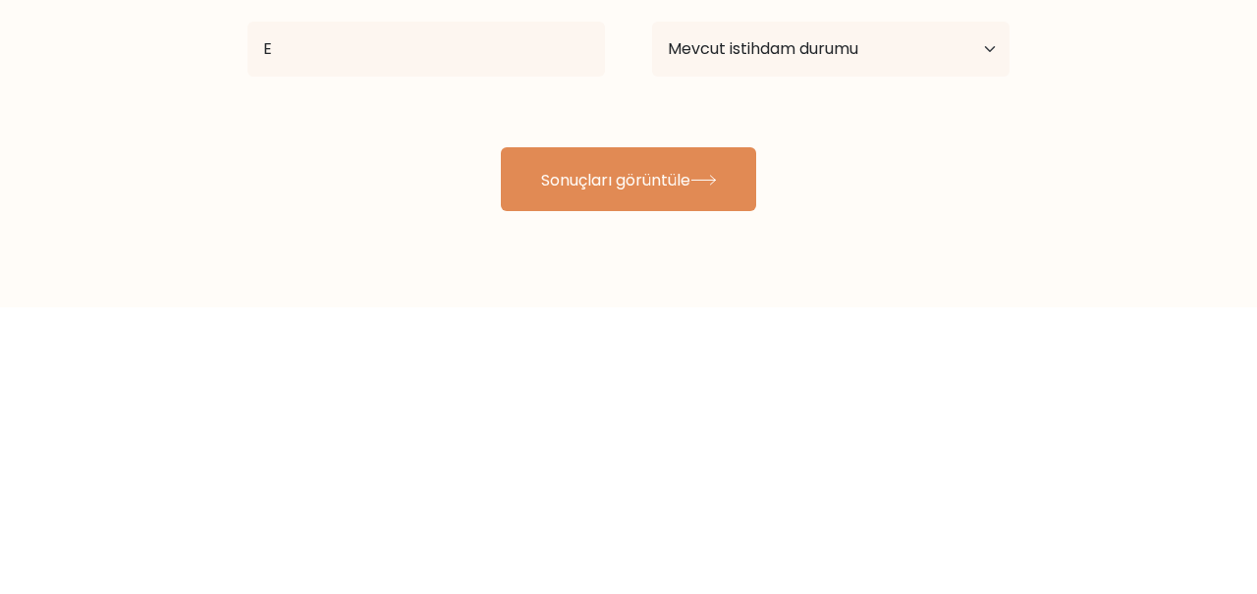
click at [717, 473] on button "Sonuçları görüntüle" at bounding box center [628, 466] width 255 height 64
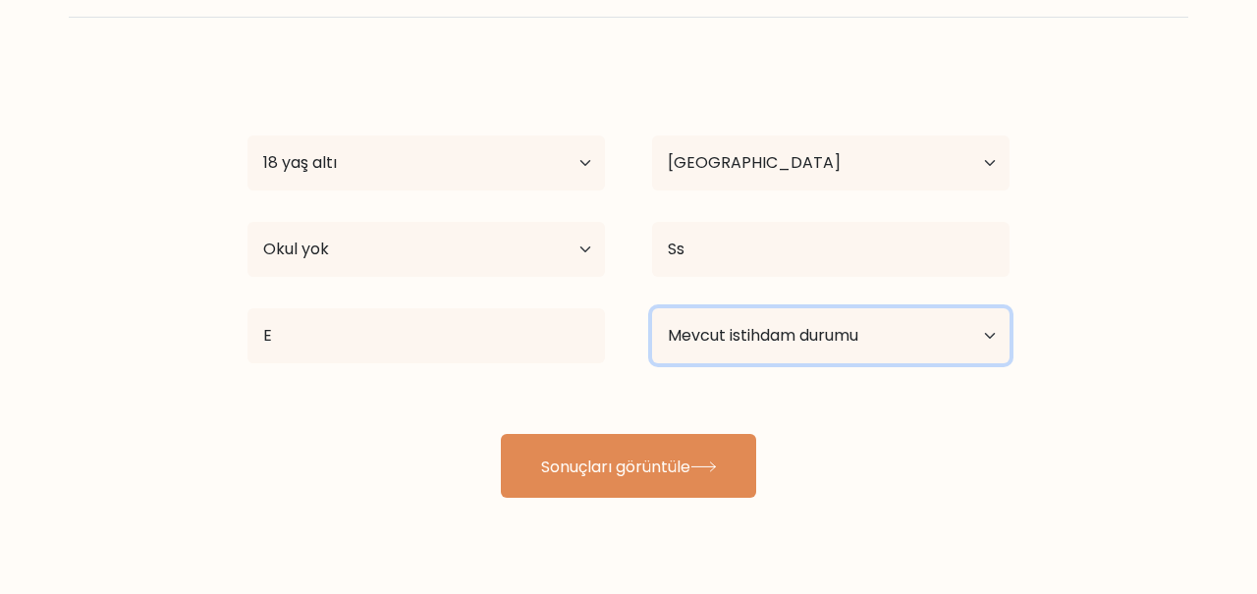
click at [814, 319] on select "Mevcut istihdam durumu Çalışan Öğrenci Emekli Diğer / cevap vermeyi tercih etmi…" at bounding box center [831, 335] width 358 height 55
select select "student"
click at [652, 308] on select "Mevcut istihdam durumu Çalışan Öğrenci Emekli Diğer / cevap vermeyi tercih etmi…" at bounding box center [831, 335] width 358 height 55
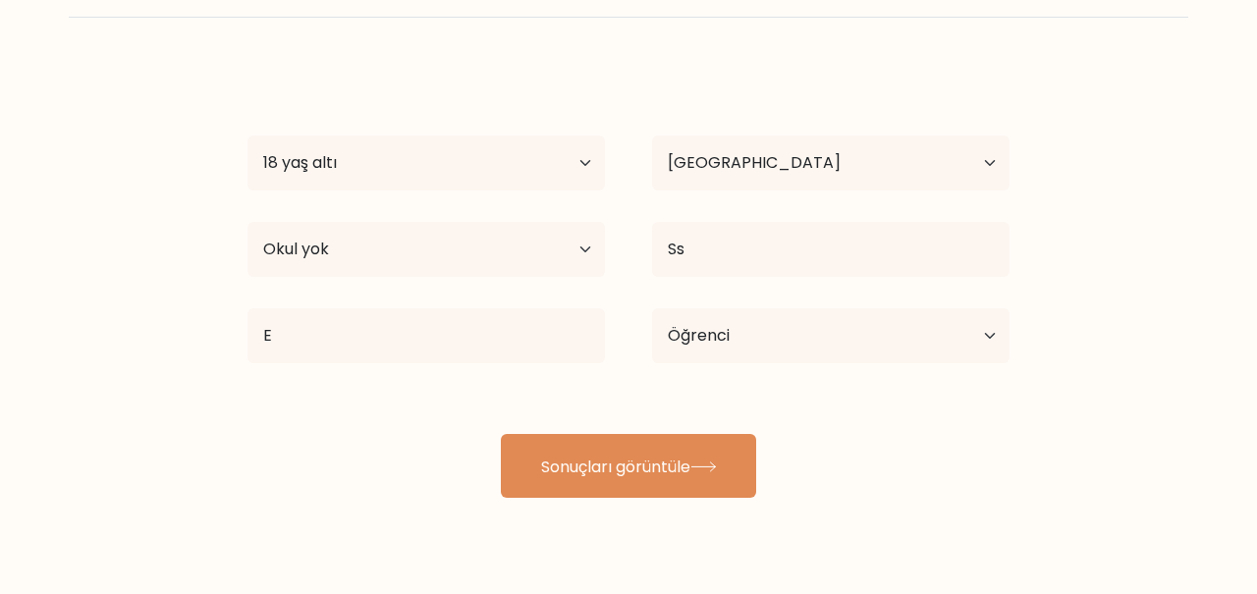
click at [690, 479] on button "Sonuçları görüntüle" at bounding box center [628, 466] width 255 height 64
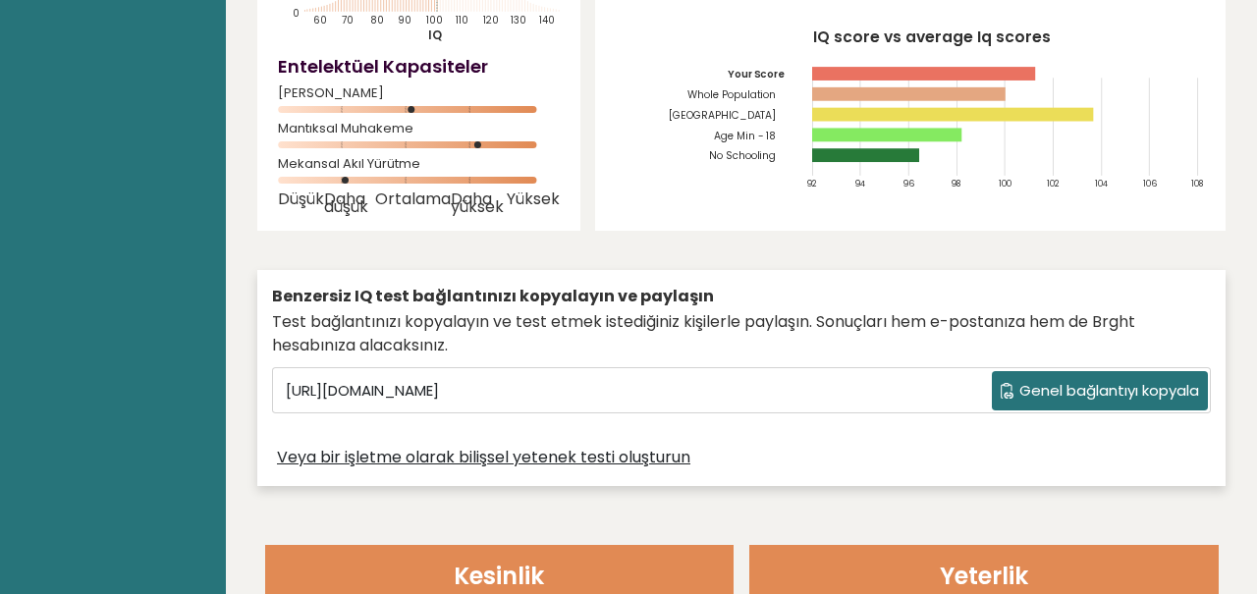
scroll to position [332, 0]
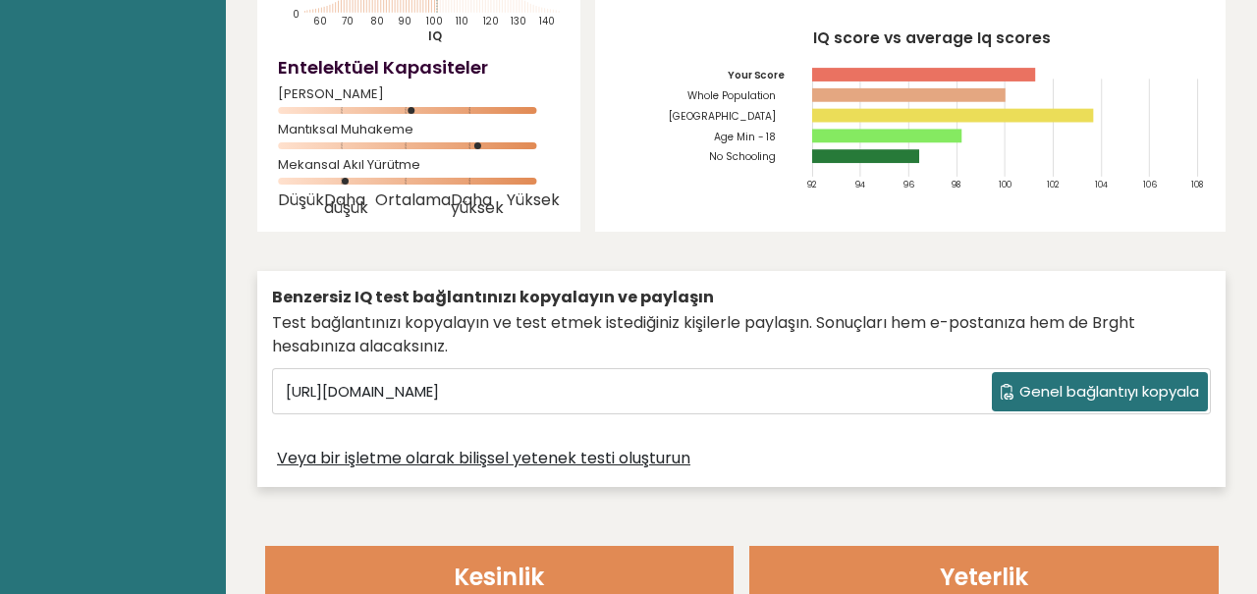
click at [495, 144] on circle at bounding box center [495, 146] width 8 height 8
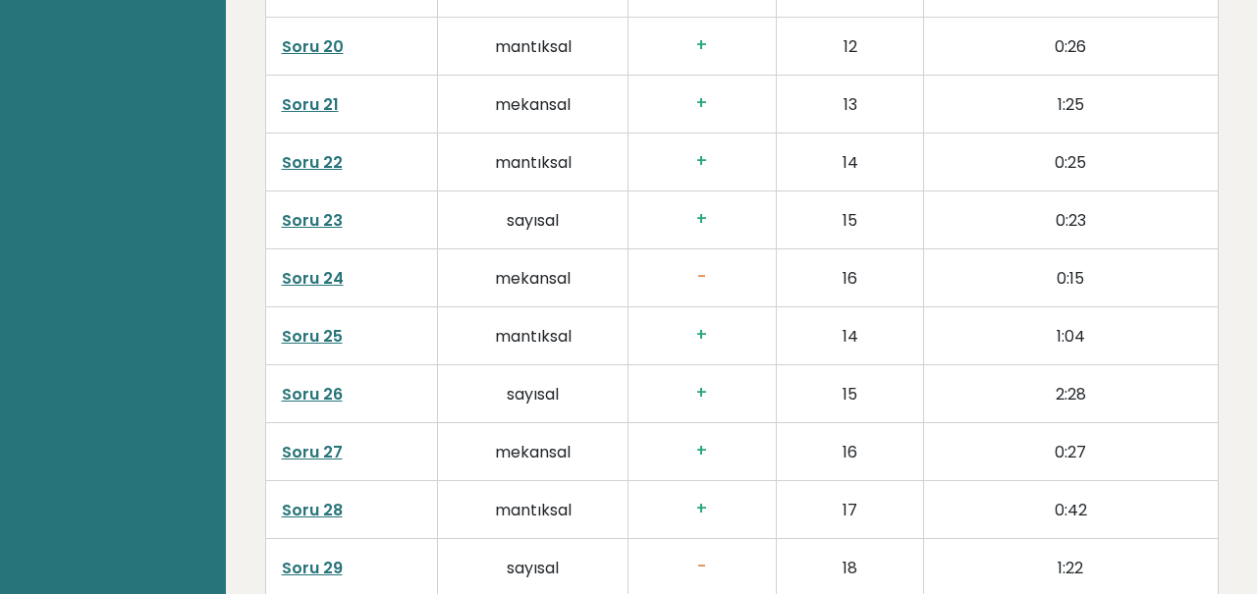
scroll to position [4323, 0]
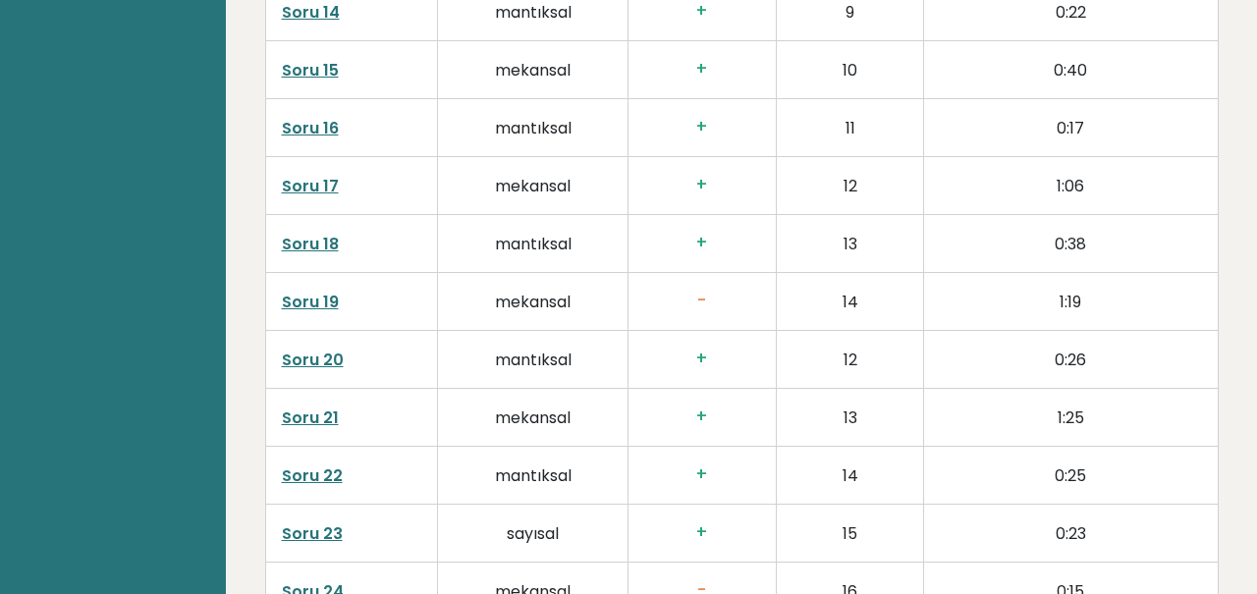
click at [1001, 544] on td "0:23" at bounding box center [1070, 534] width 295 height 58
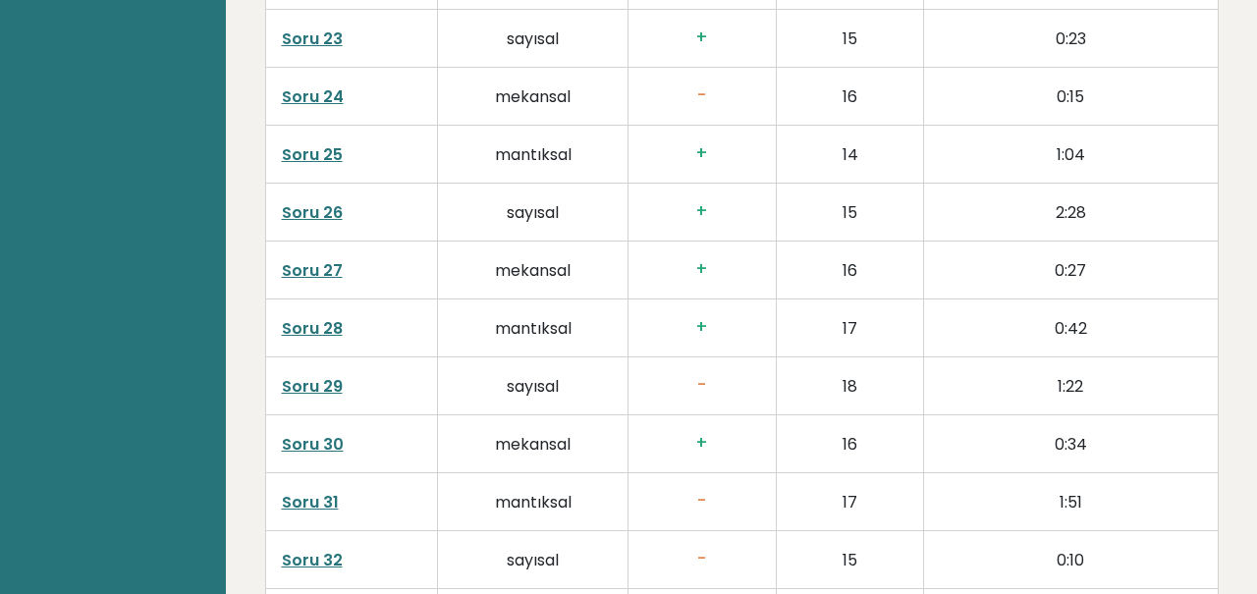
scroll to position [4443, 0]
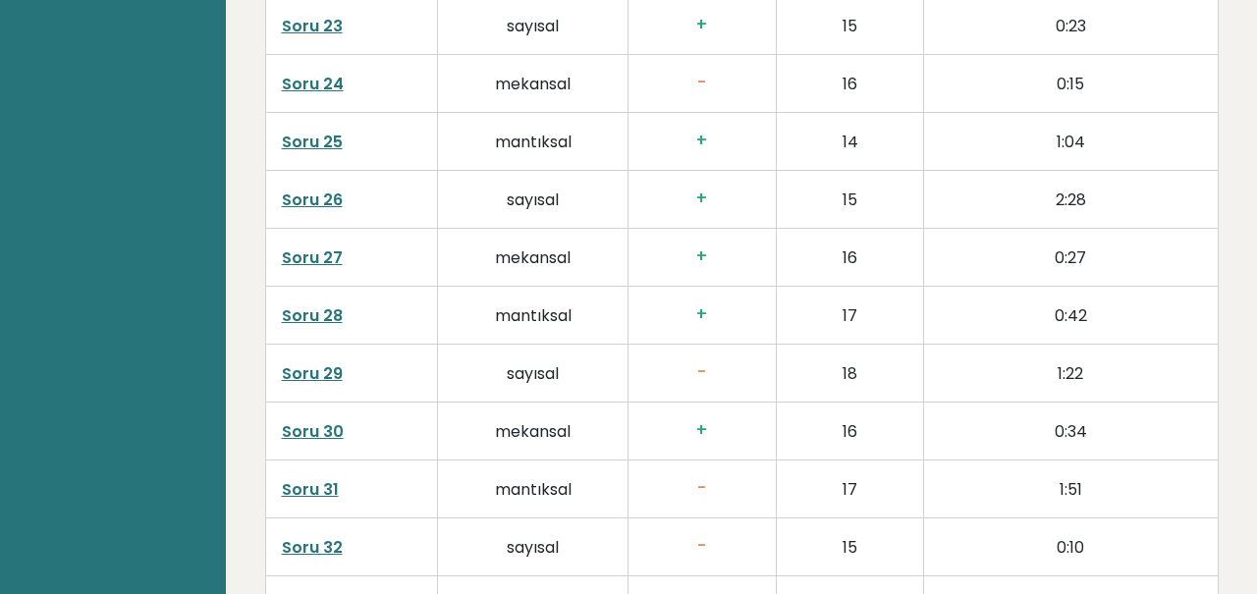
click at [326, 371] on font "Soru 29" at bounding box center [312, 373] width 61 height 23
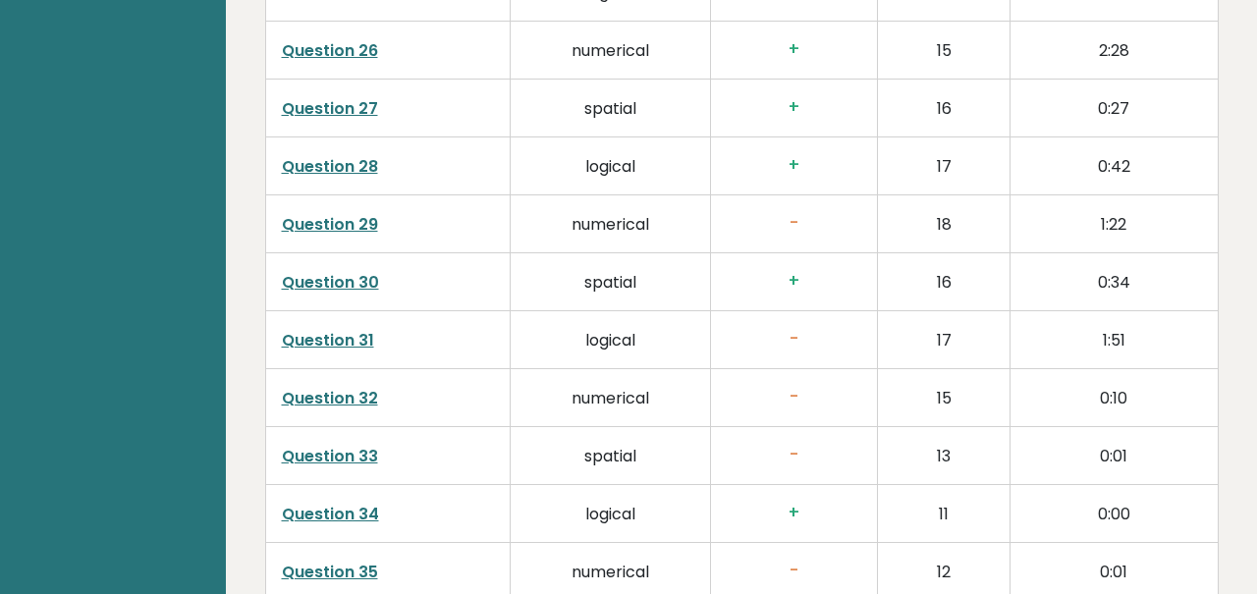
scroll to position [4538, 0]
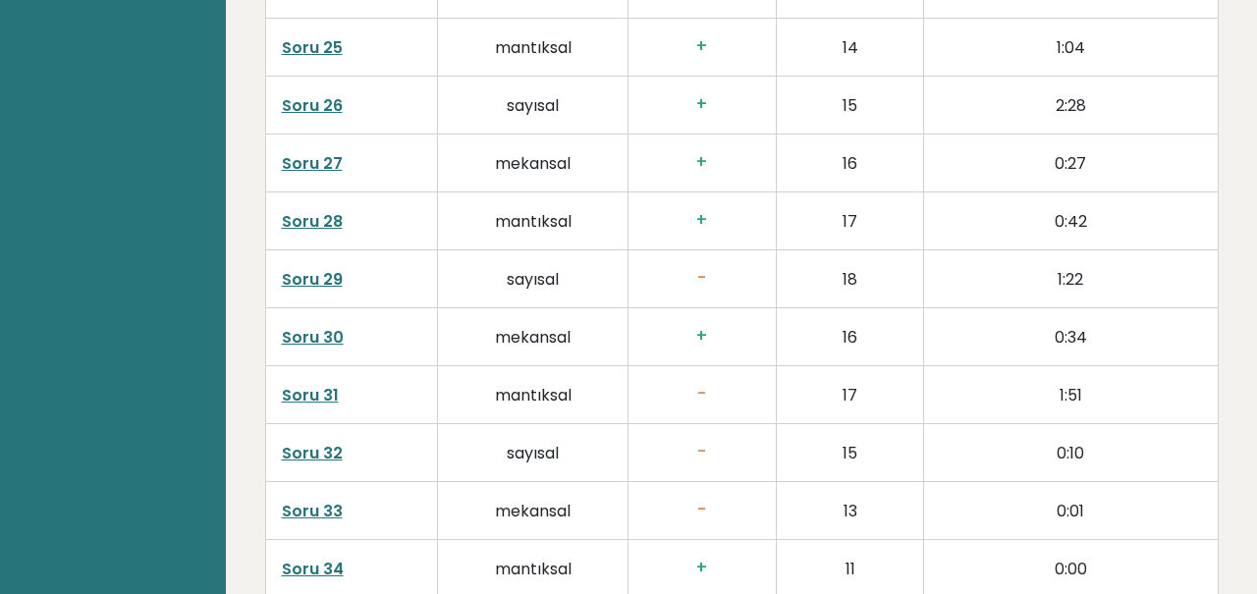
click at [316, 384] on font "Soru 31" at bounding box center [310, 395] width 57 height 23
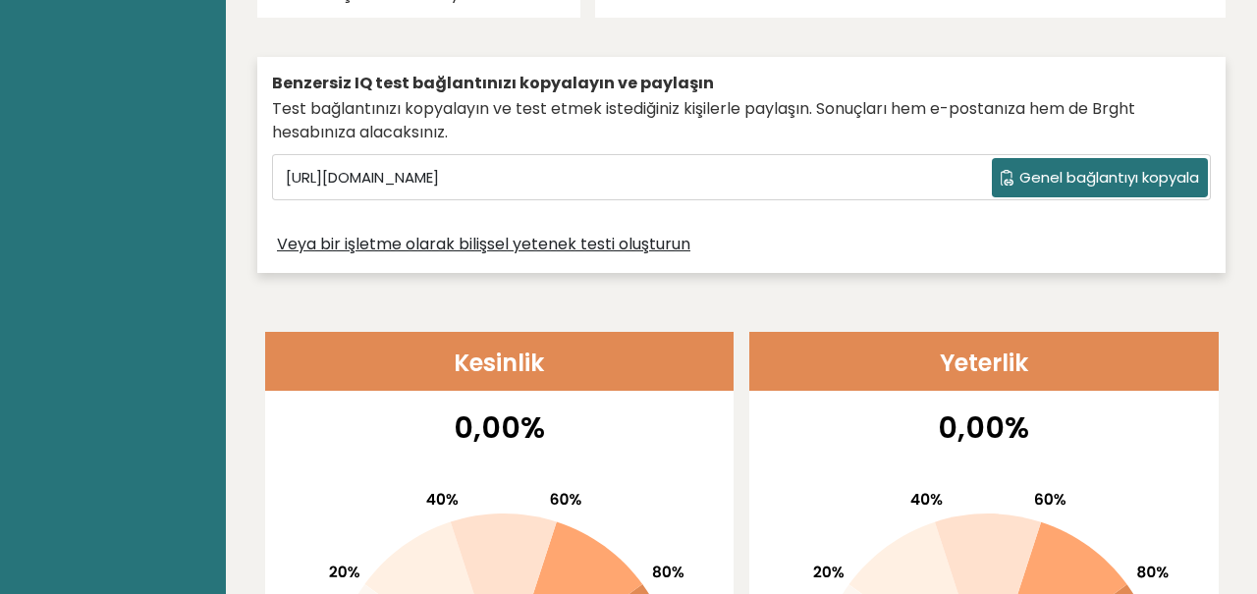
scroll to position [0, 0]
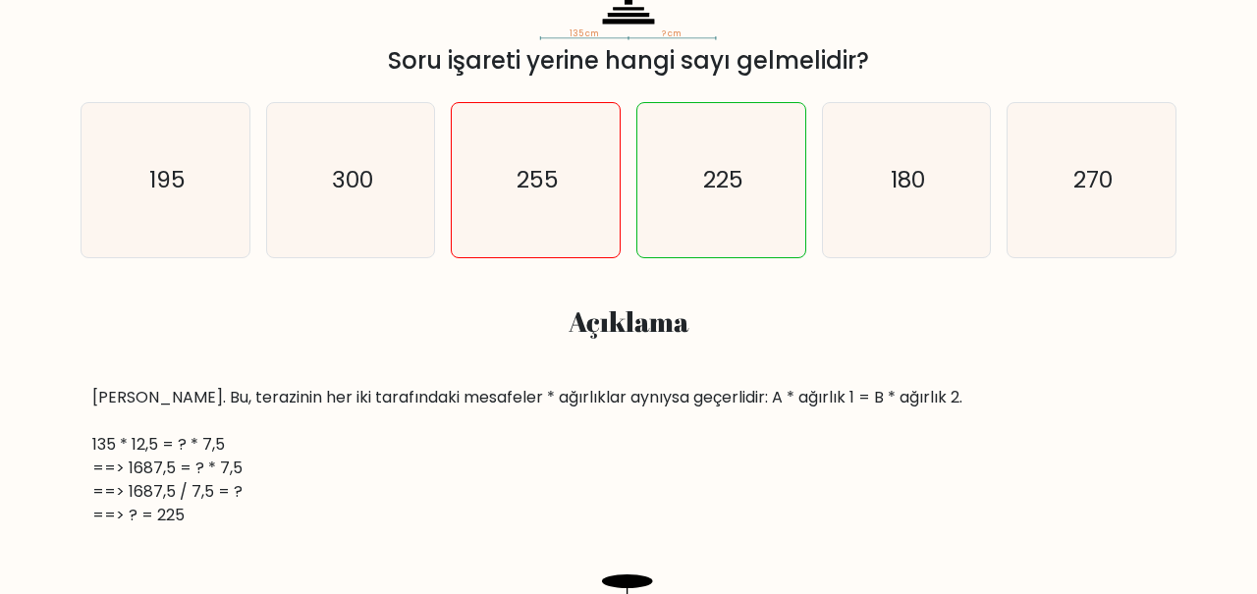
scroll to position [497, 0]
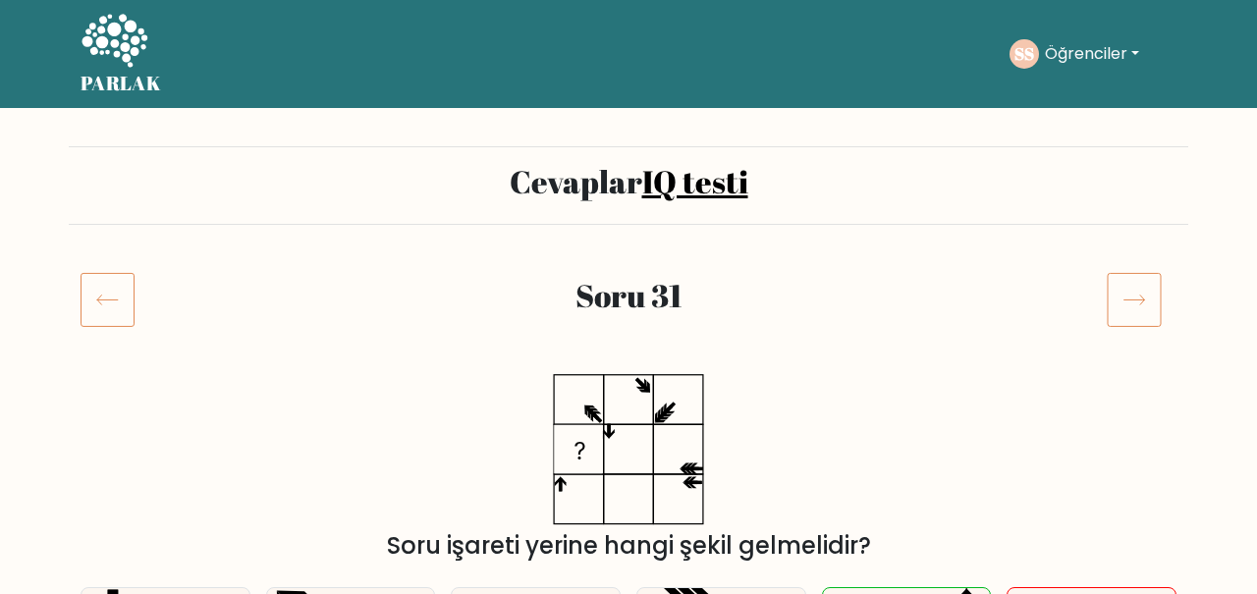
click at [1149, 354] on div "Soru 31" at bounding box center [629, 323] width 1120 height 102
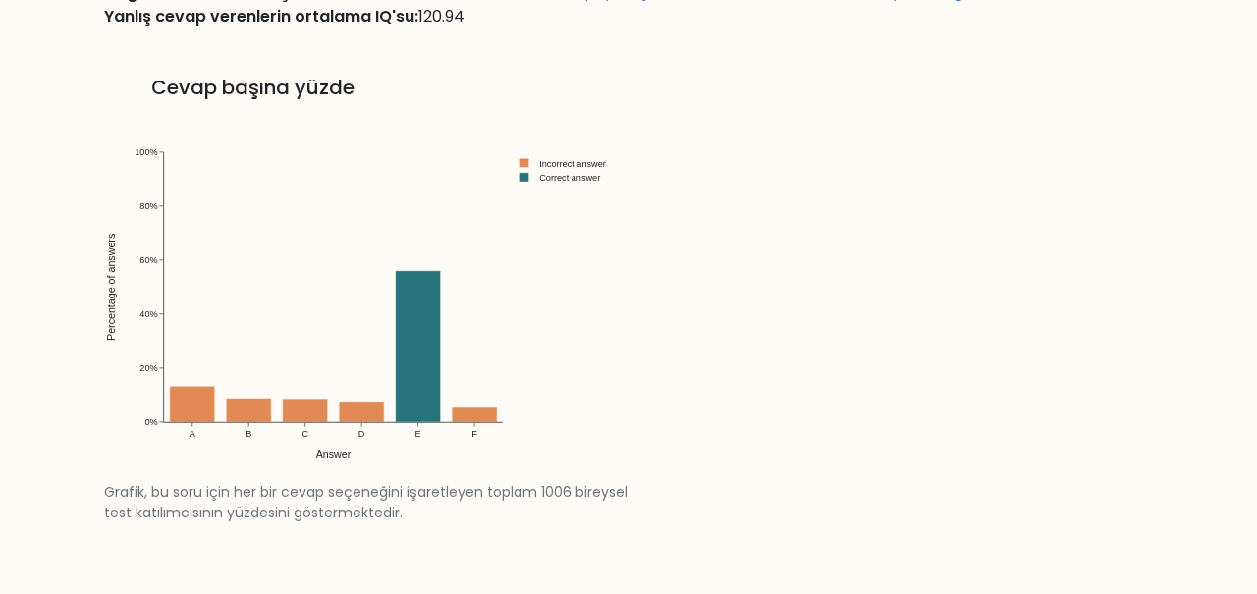
scroll to position [2145, 0]
